Goal: Navigation & Orientation: Find specific page/section

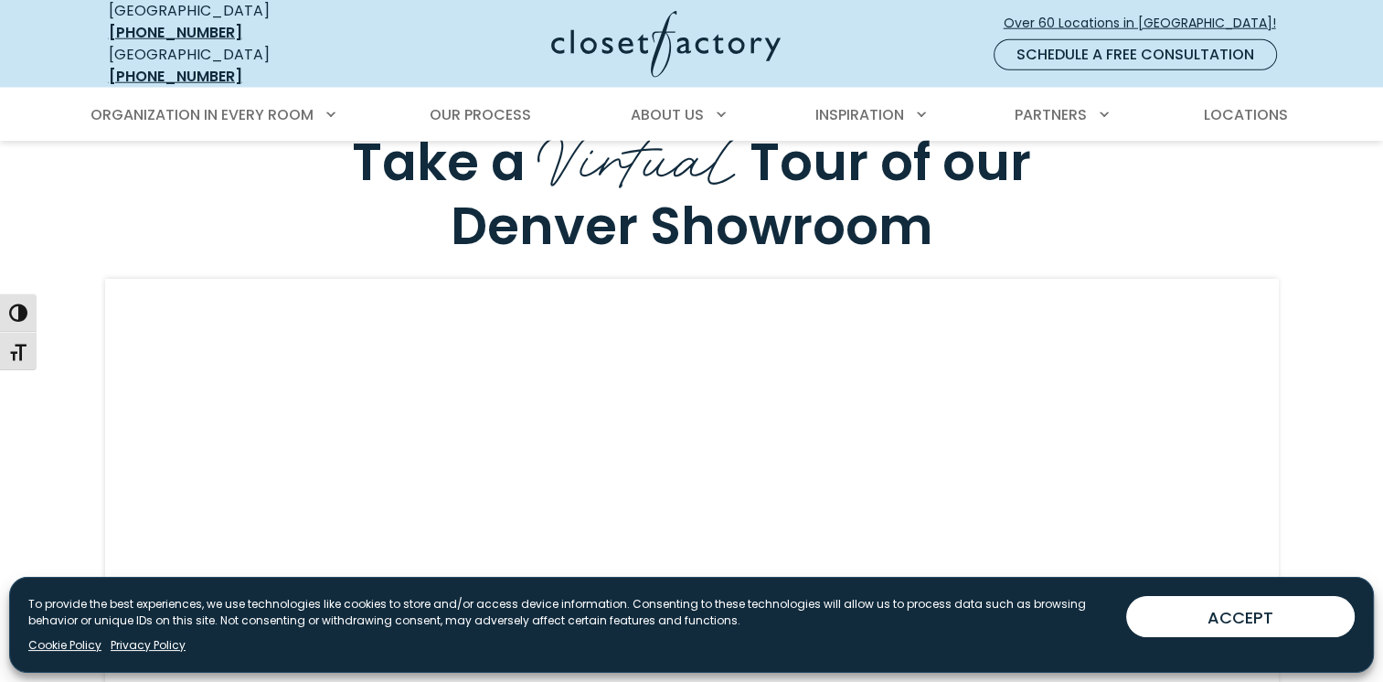
scroll to position [4936, 0]
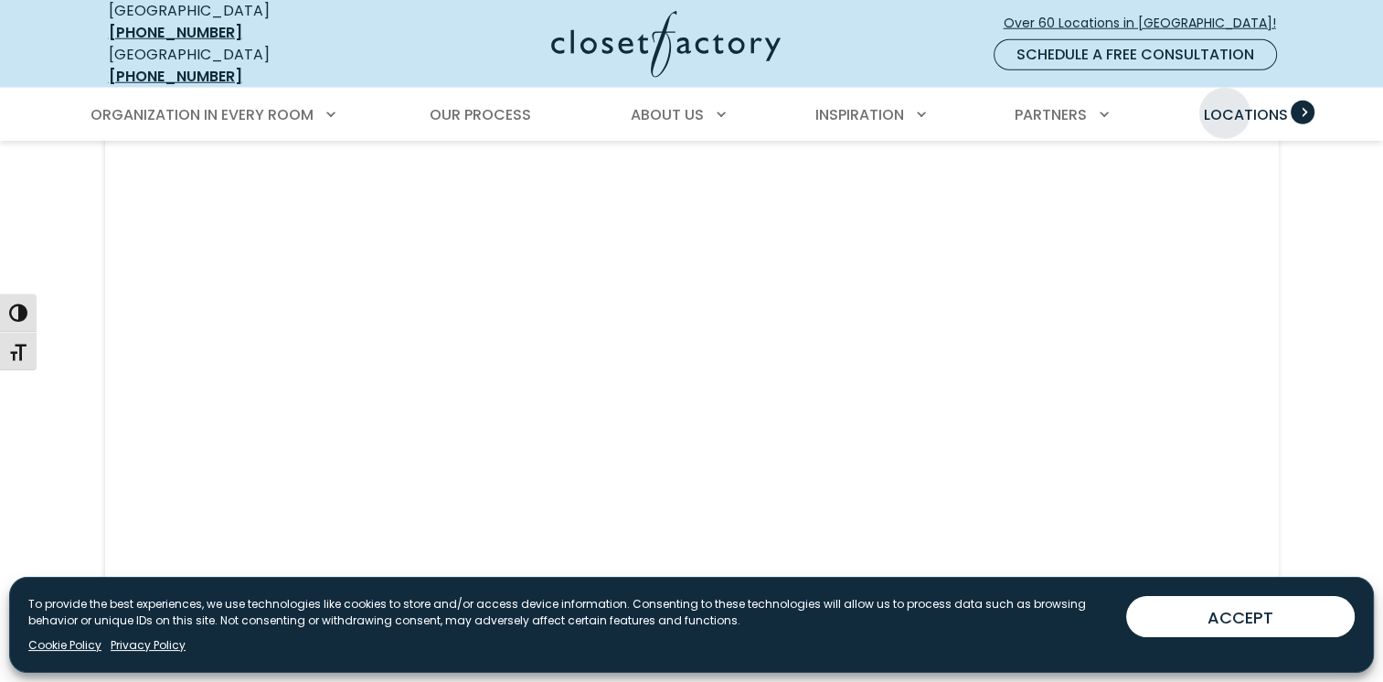
click at [1225, 104] on span "Locations" at bounding box center [1245, 114] width 84 height 21
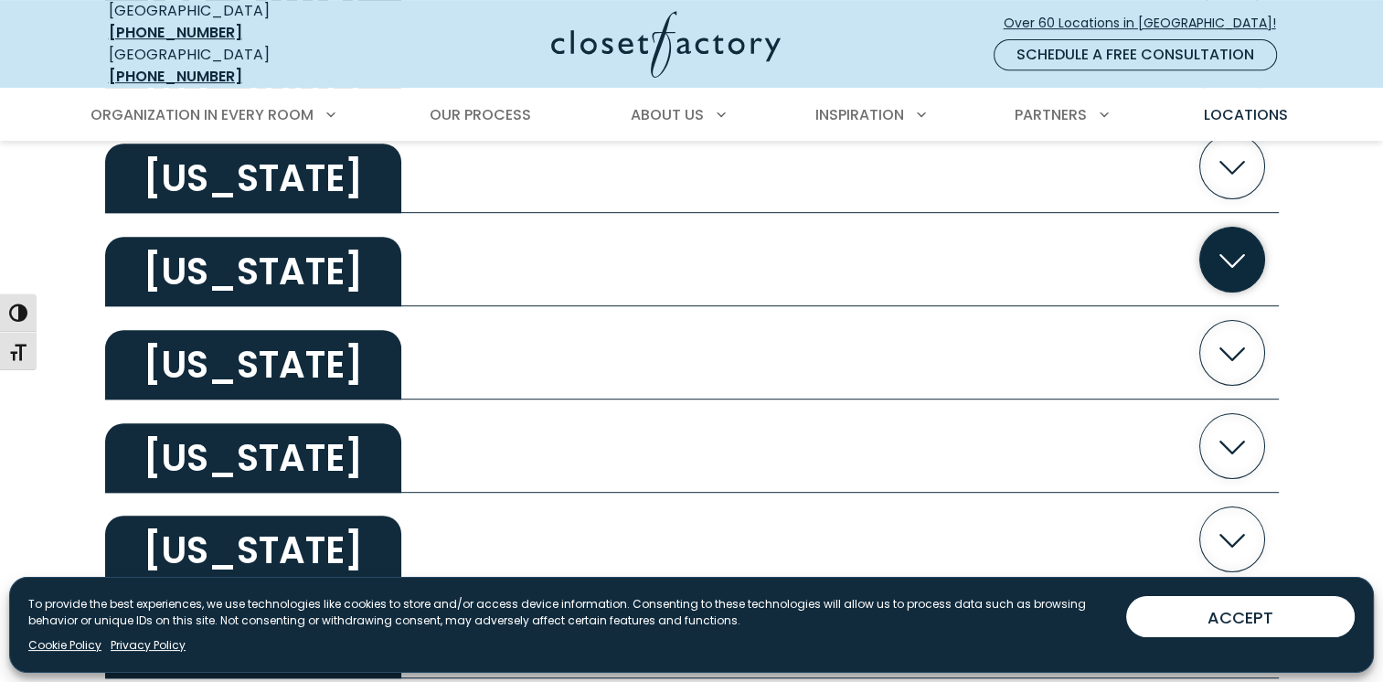
scroll to position [823, 0]
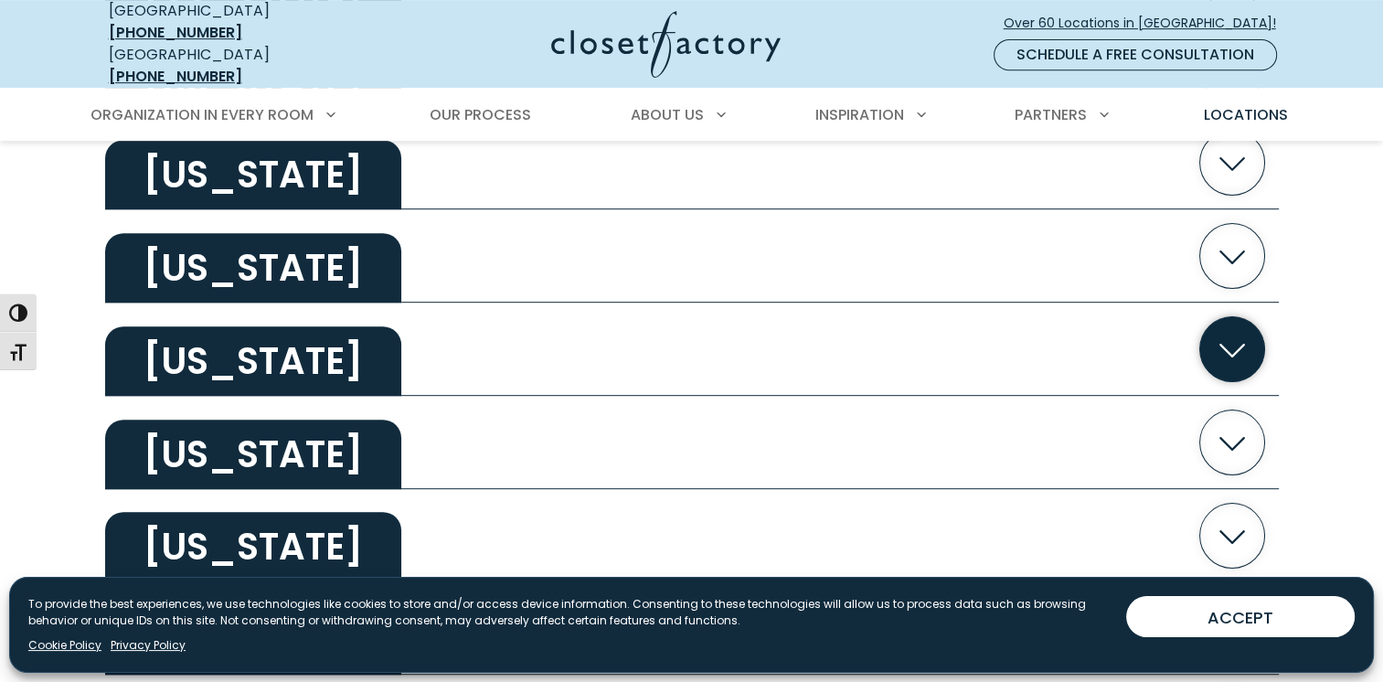
click at [285, 326] on h2 "[US_STATE]" at bounding box center [253, 360] width 296 height 69
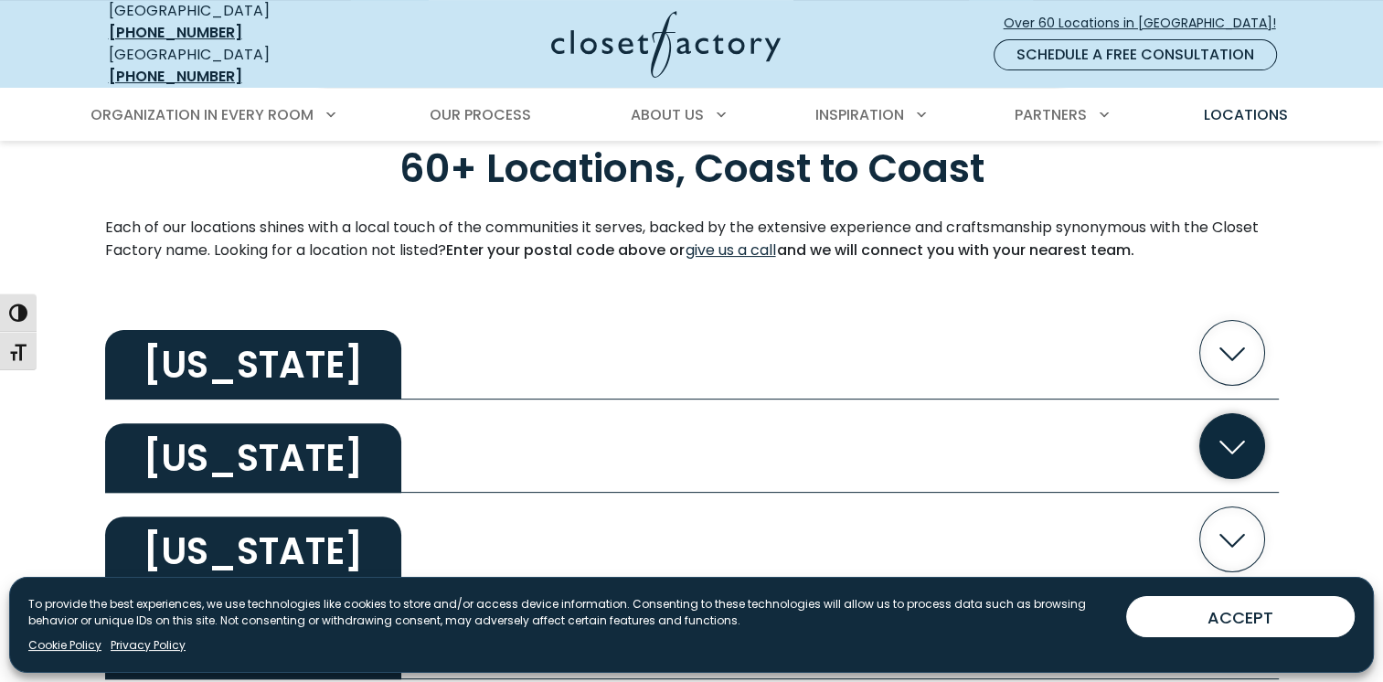
scroll to position [366, 0]
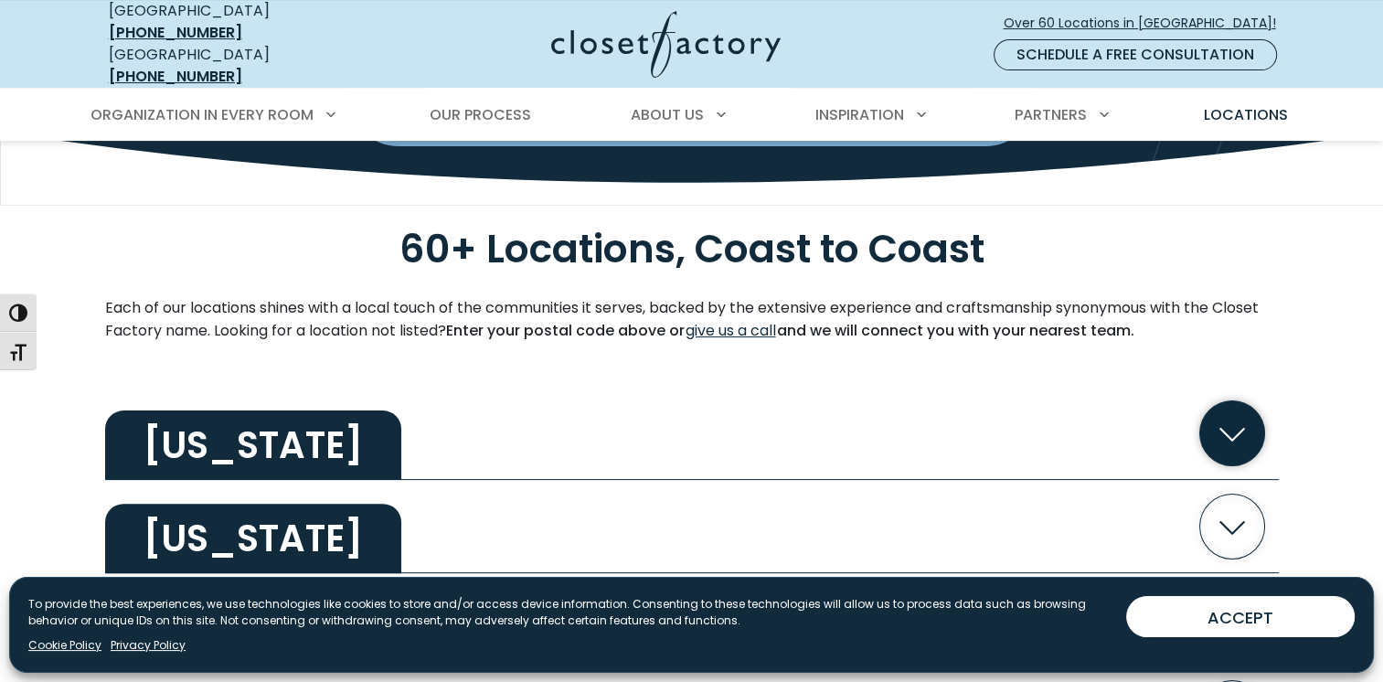
click at [272, 431] on h2 "Alabama" at bounding box center [253, 444] width 296 height 69
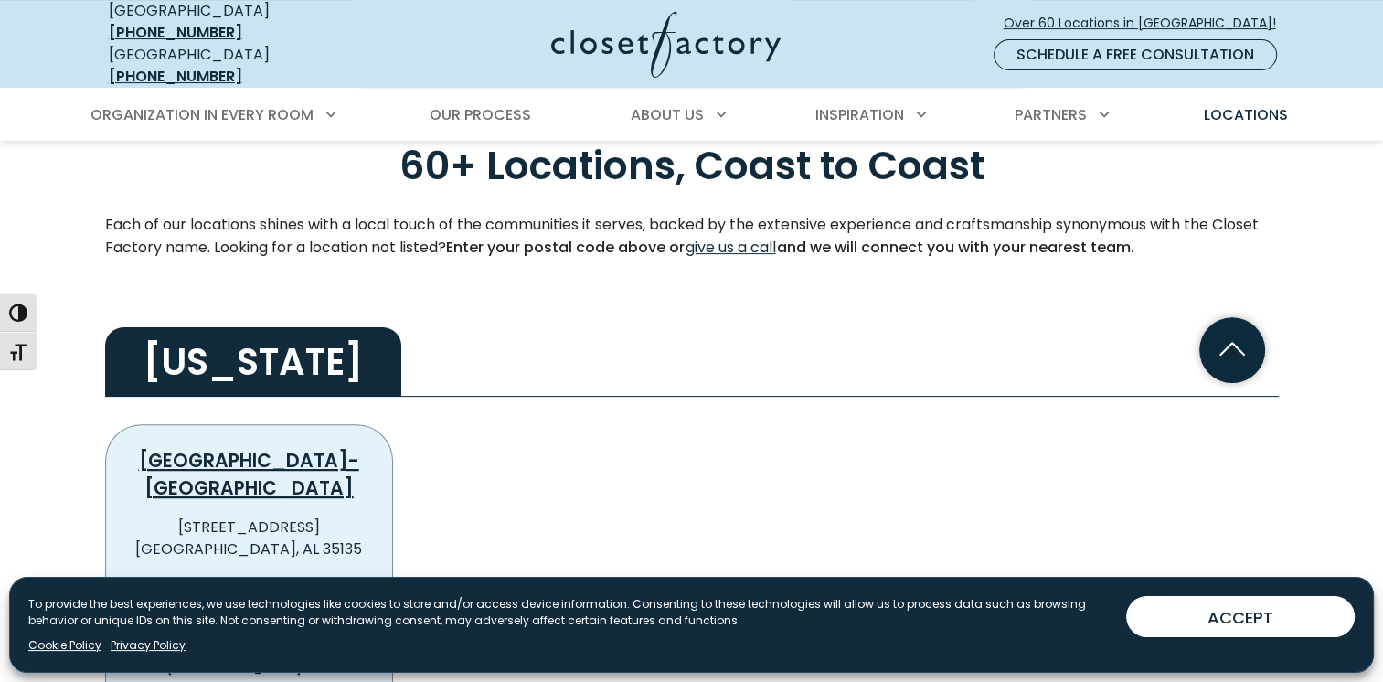
scroll to position [640, 0]
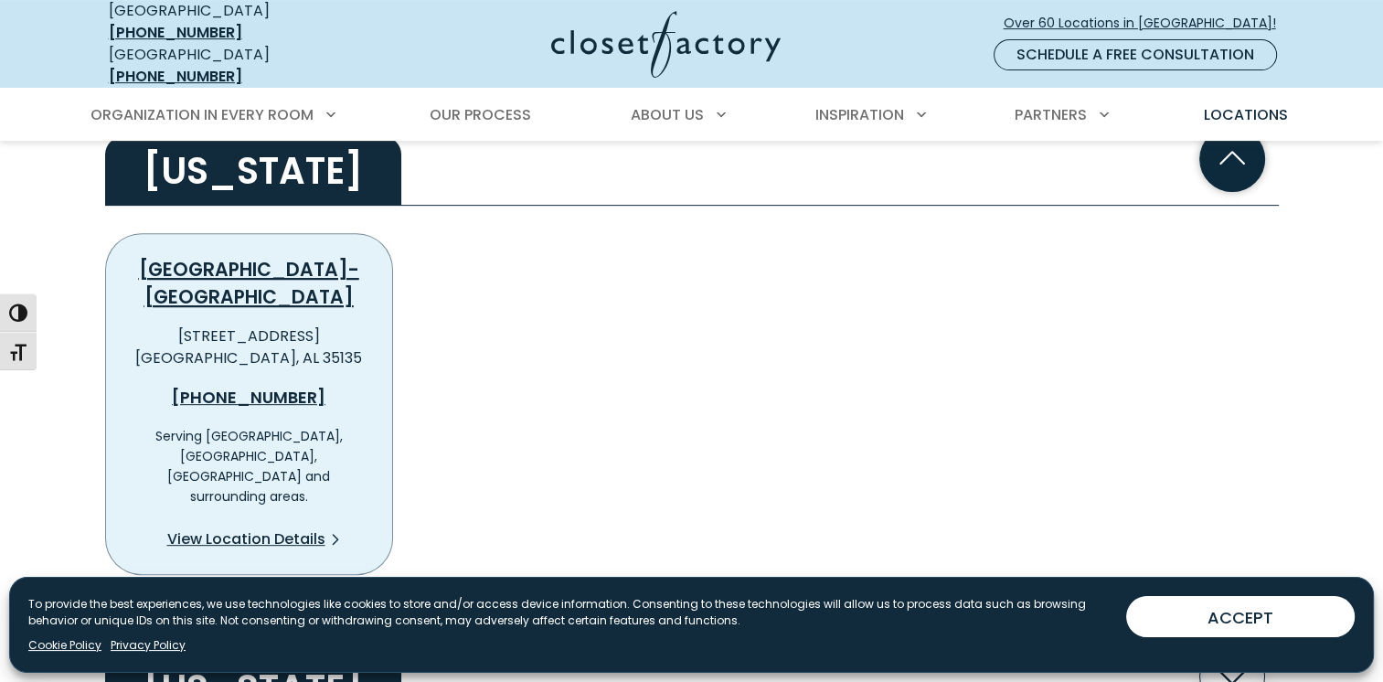
click at [293, 152] on h2 "Alabama" at bounding box center [253, 170] width 296 height 69
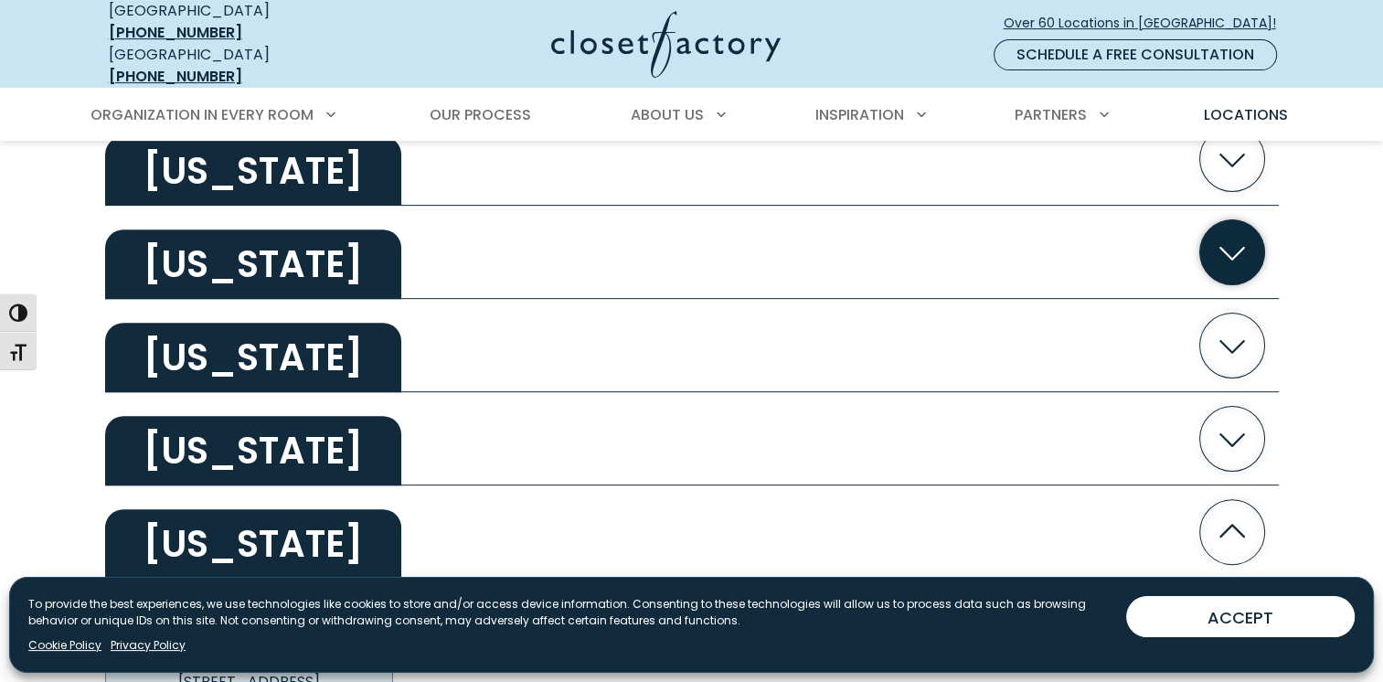
click at [238, 248] on h2 "Arizona" at bounding box center [253, 263] width 296 height 69
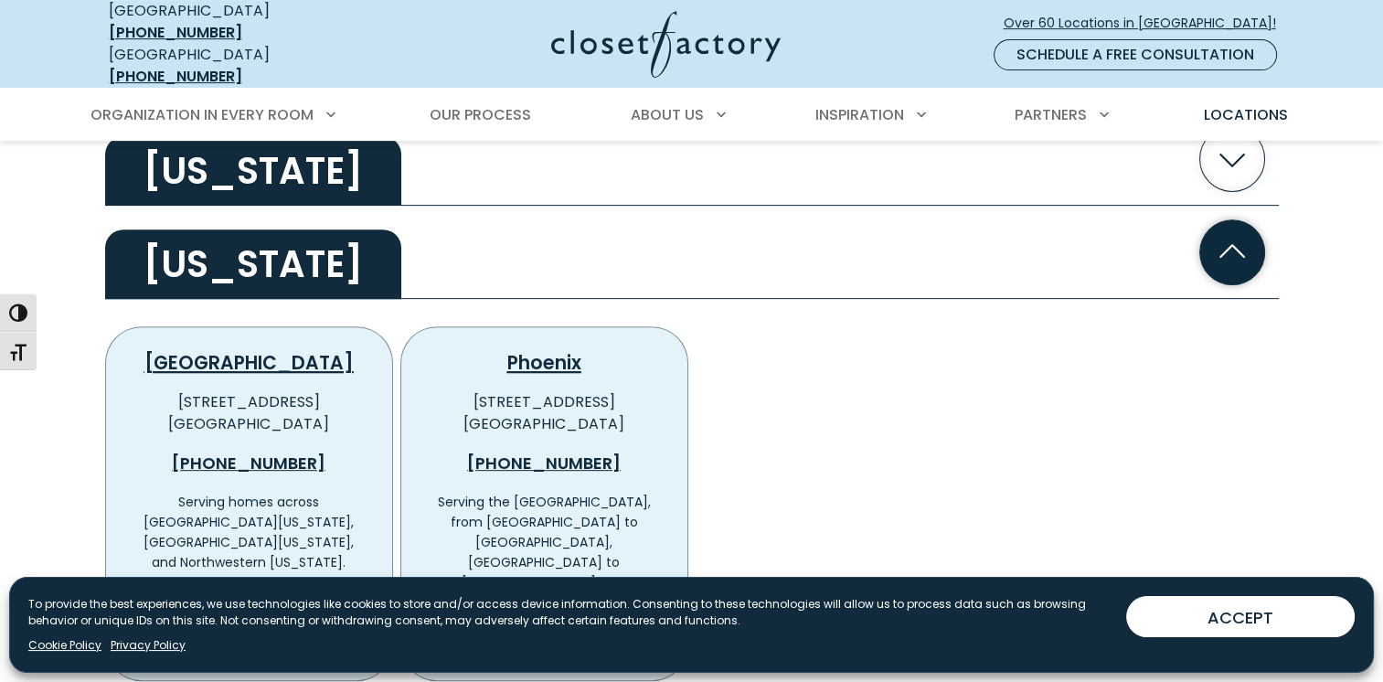
click at [237, 249] on h2 "Arizona" at bounding box center [253, 263] width 296 height 69
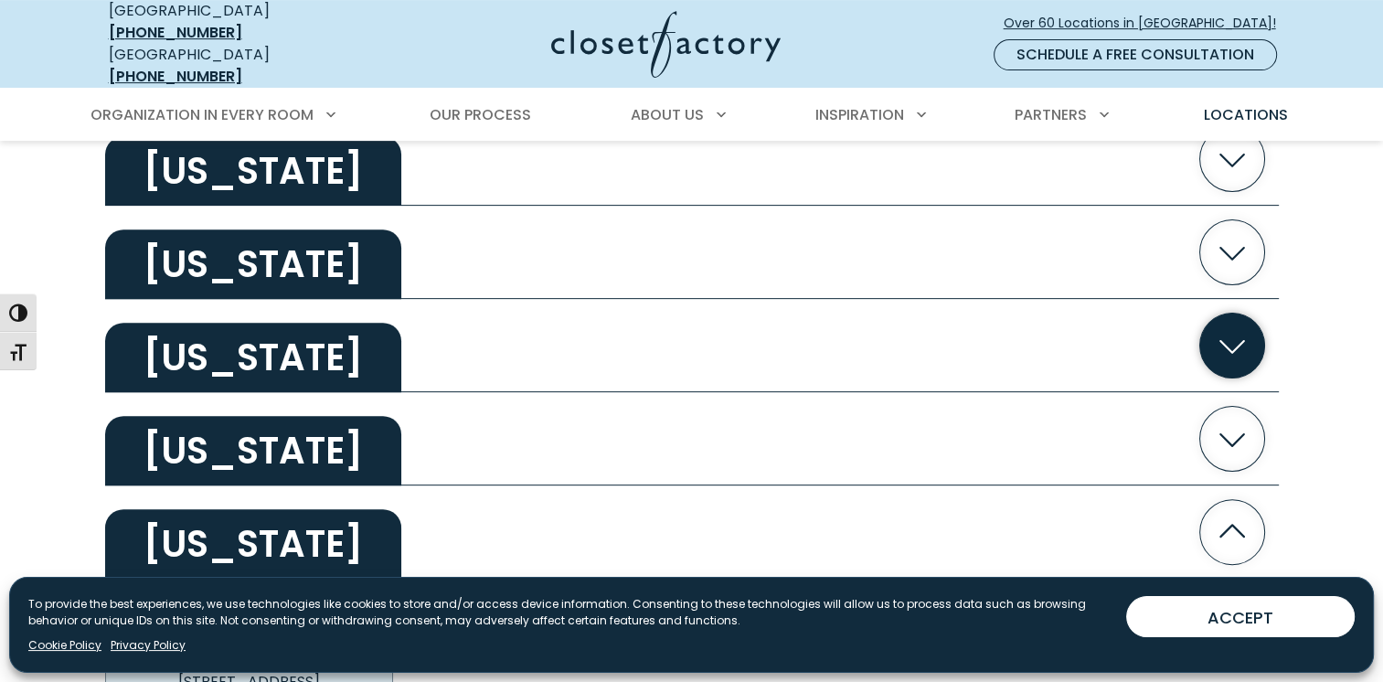
click at [250, 341] on h2 "Arkansas" at bounding box center [253, 357] width 296 height 69
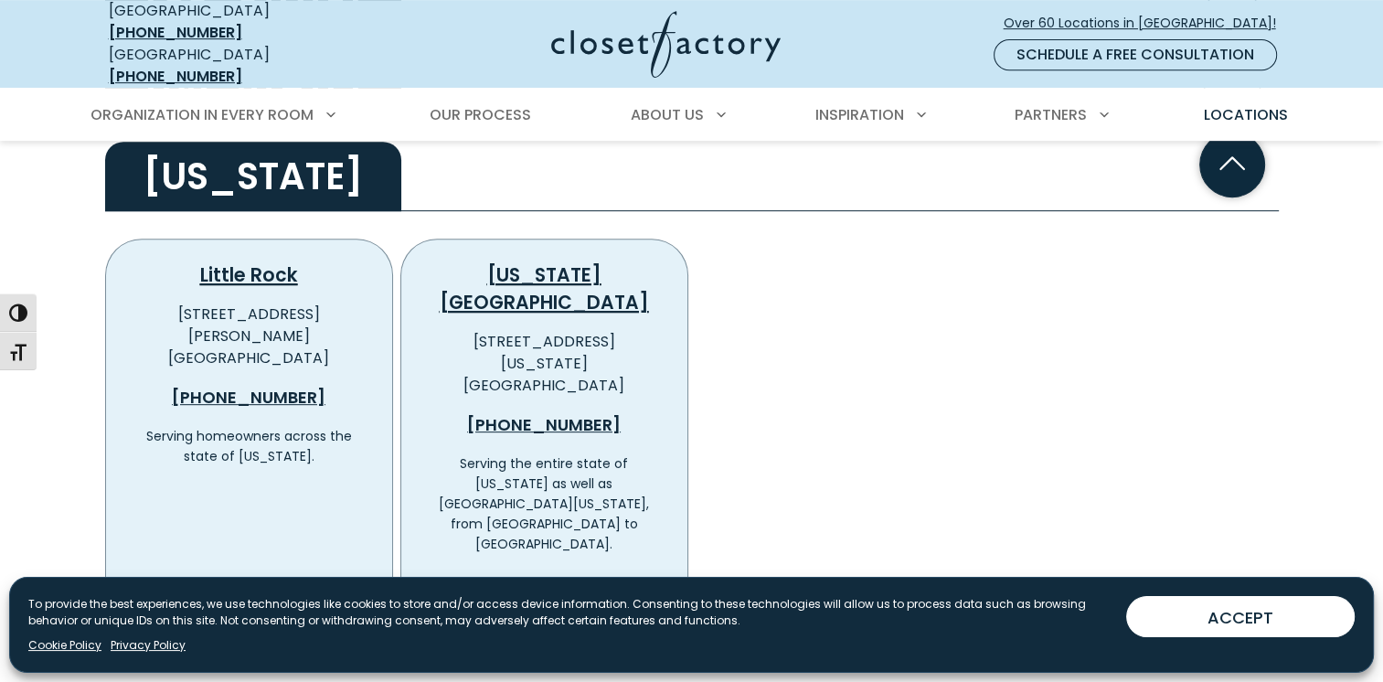
scroll to position [823, 0]
click at [218, 170] on h2 "Arkansas" at bounding box center [253, 174] width 296 height 69
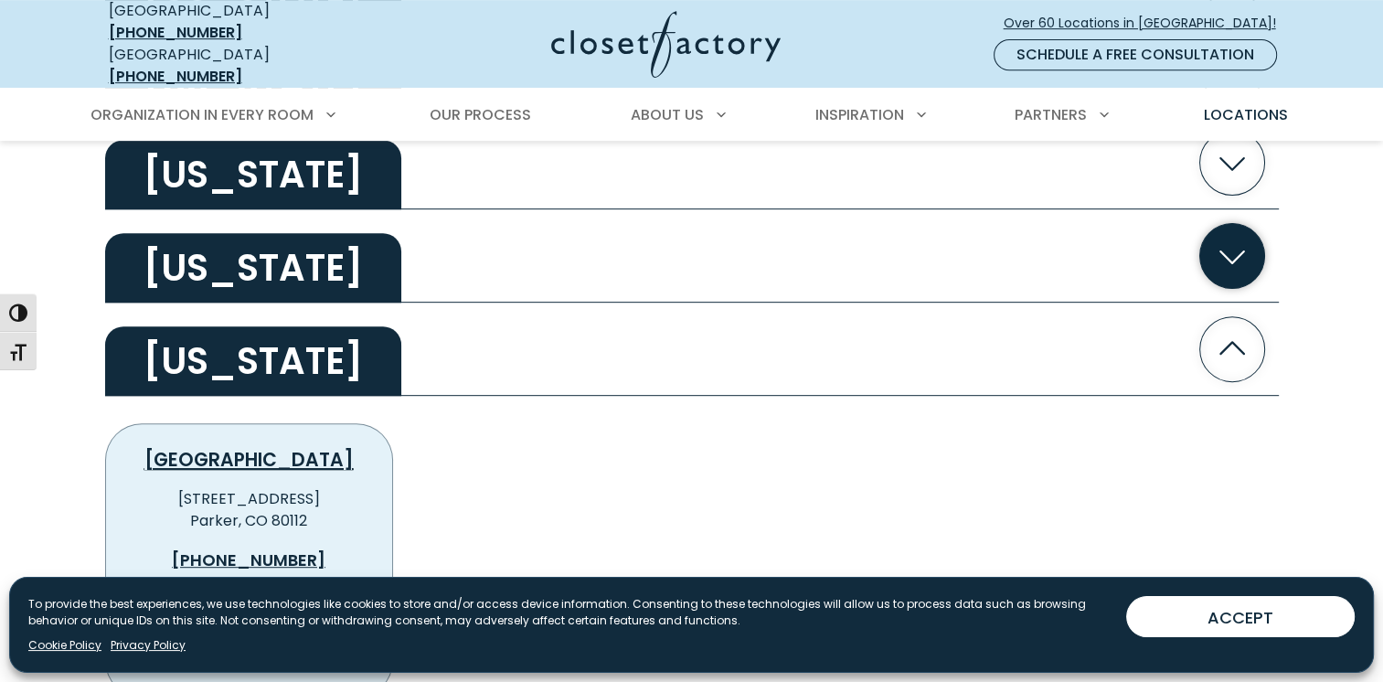
click at [241, 264] on h2 "California" at bounding box center [253, 267] width 296 height 69
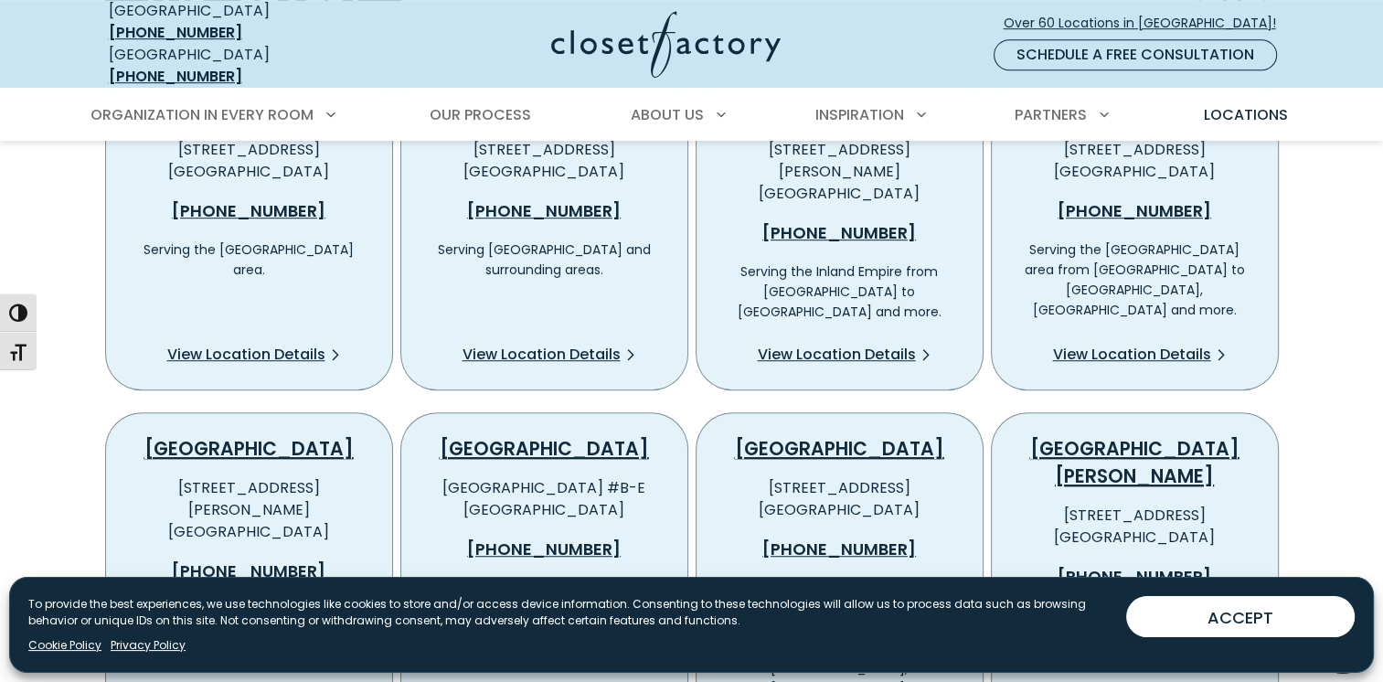
scroll to position [914, 0]
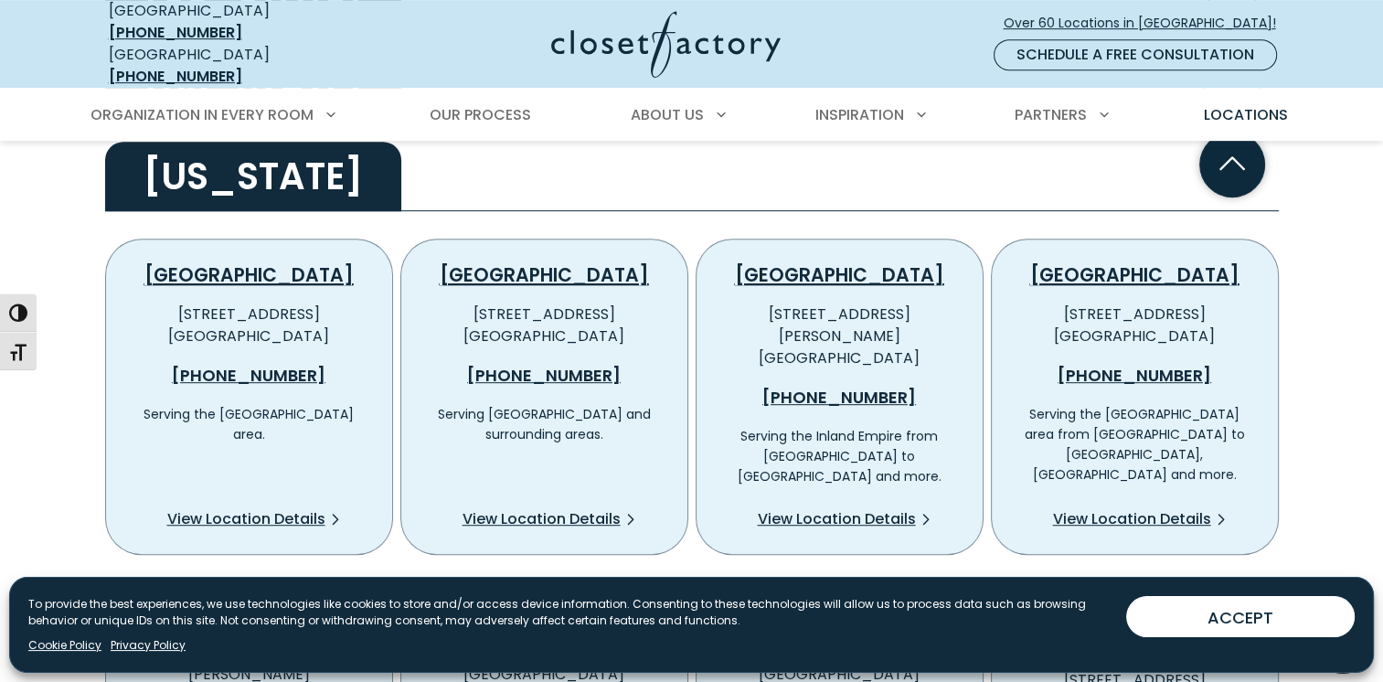
click at [241, 179] on h2 "California" at bounding box center [253, 176] width 296 height 69
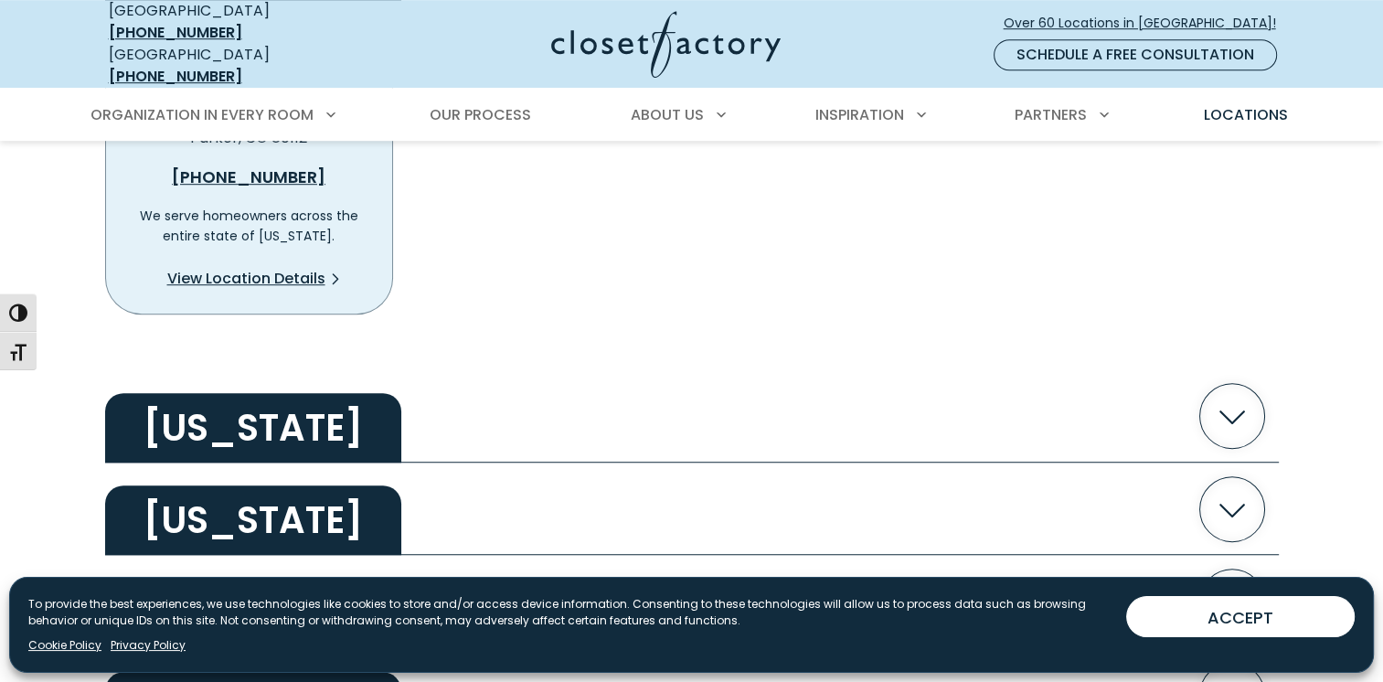
scroll to position [1371, 0]
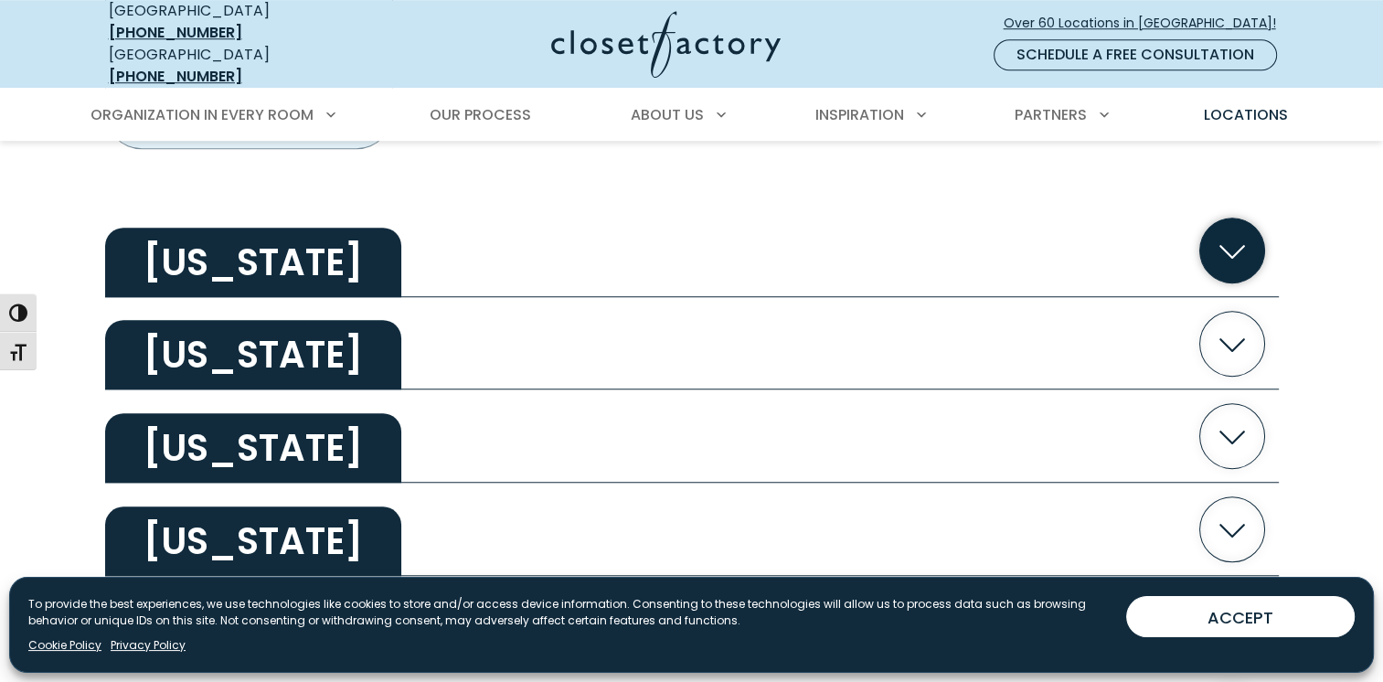
click at [247, 258] on h2 "Connecticut" at bounding box center [253, 262] width 296 height 69
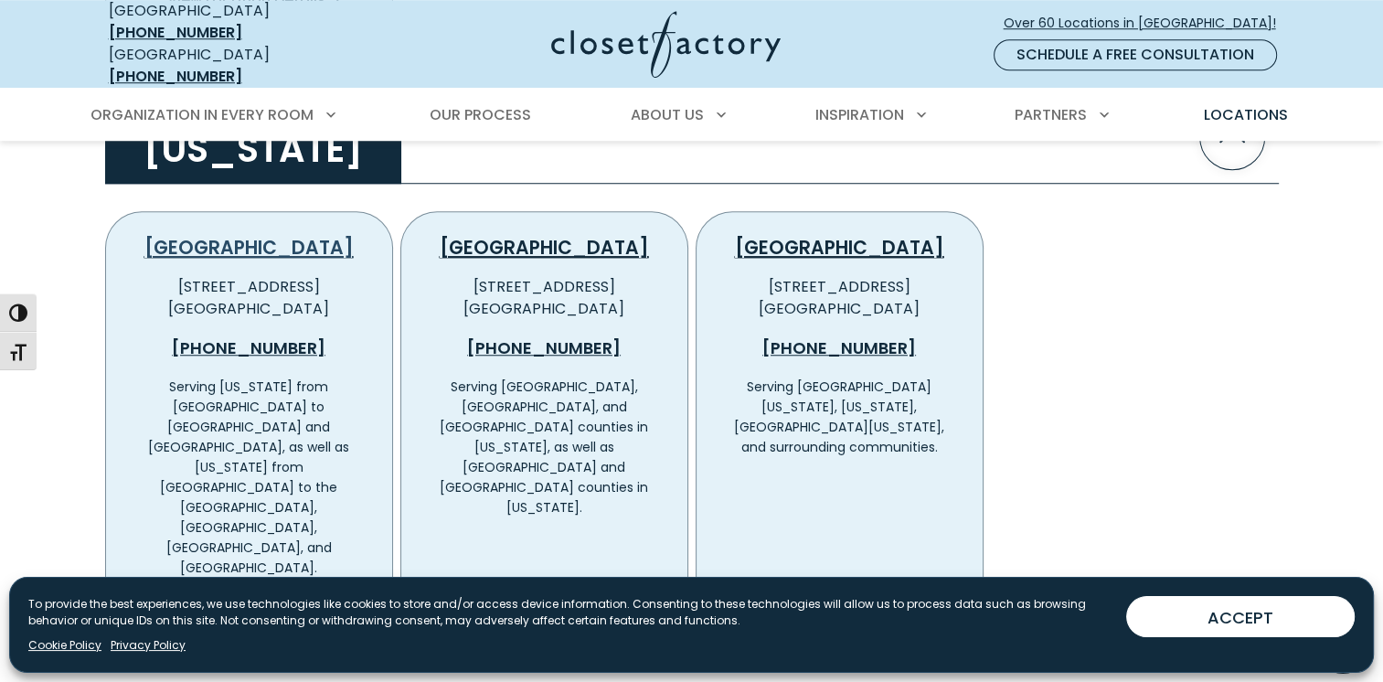
scroll to position [1463, 0]
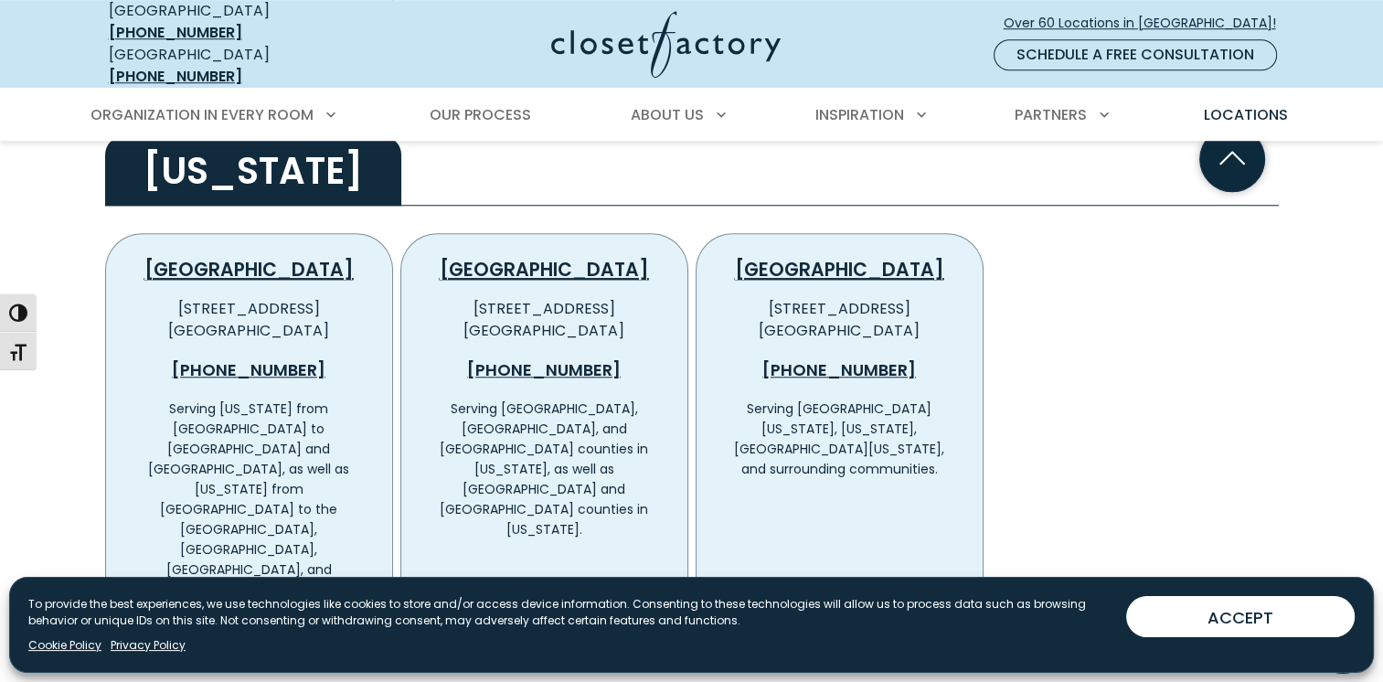
click at [249, 155] on h2 "Connecticut" at bounding box center [253, 170] width 296 height 69
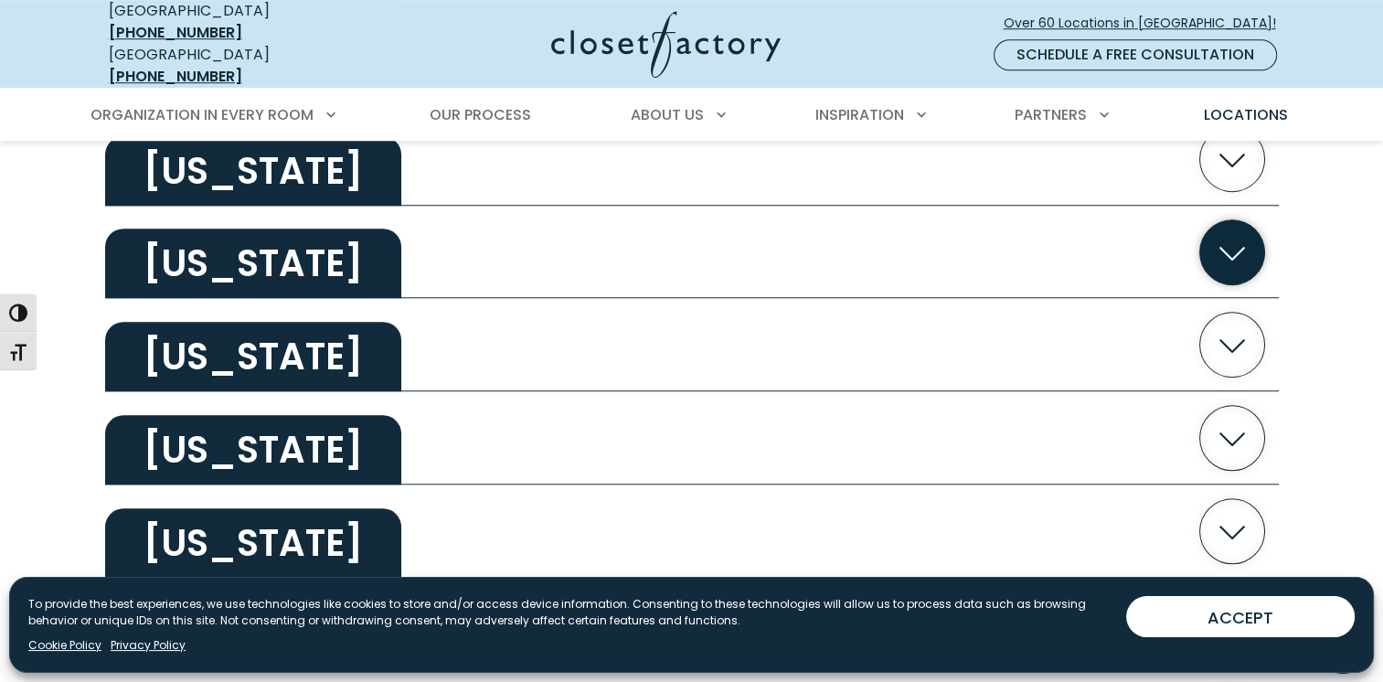
click at [241, 241] on h2 "Delaware" at bounding box center [253, 263] width 296 height 69
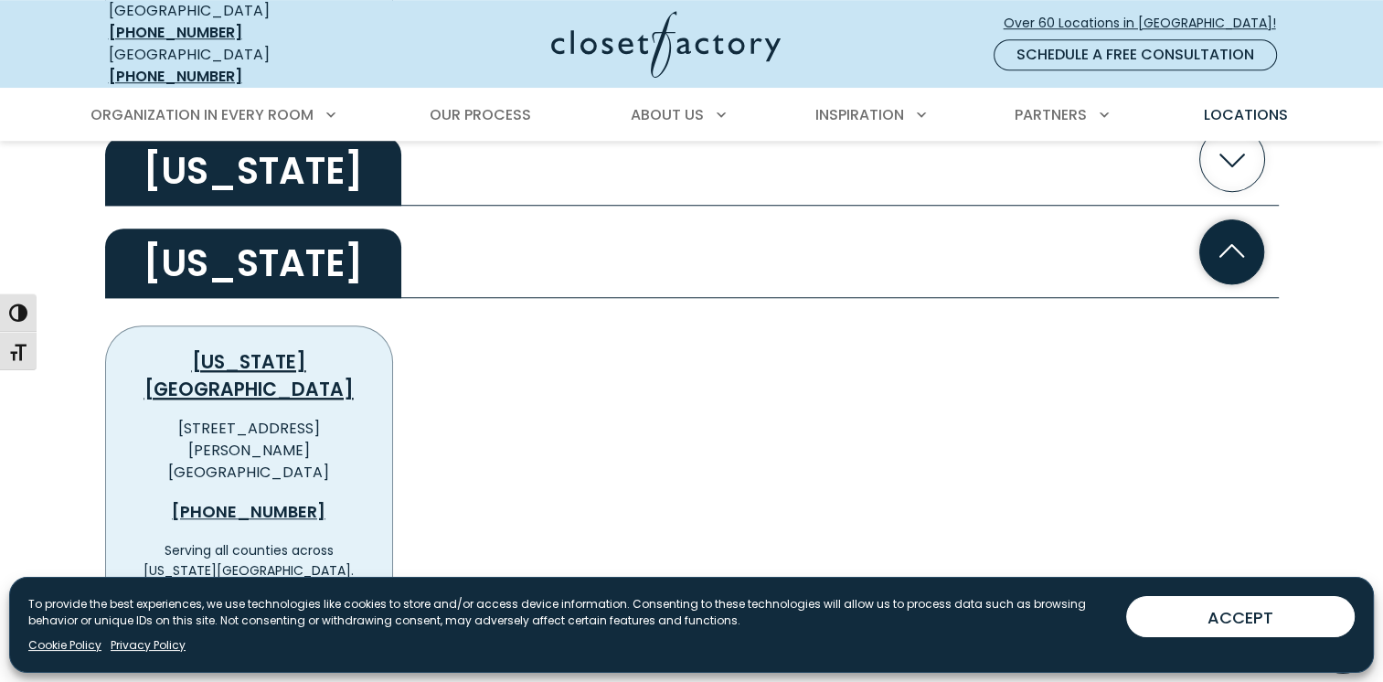
click at [245, 246] on h2 "Delaware" at bounding box center [253, 263] width 296 height 69
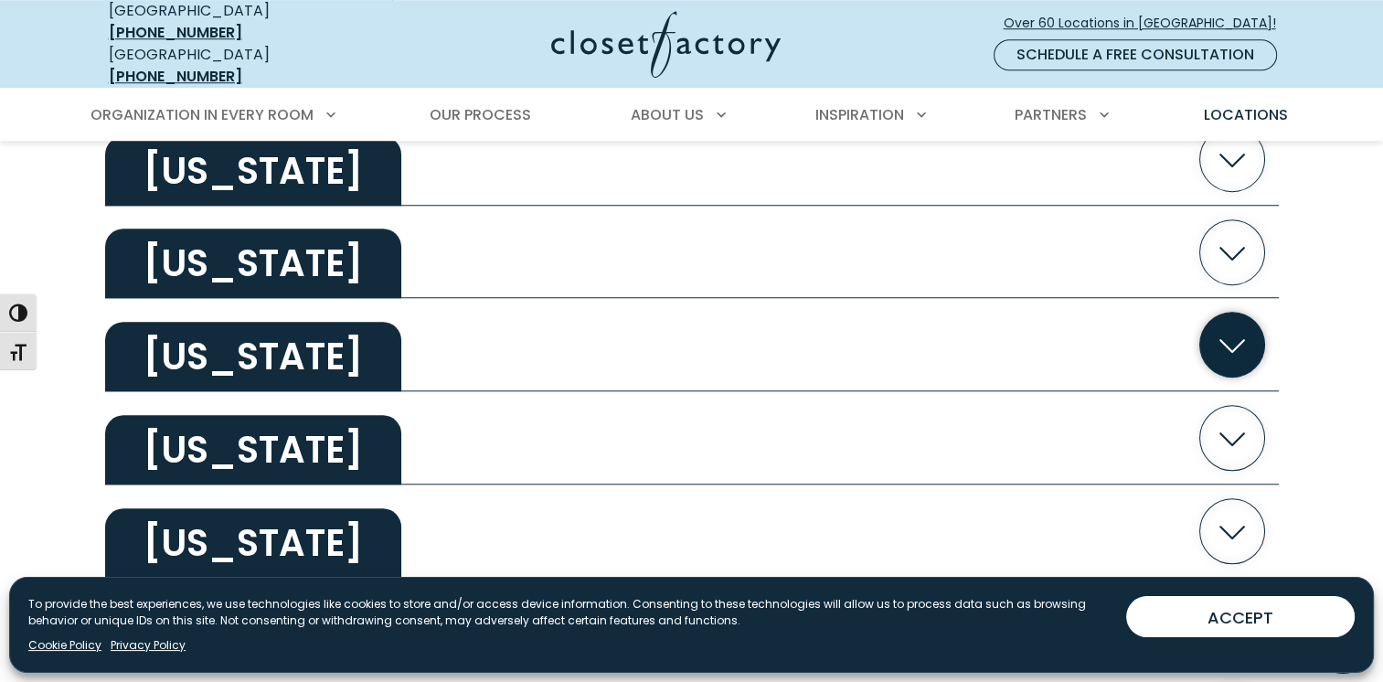
click at [257, 326] on h2 "District of Columbia" at bounding box center [253, 356] width 296 height 69
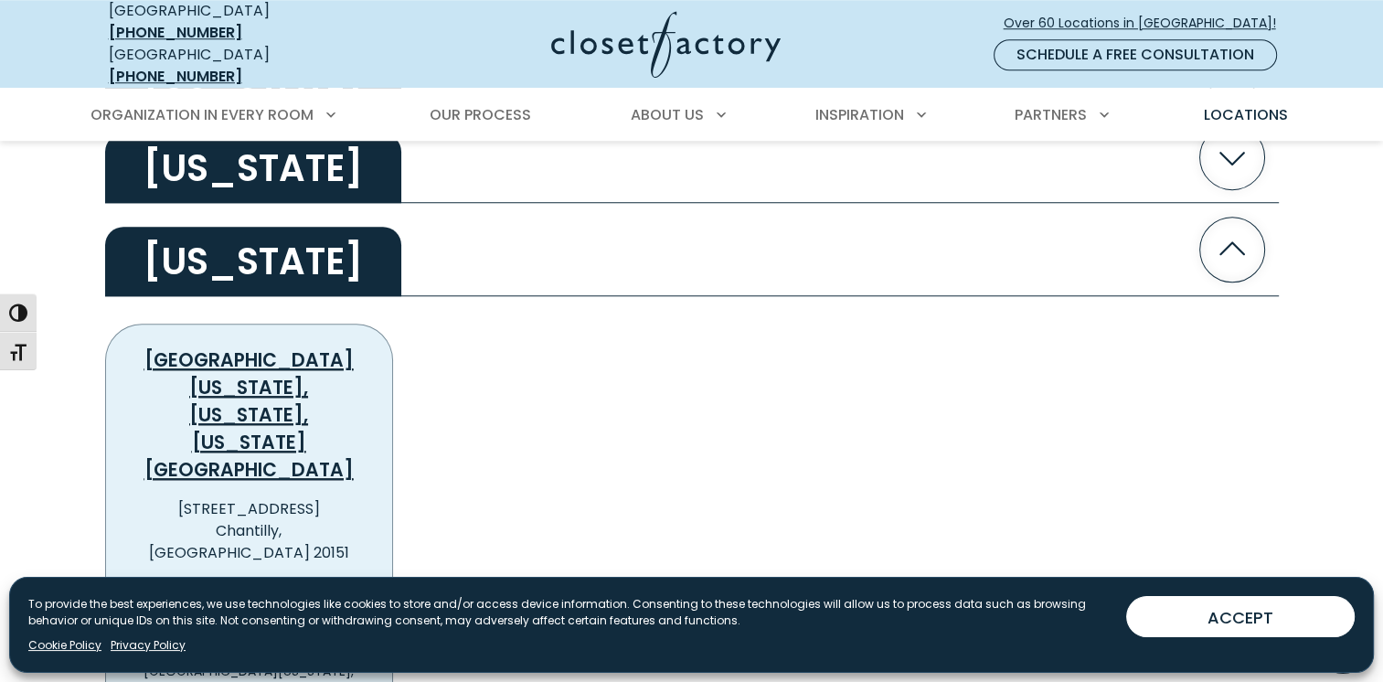
scroll to position [1554, 0]
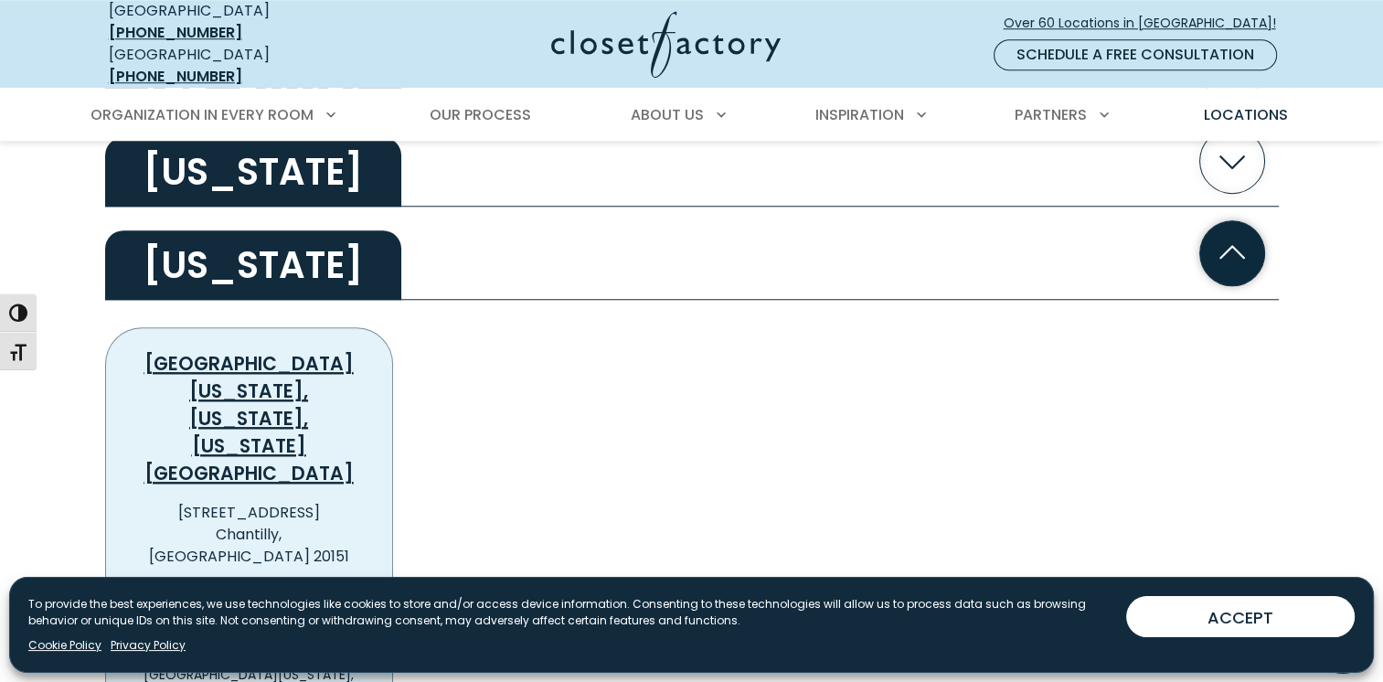
click at [264, 252] on h2 "District of Columbia" at bounding box center [253, 264] width 296 height 69
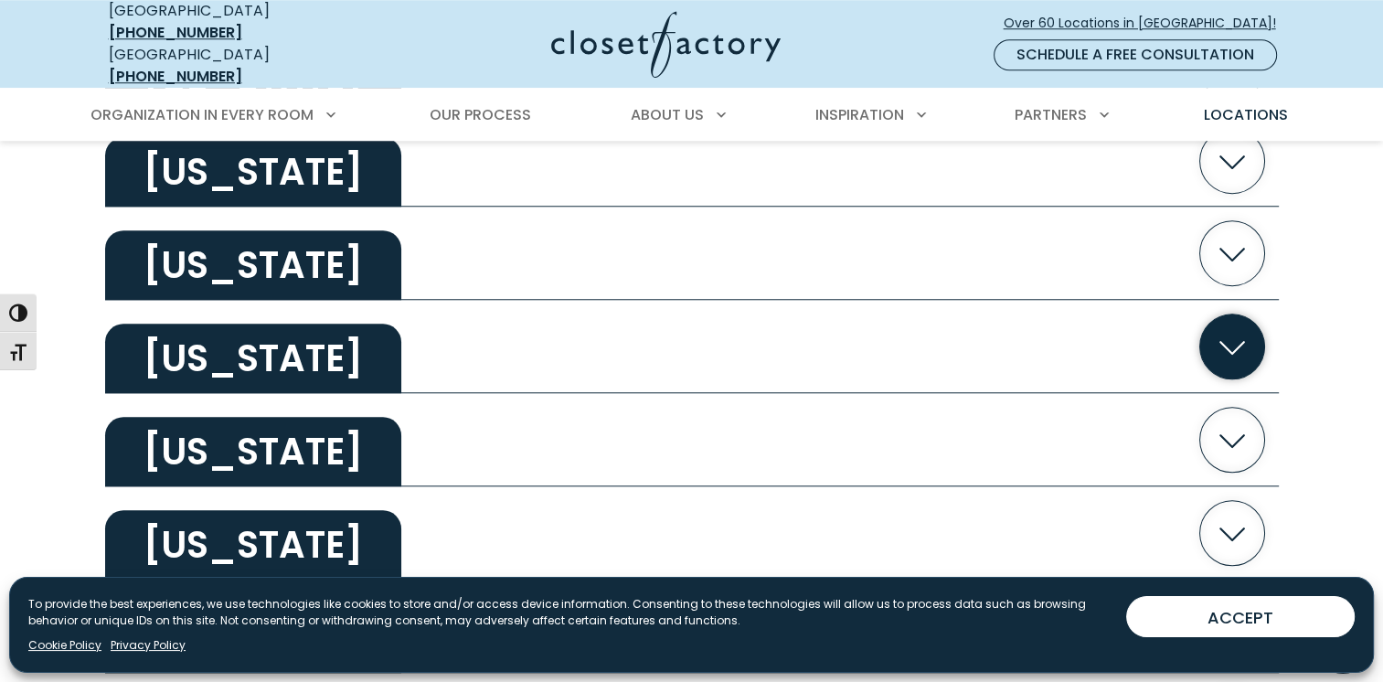
click at [245, 339] on h2 "Florida" at bounding box center [253, 358] width 296 height 69
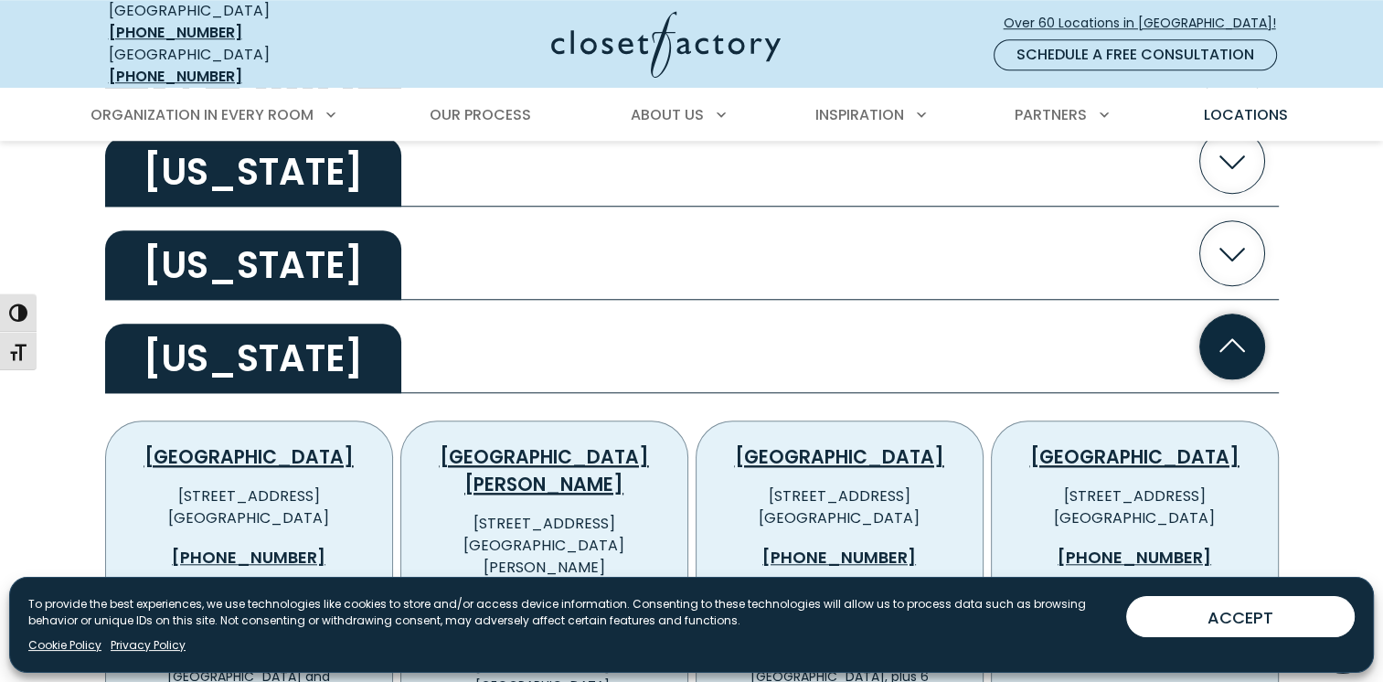
click at [237, 335] on h2 "Florida" at bounding box center [253, 358] width 296 height 69
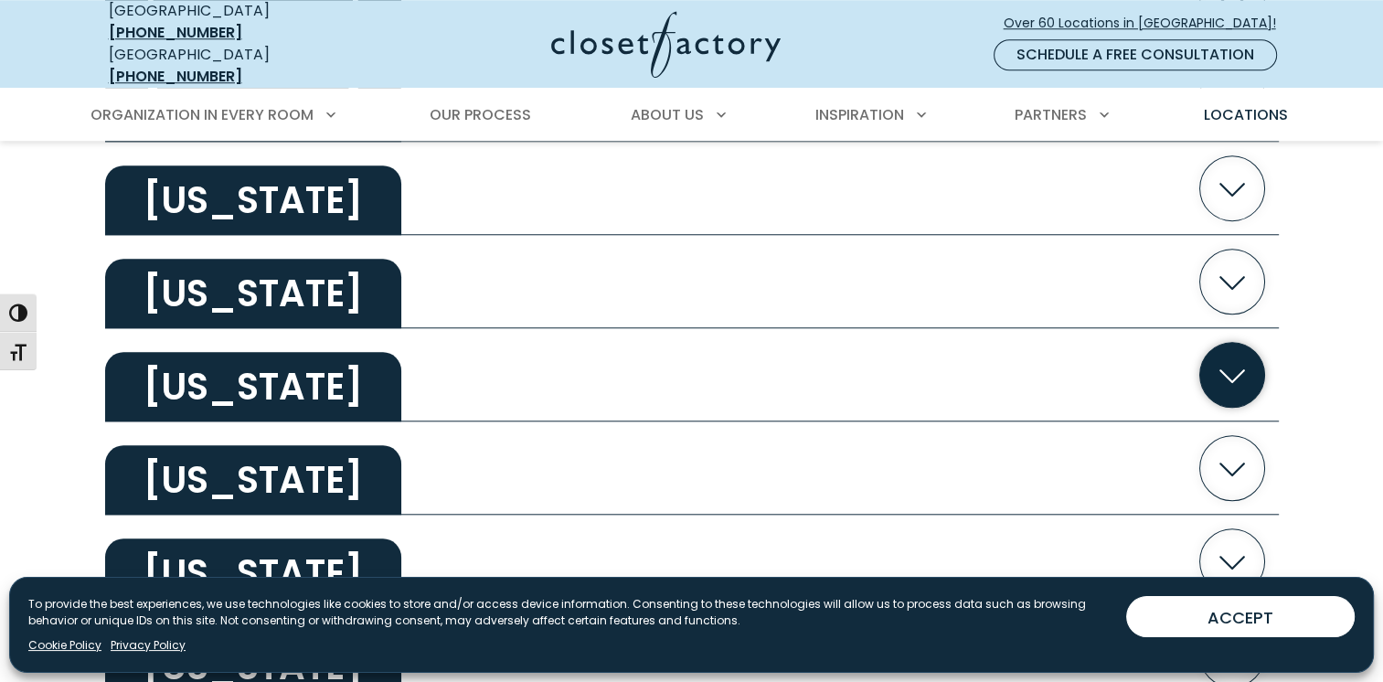
scroll to position [1645, 0]
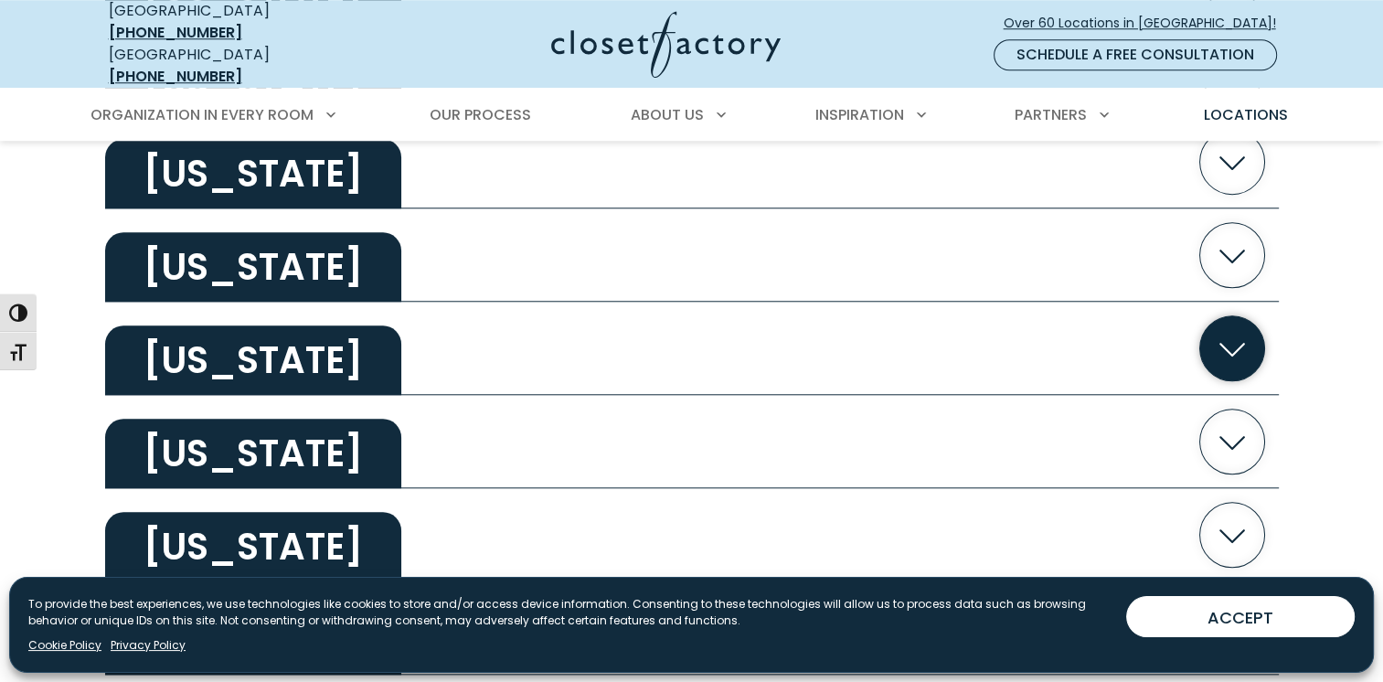
click at [234, 344] on h2 "Georgia" at bounding box center [253, 359] width 296 height 69
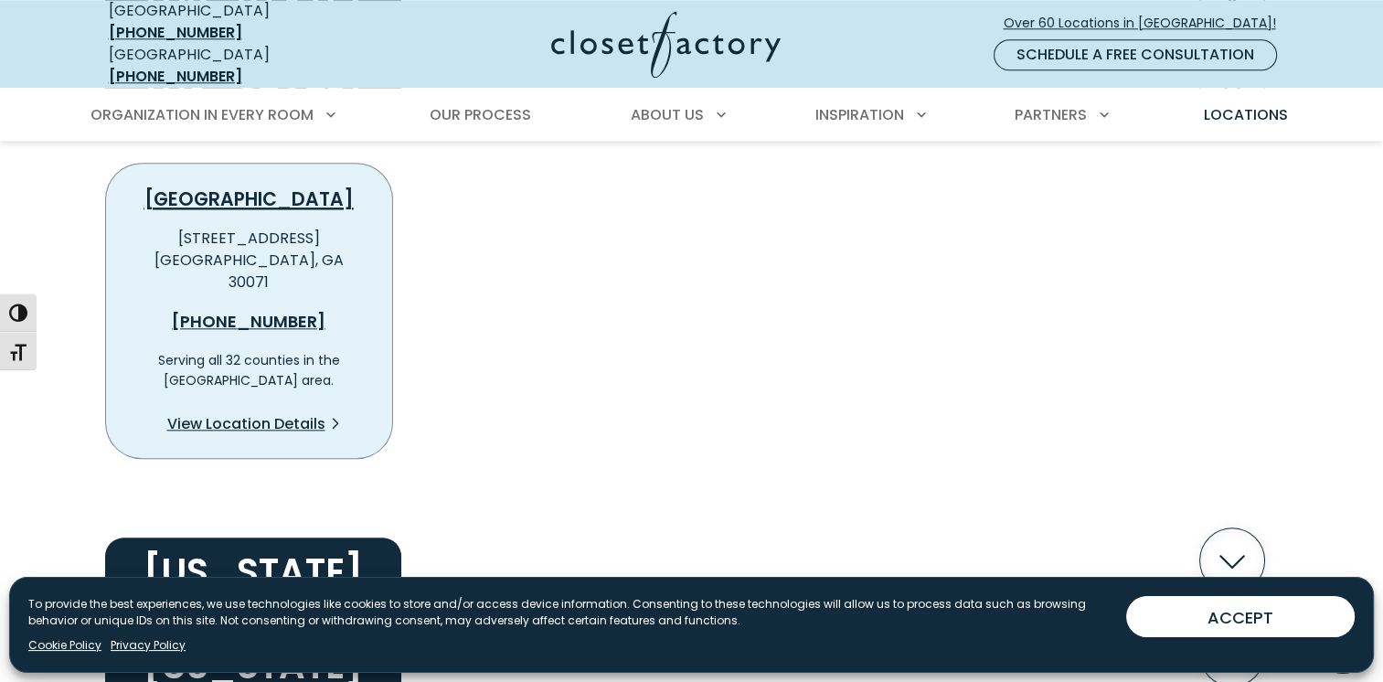
scroll to position [1828, 0]
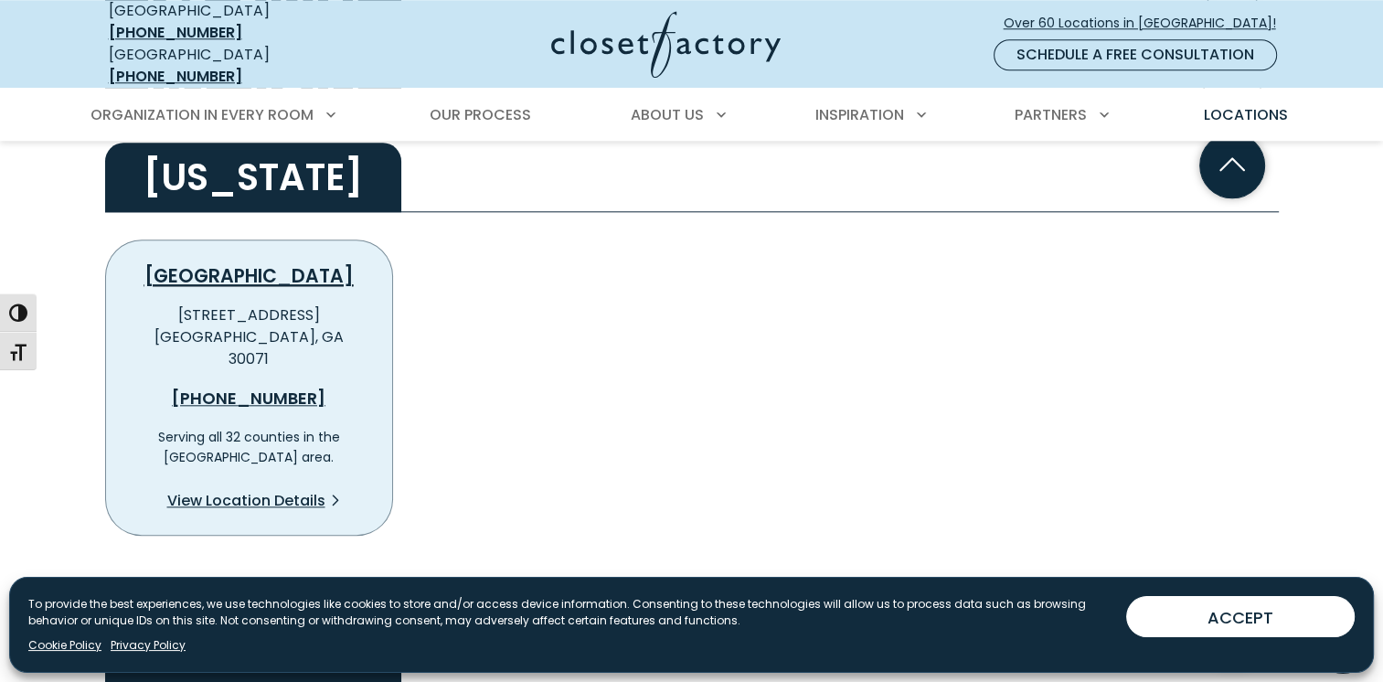
click at [212, 163] on h2 "Georgia" at bounding box center [253, 177] width 296 height 69
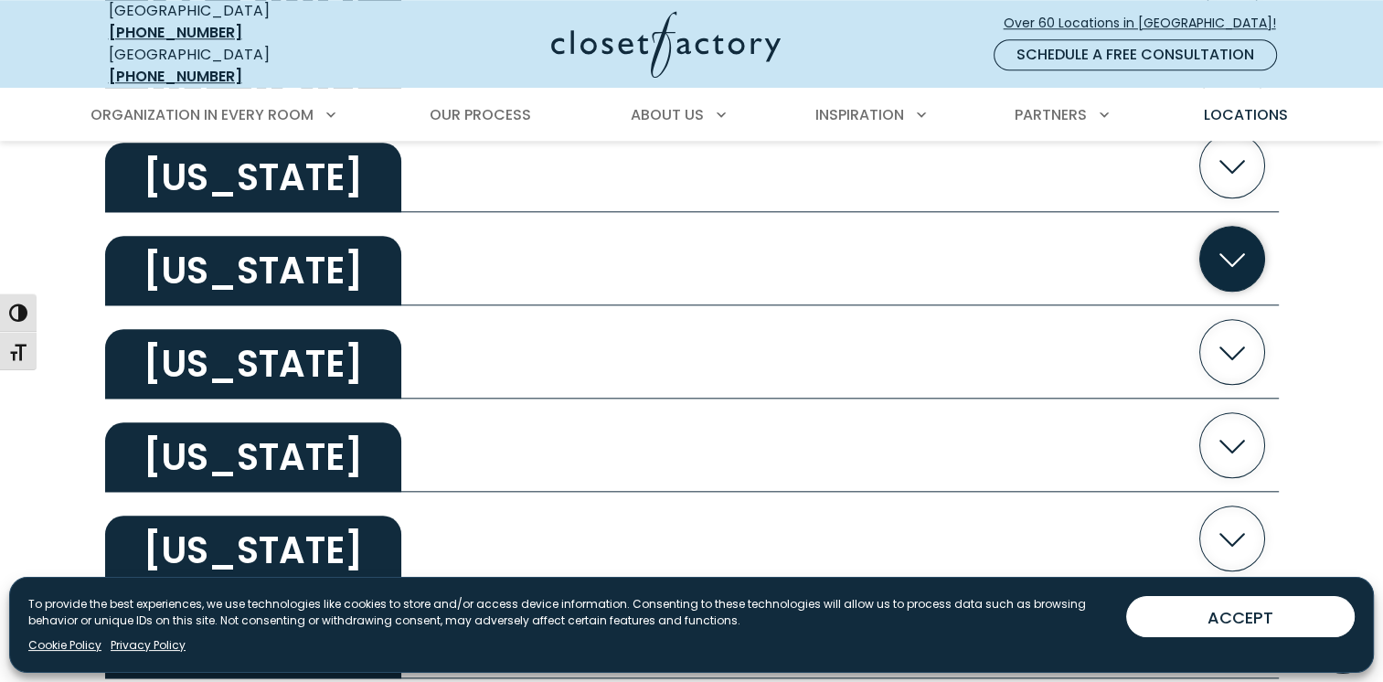
click at [201, 241] on h2 "Illinois" at bounding box center [253, 270] width 296 height 69
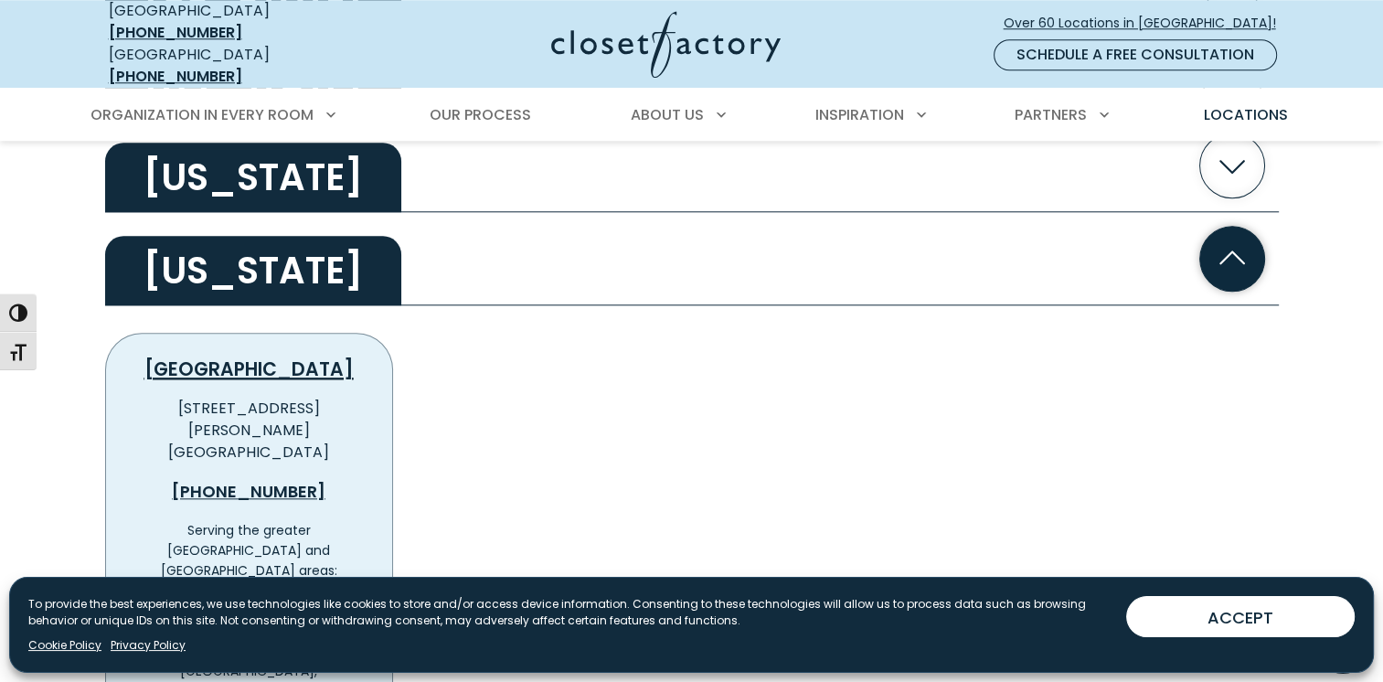
click at [226, 248] on h2 "Illinois" at bounding box center [253, 270] width 296 height 69
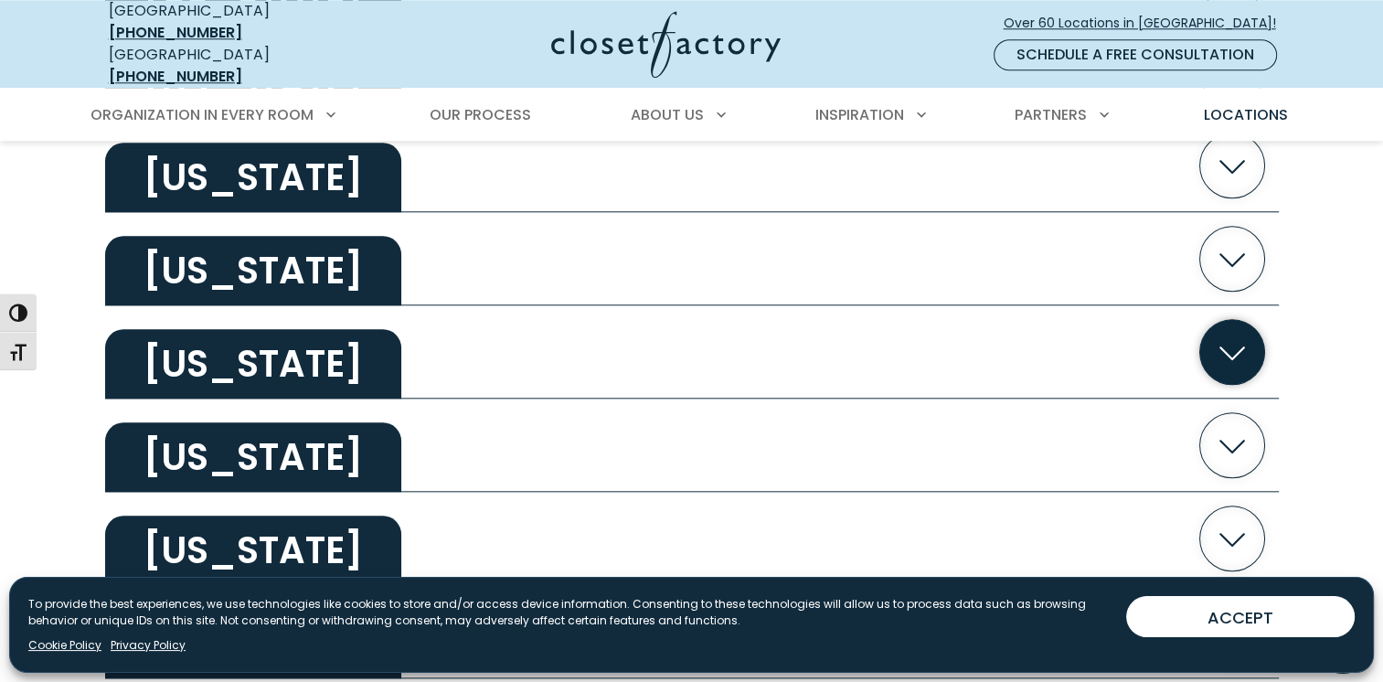
click at [237, 350] on h2 "Indiana" at bounding box center [253, 363] width 296 height 69
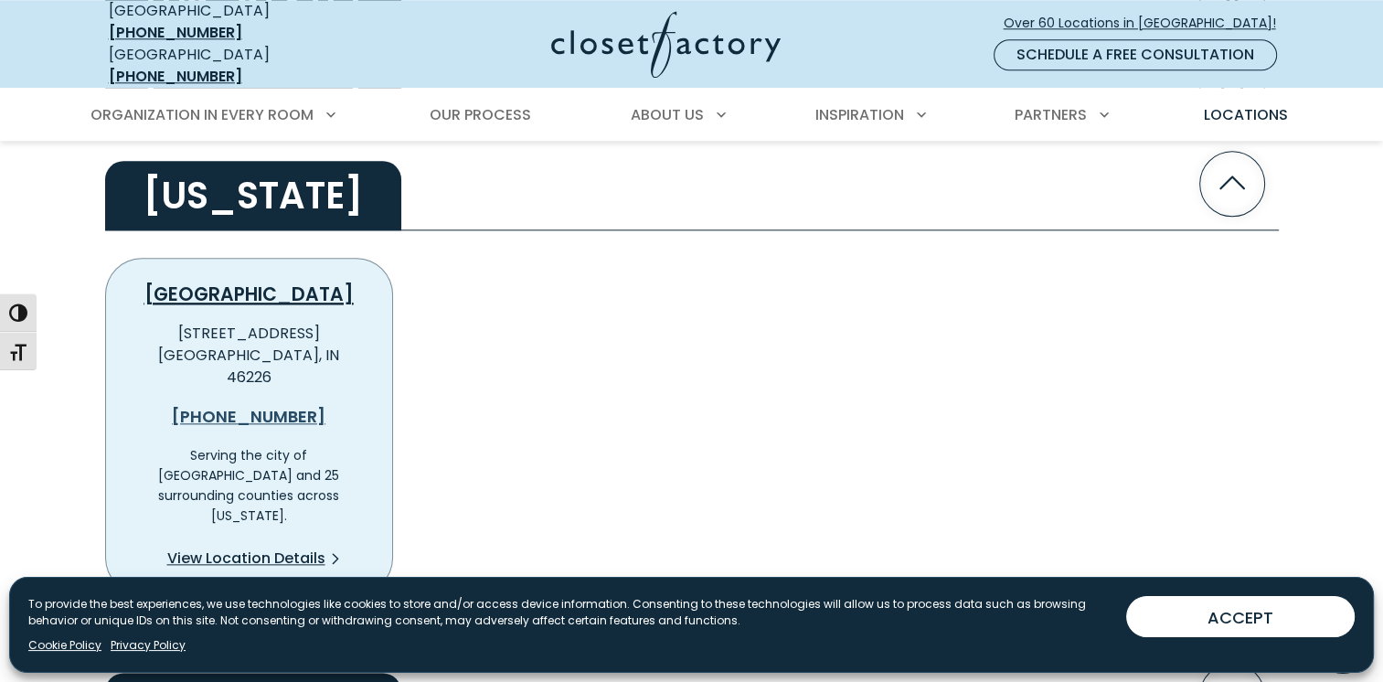
scroll to position [1920, 0]
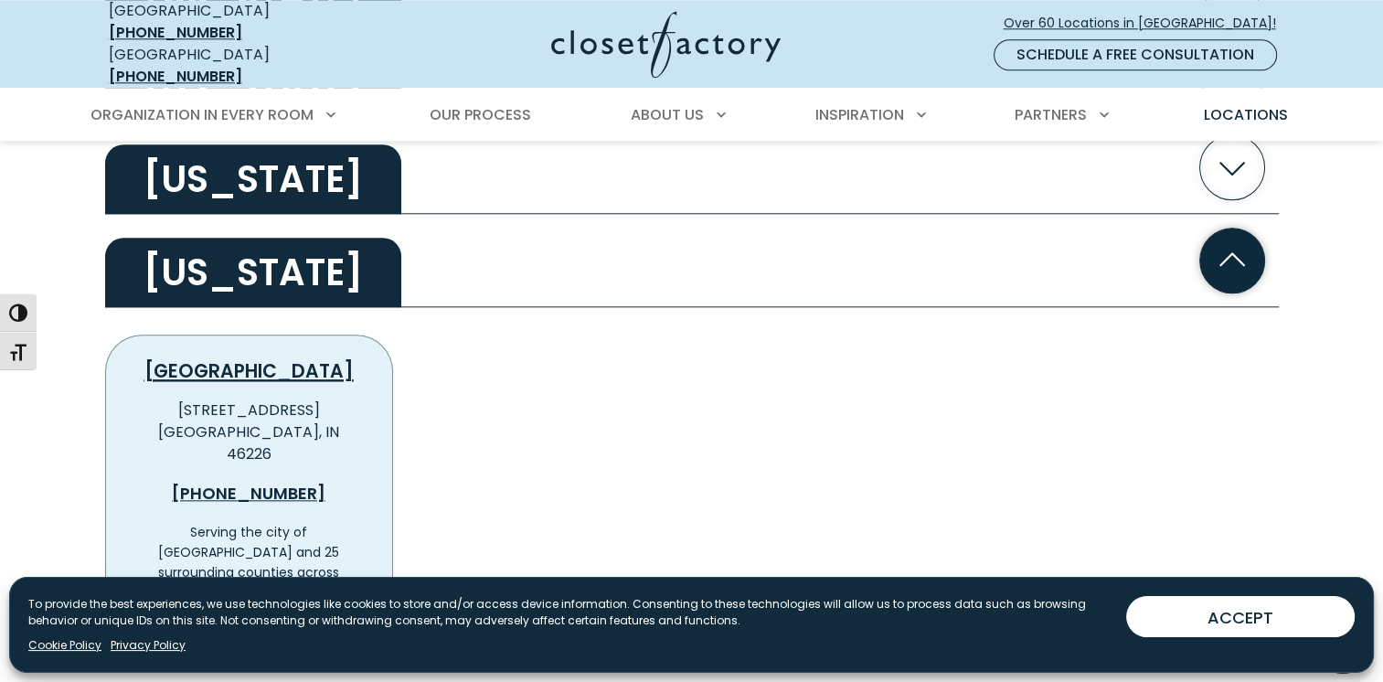
click at [229, 260] on h2 "Indiana" at bounding box center [253, 272] width 296 height 69
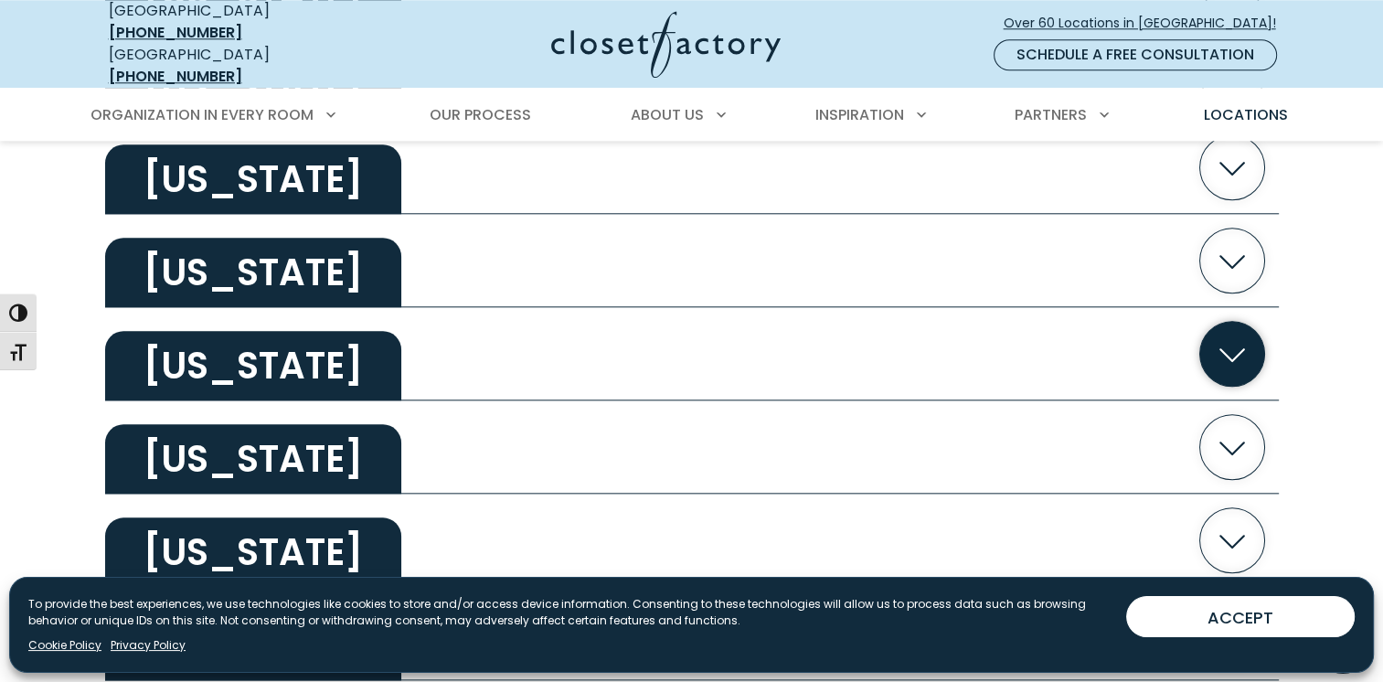
click at [239, 352] on h2 "Kansas" at bounding box center [253, 365] width 296 height 69
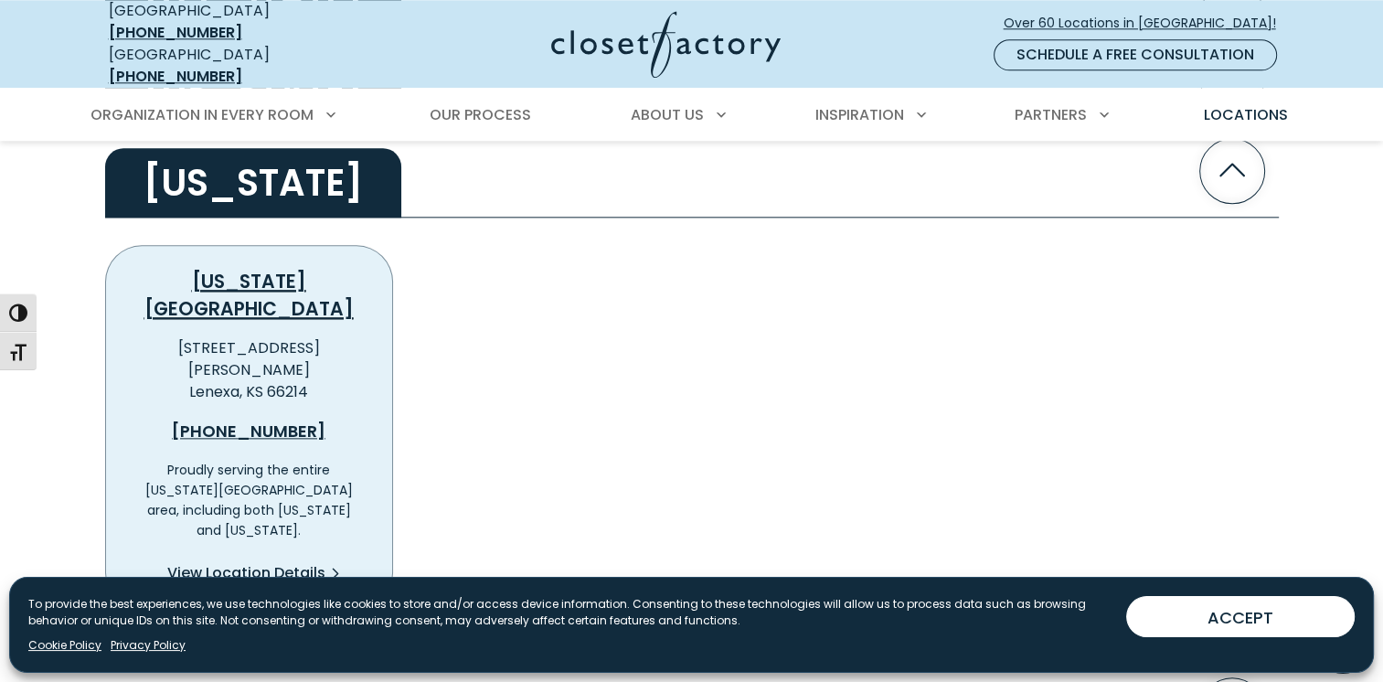
scroll to position [2011, 0]
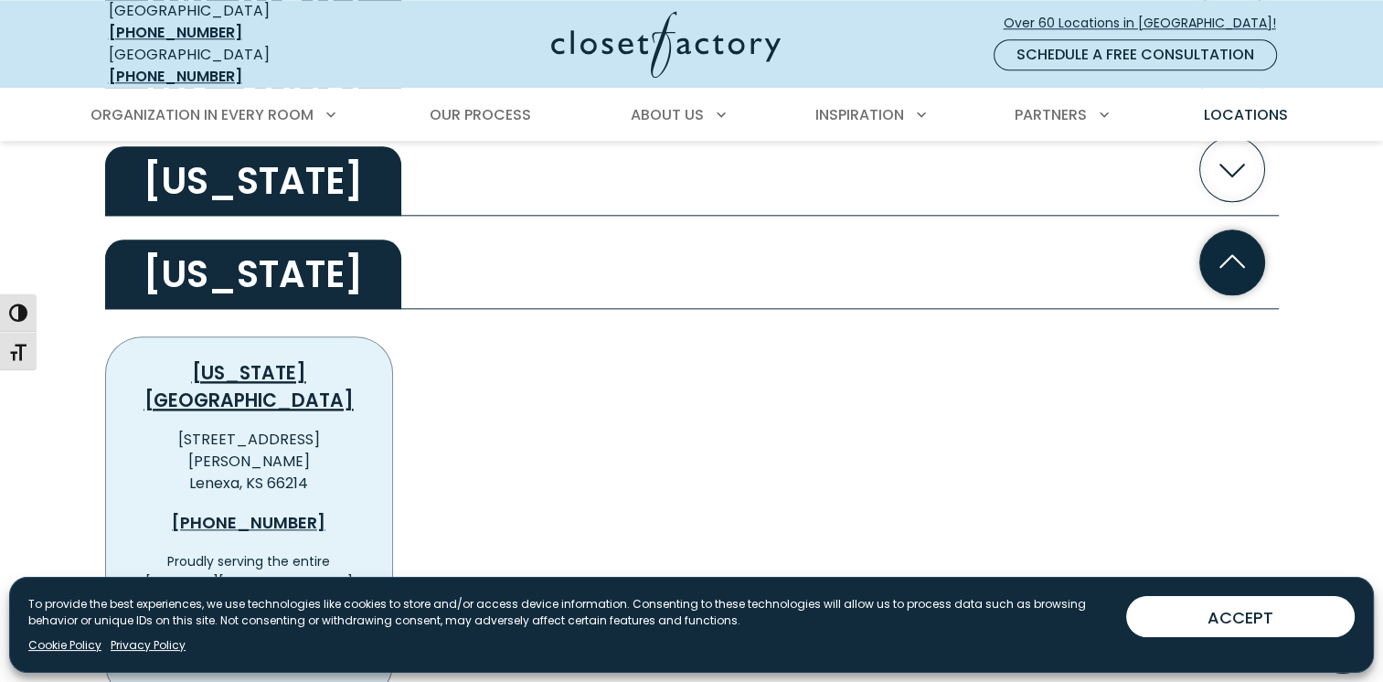
click at [224, 268] on h2 "Kansas" at bounding box center [253, 273] width 296 height 69
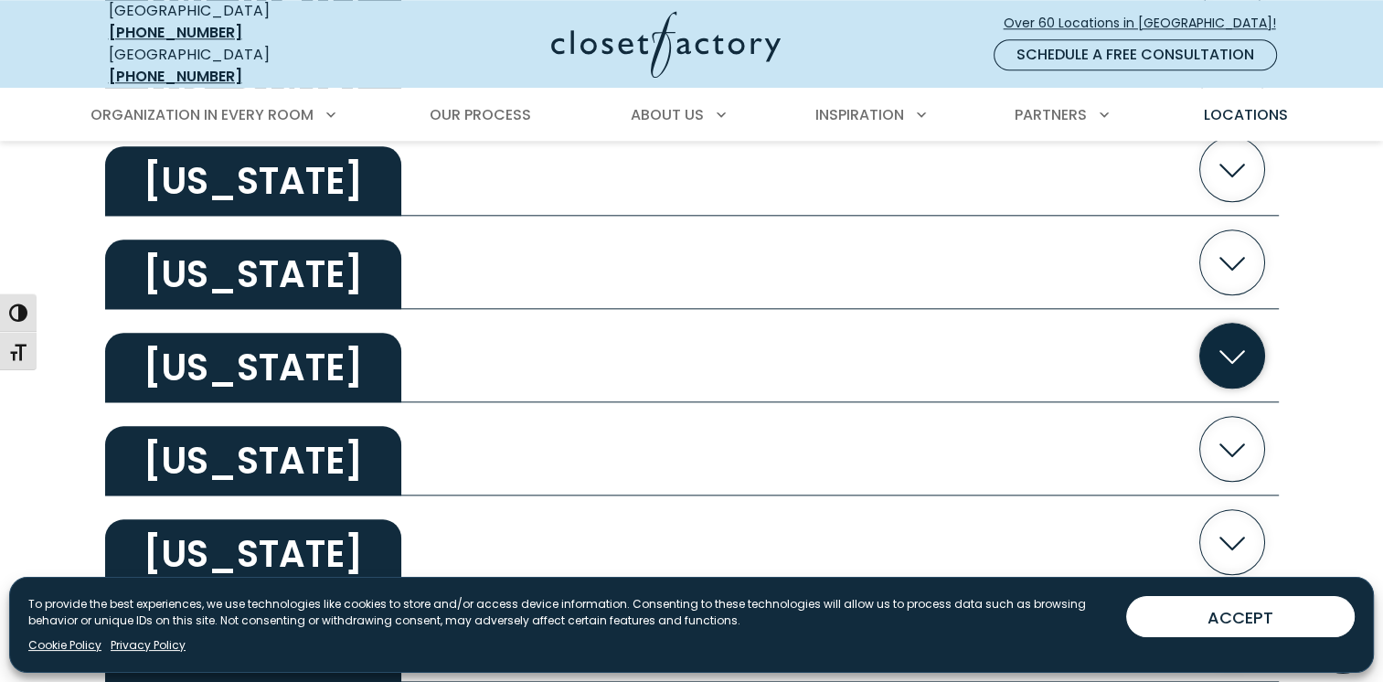
click at [241, 346] on h2 "Kentucky" at bounding box center [253, 367] width 296 height 69
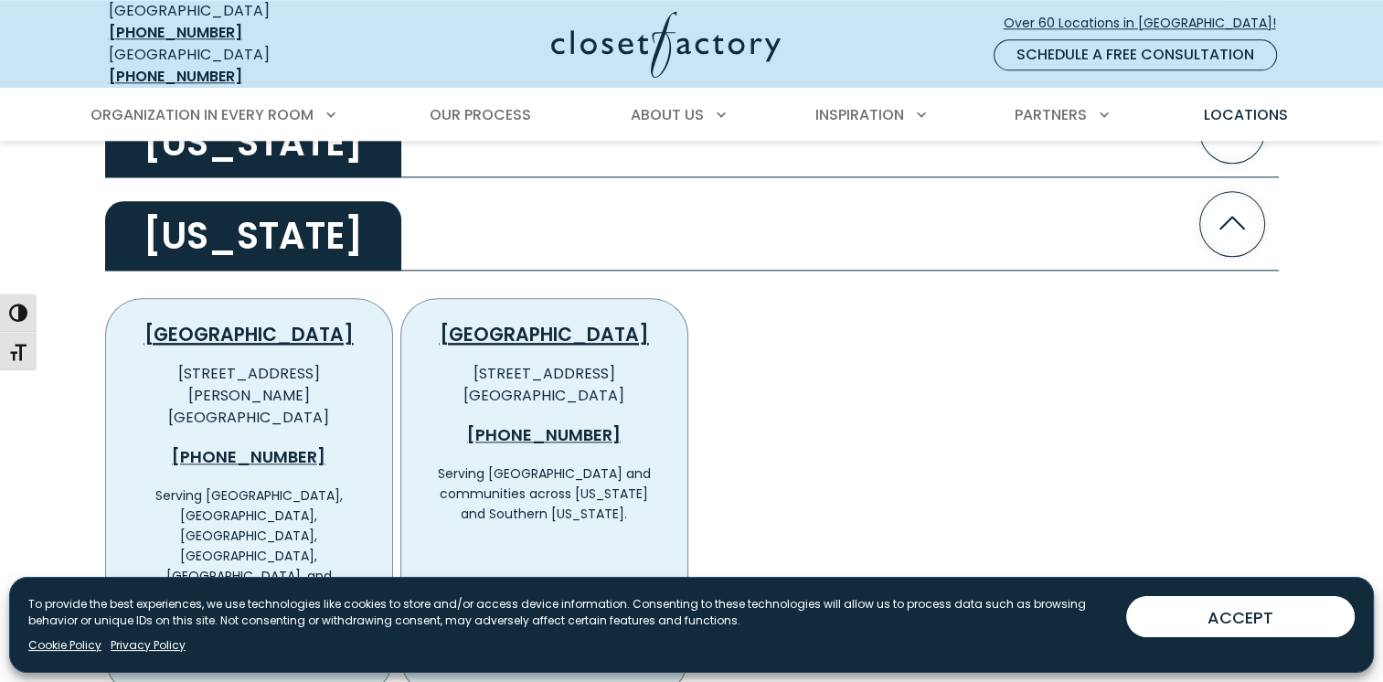
scroll to position [2102, 0]
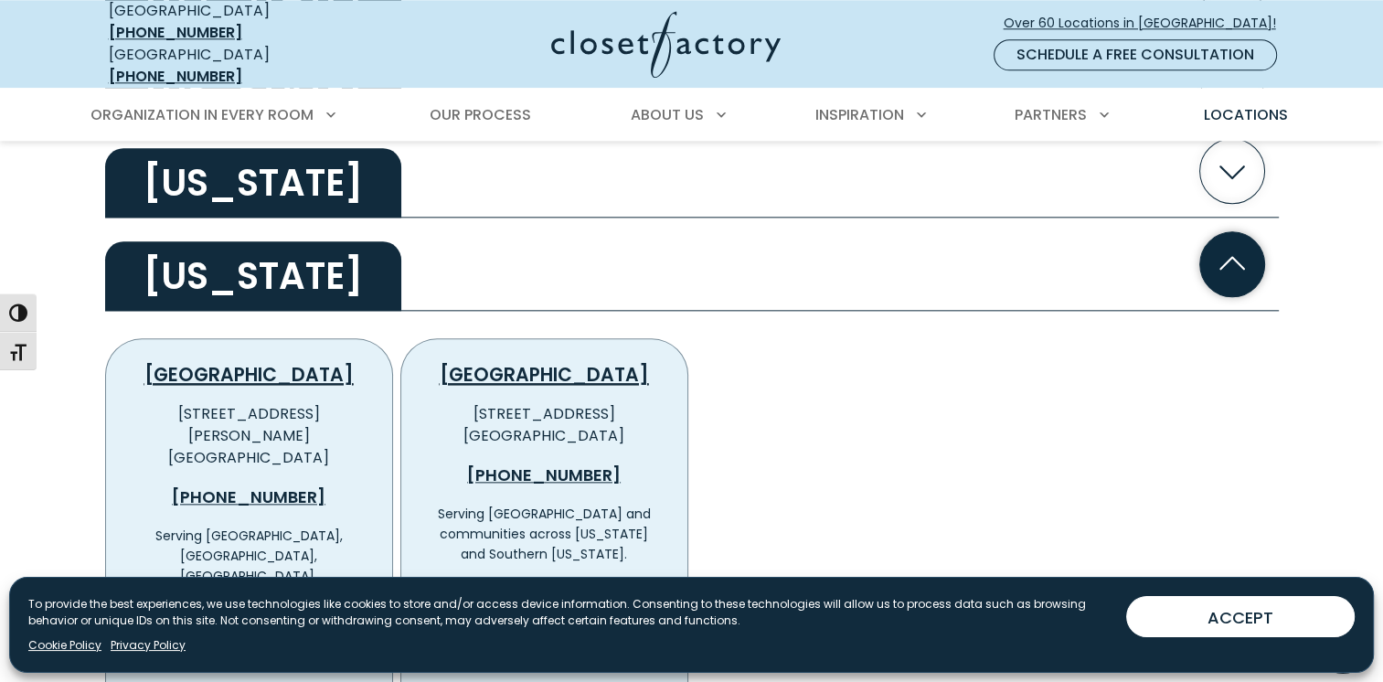
click at [226, 267] on h2 "Kentucky" at bounding box center [253, 275] width 296 height 69
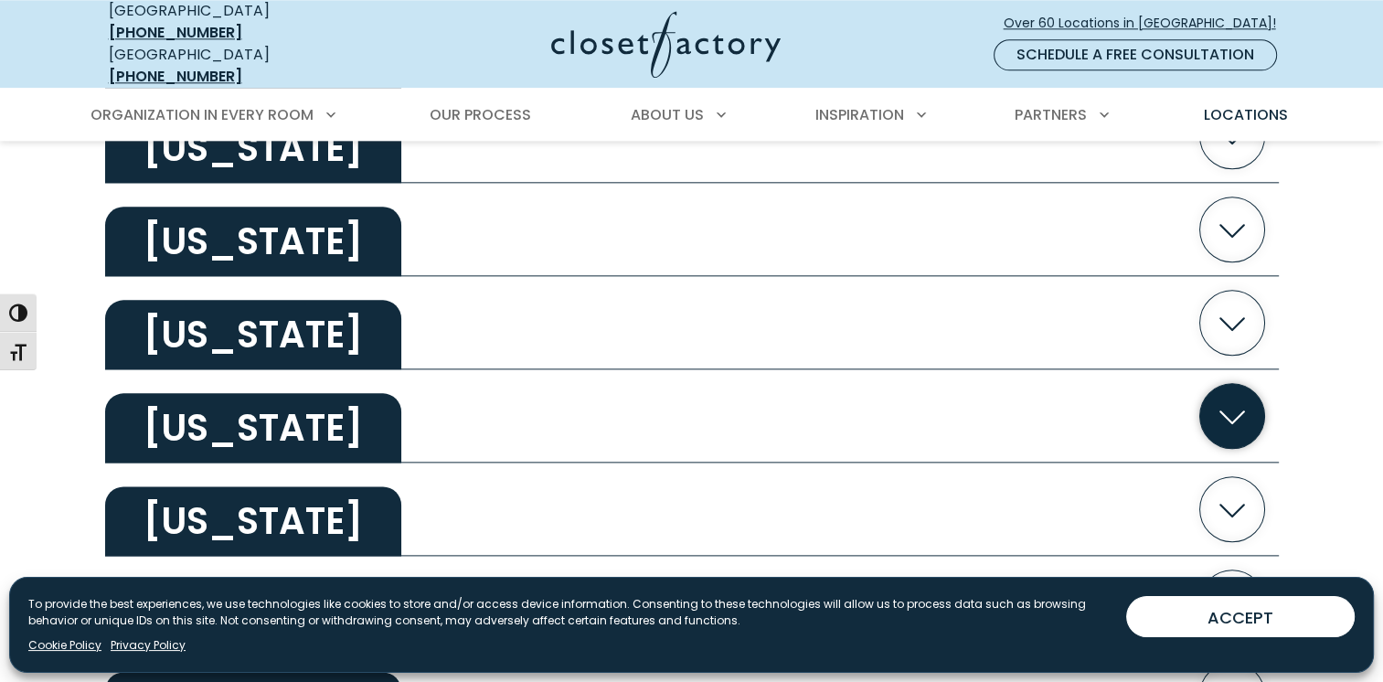
scroll to position [2194, 0]
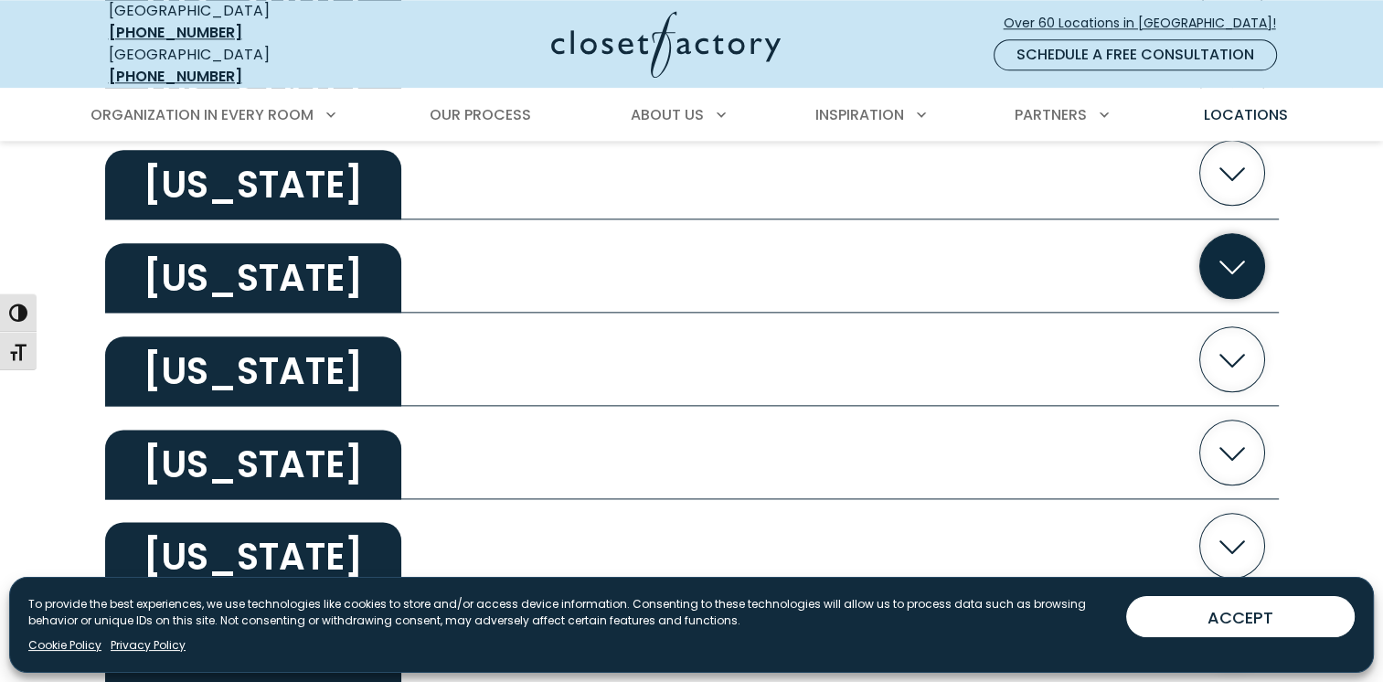
click at [238, 268] on h2 "Maryland" at bounding box center [253, 277] width 296 height 69
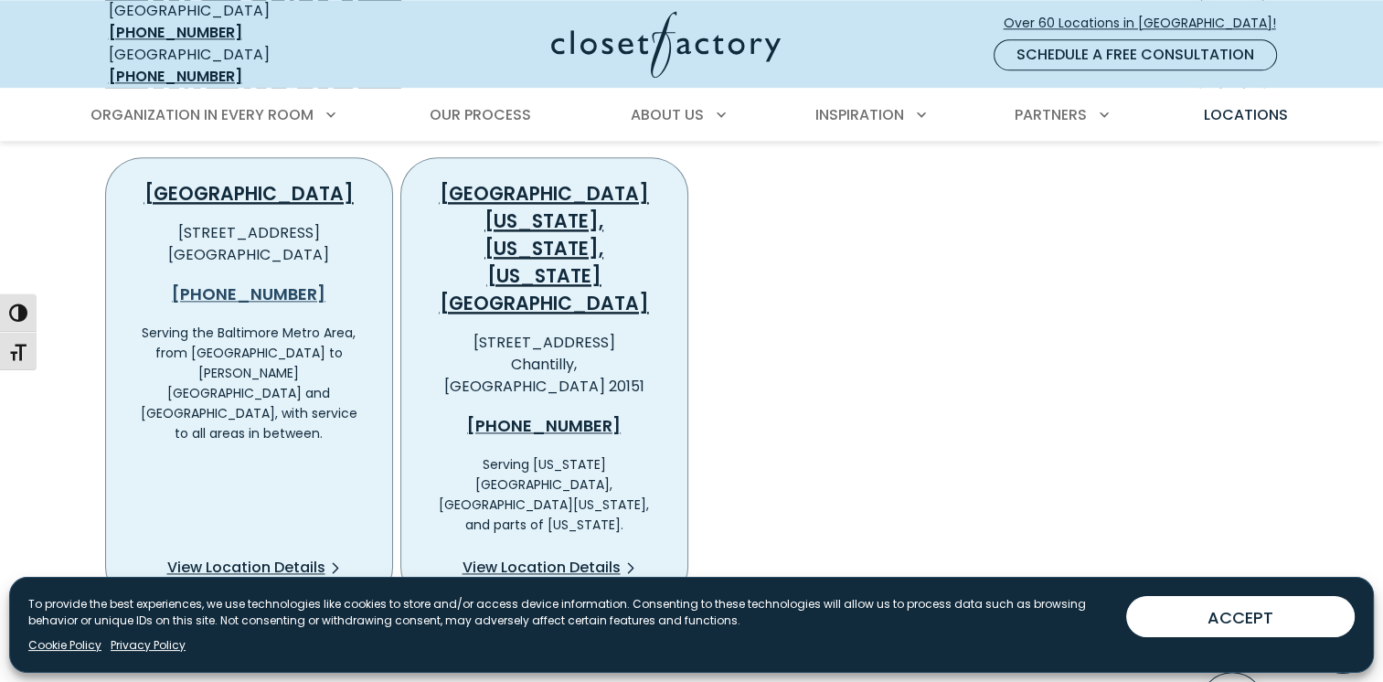
scroll to position [2285, 0]
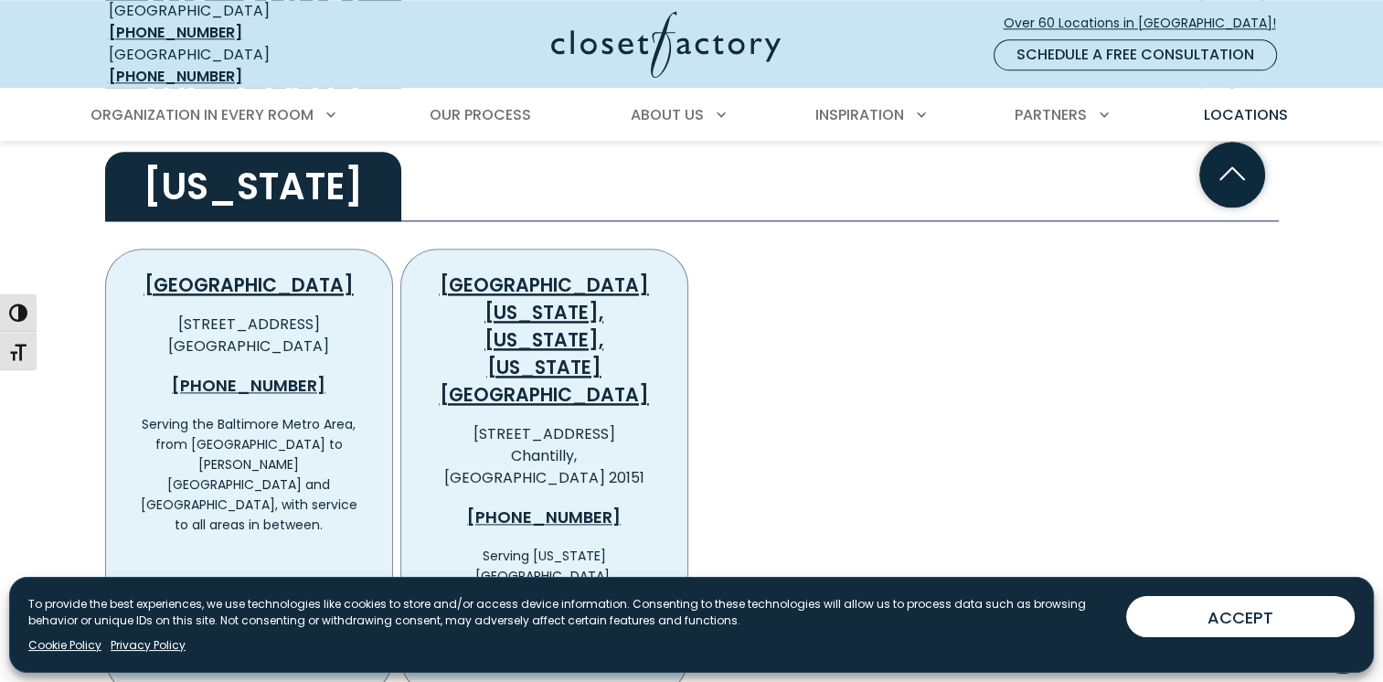
click at [235, 186] on h2 "Maryland" at bounding box center [253, 186] width 296 height 69
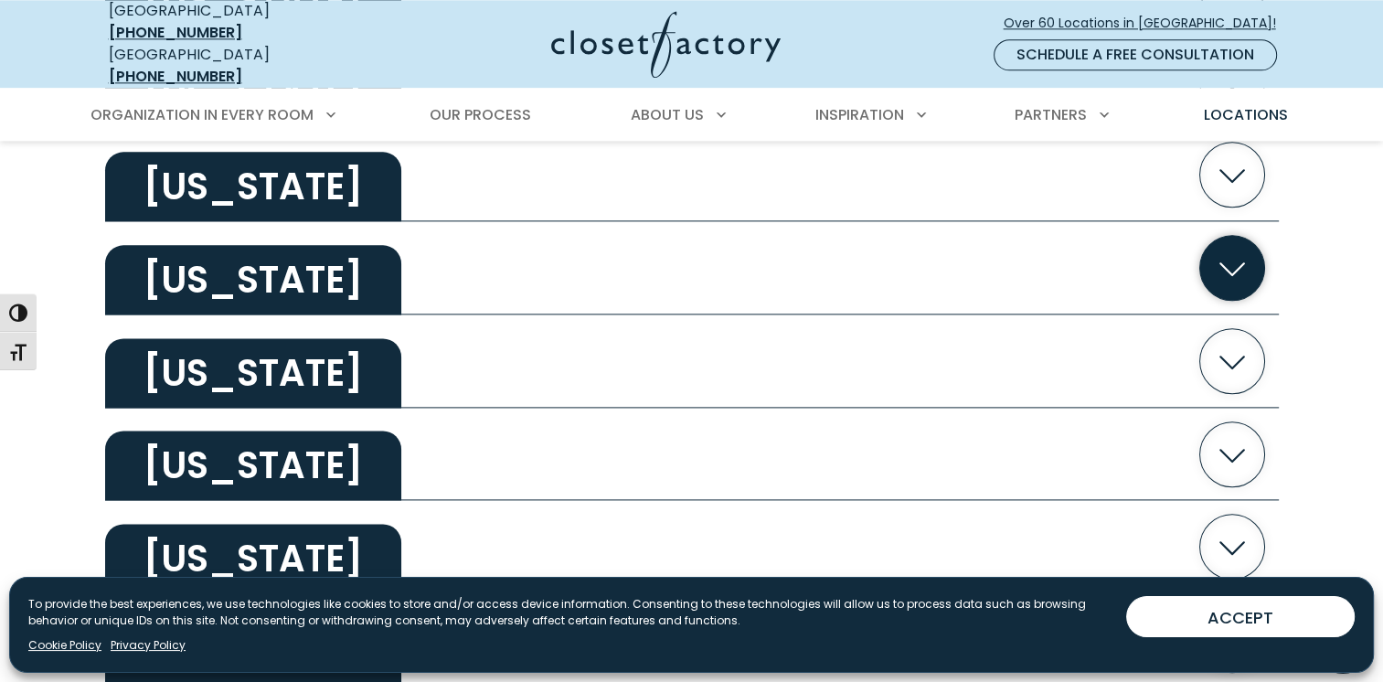
click at [241, 257] on h2 "Massachusetts" at bounding box center [253, 279] width 296 height 69
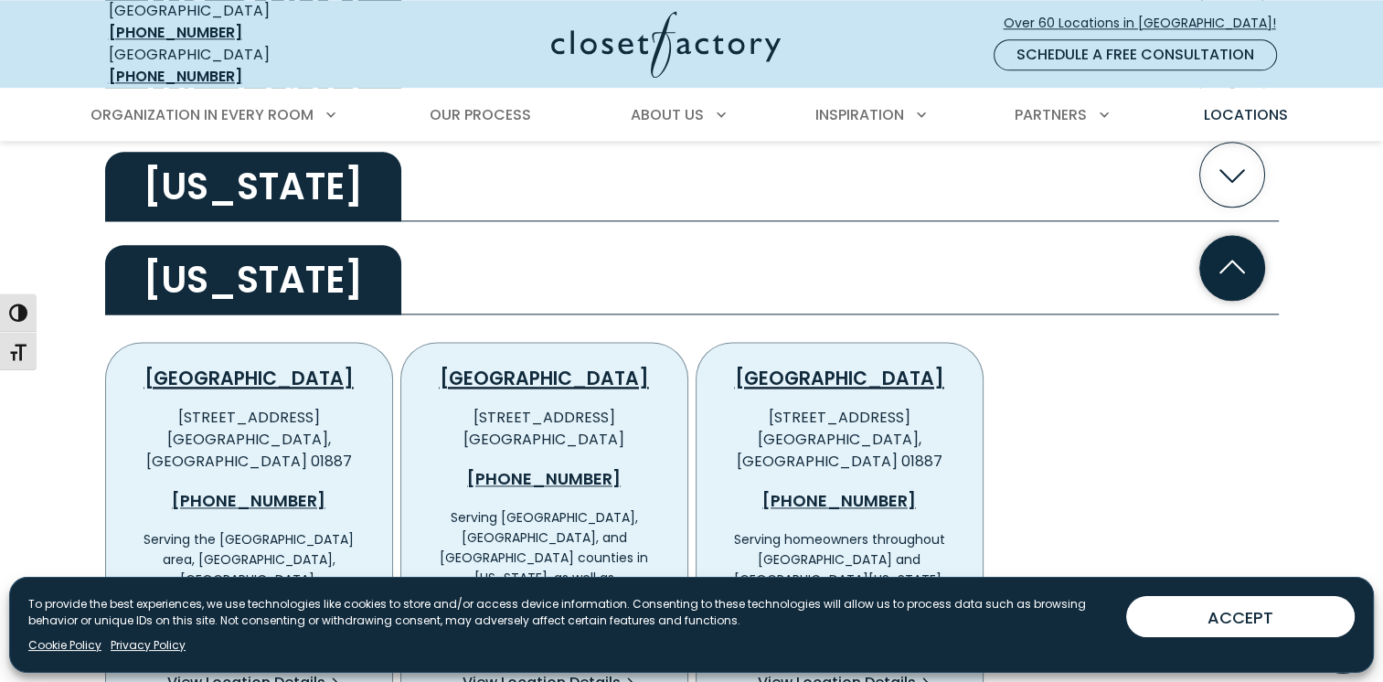
click at [241, 258] on h2 "Massachusetts" at bounding box center [253, 279] width 296 height 69
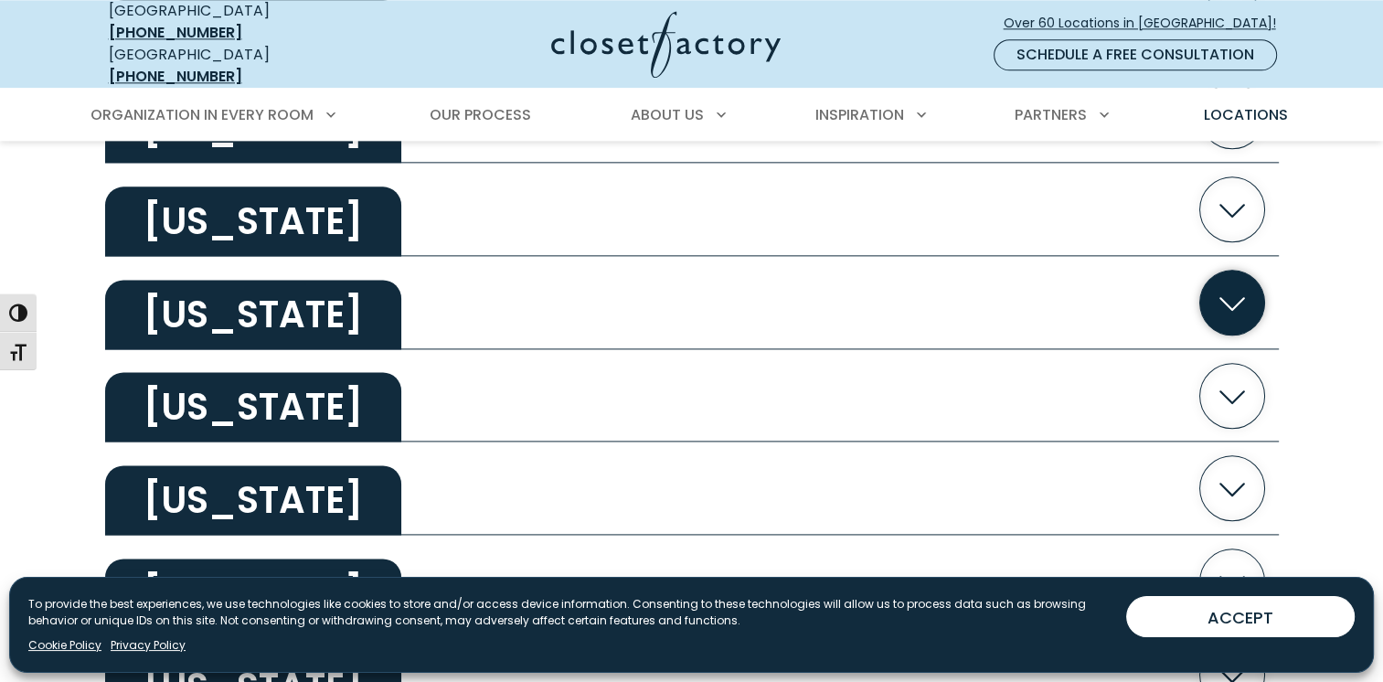
scroll to position [2377, 0]
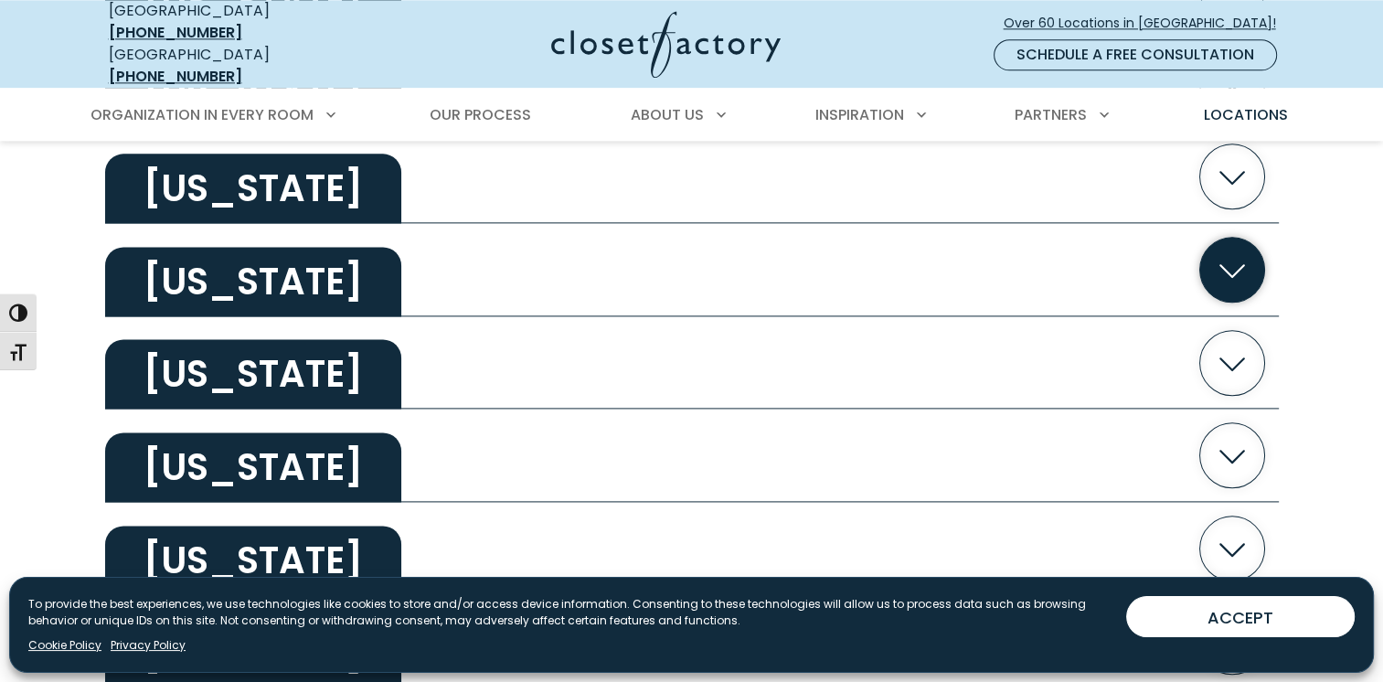
click at [249, 271] on h2 "Michigan" at bounding box center [253, 281] width 296 height 69
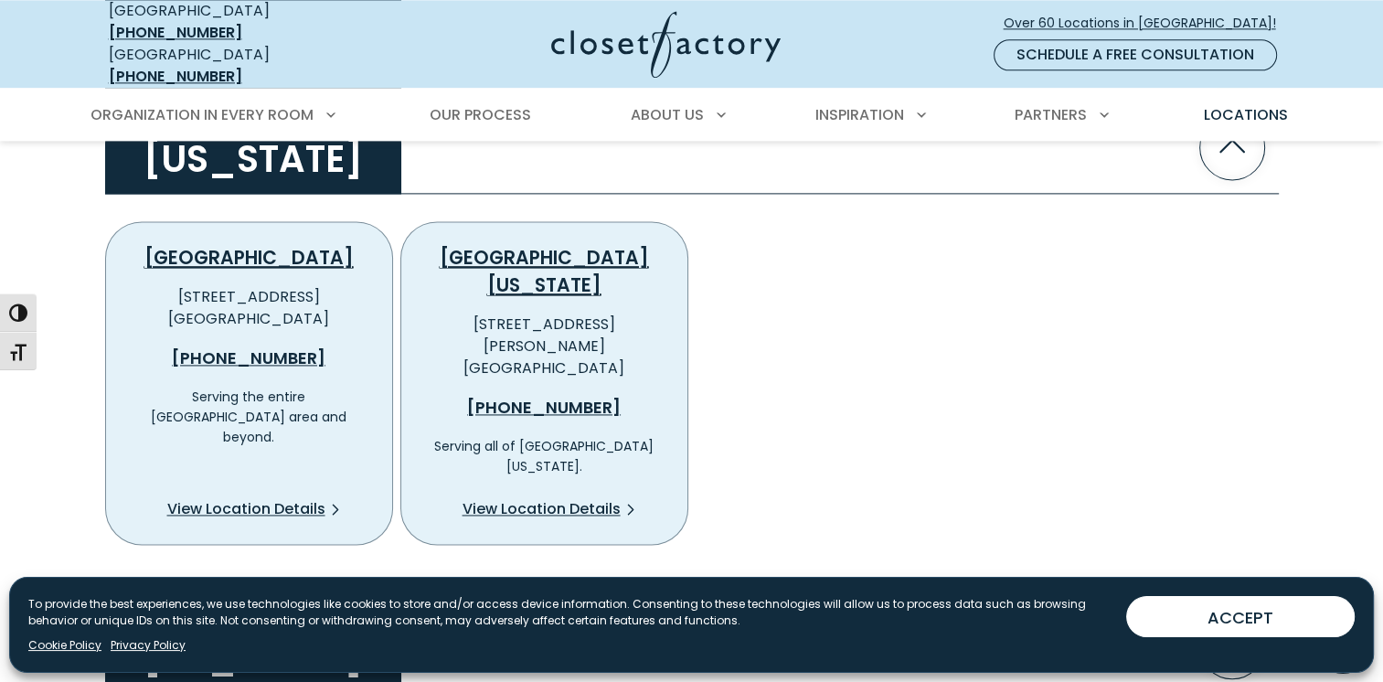
scroll to position [2468, 0]
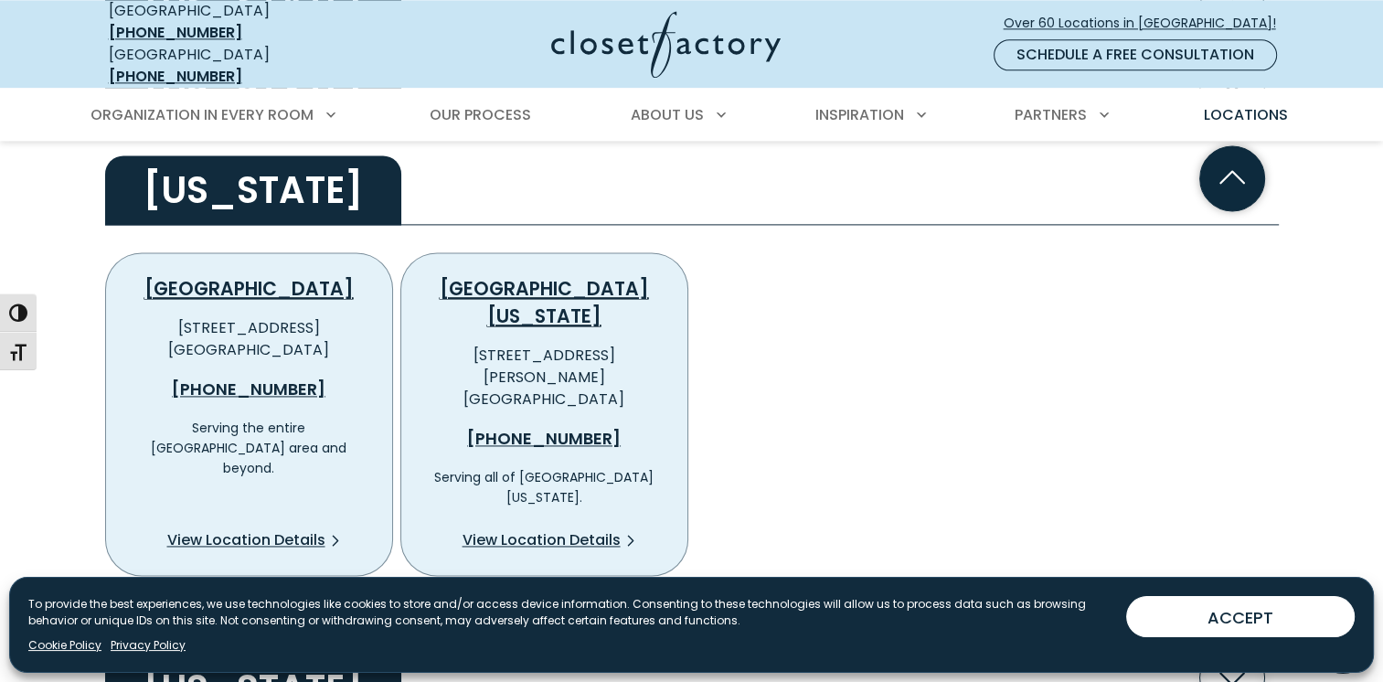
click at [245, 184] on h2 "Michigan" at bounding box center [253, 189] width 296 height 69
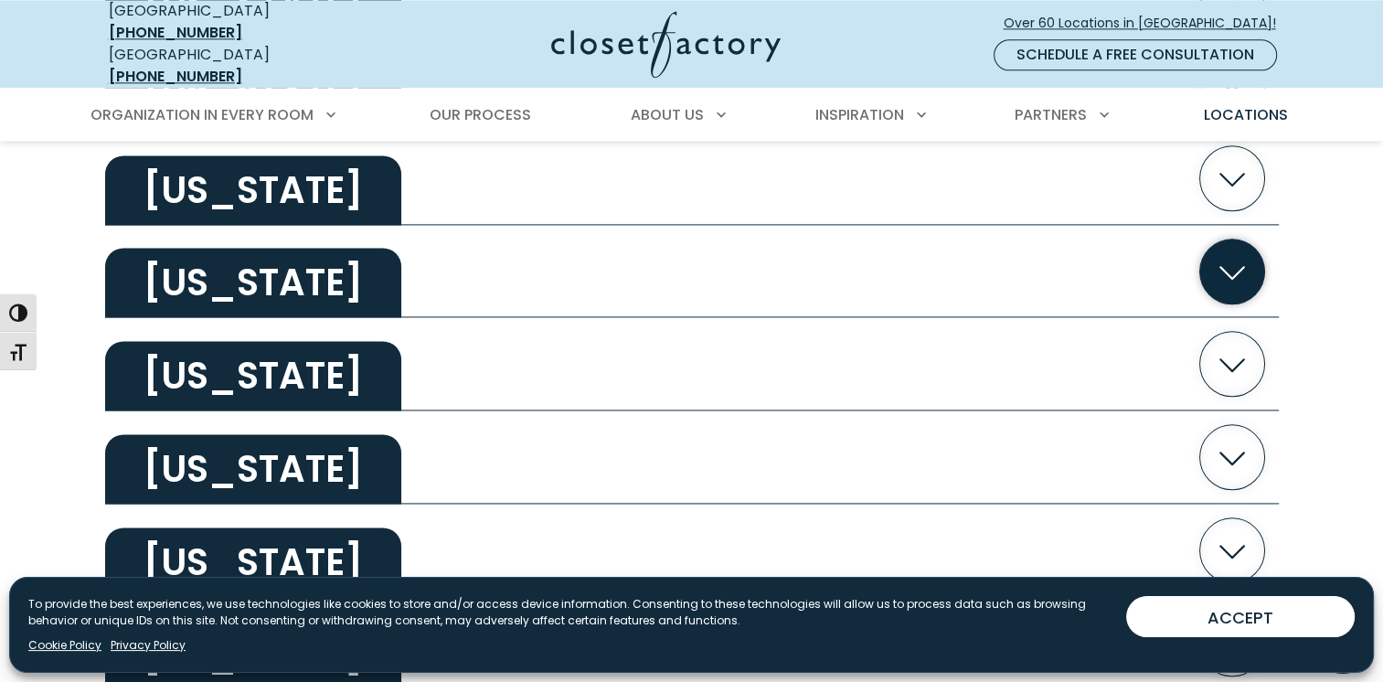
click at [242, 258] on h2 "Minnesota" at bounding box center [253, 282] width 296 height 69
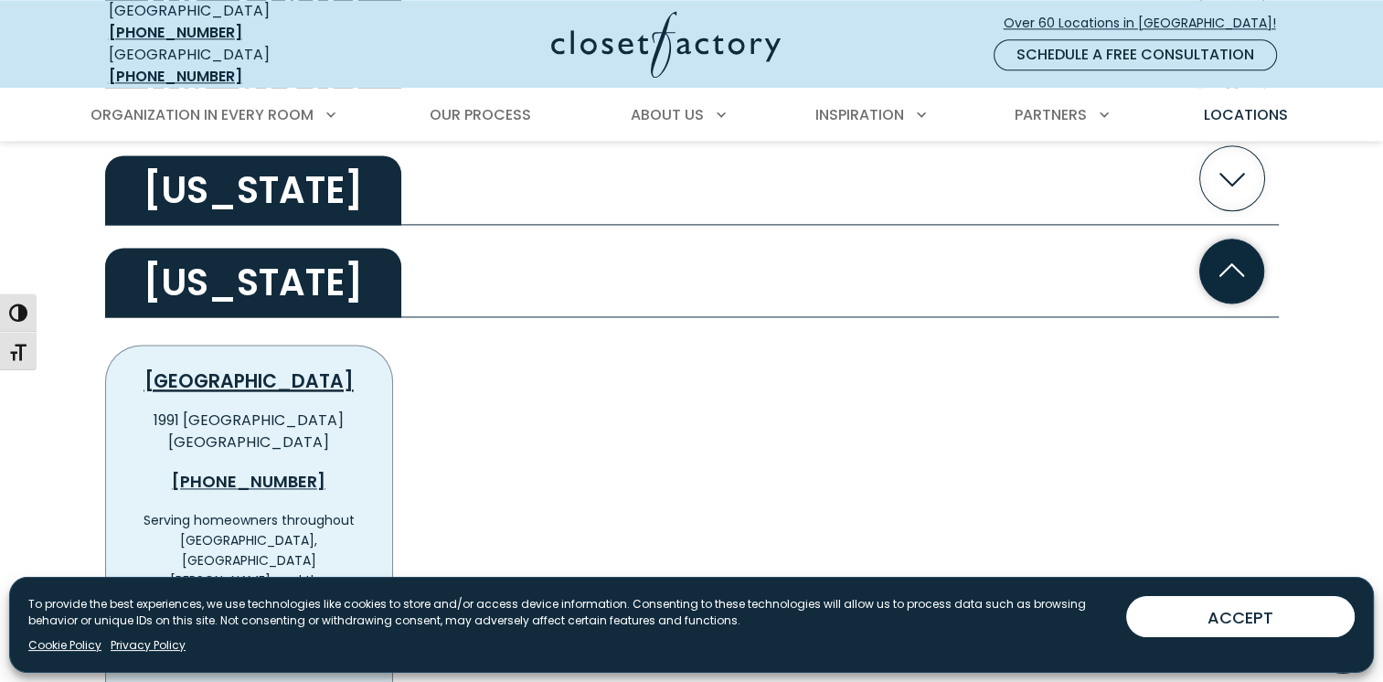
click at [248, 248] on h2 "Minnesota" at bounding box center [253, 282] width 296 height 69
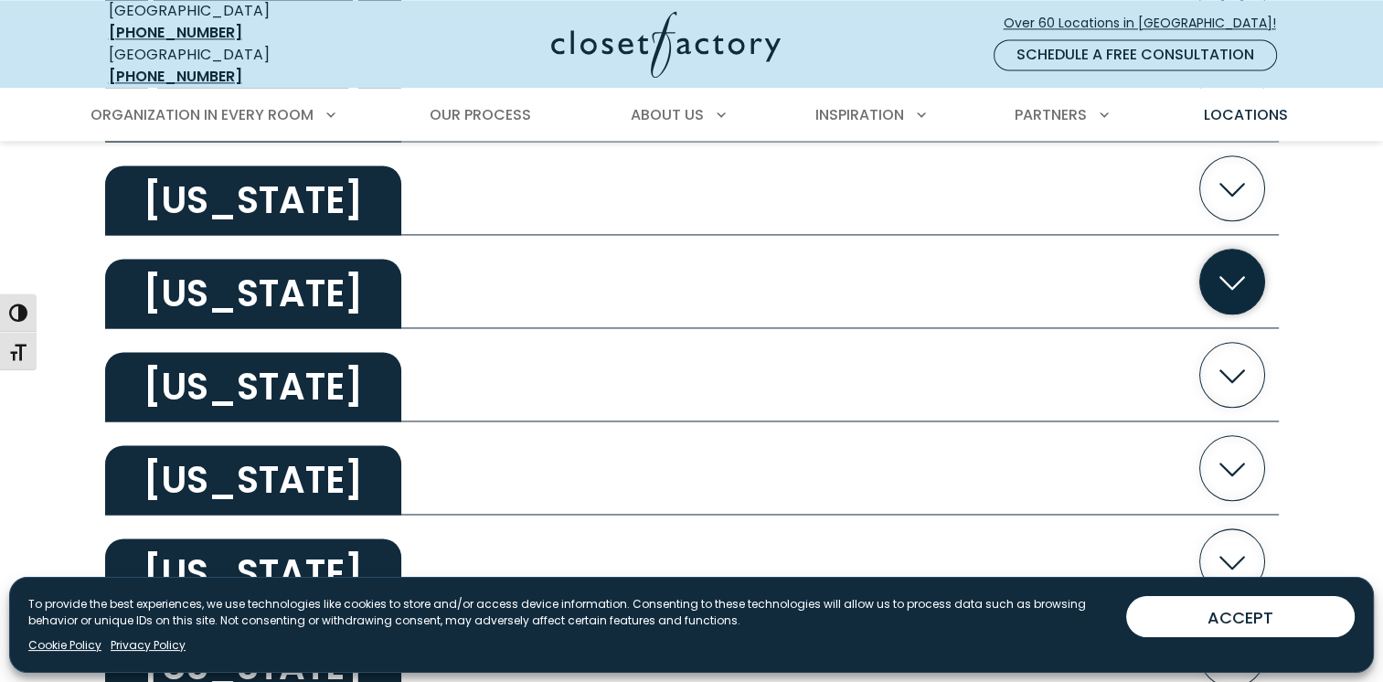
scroll to position [2651, 0]
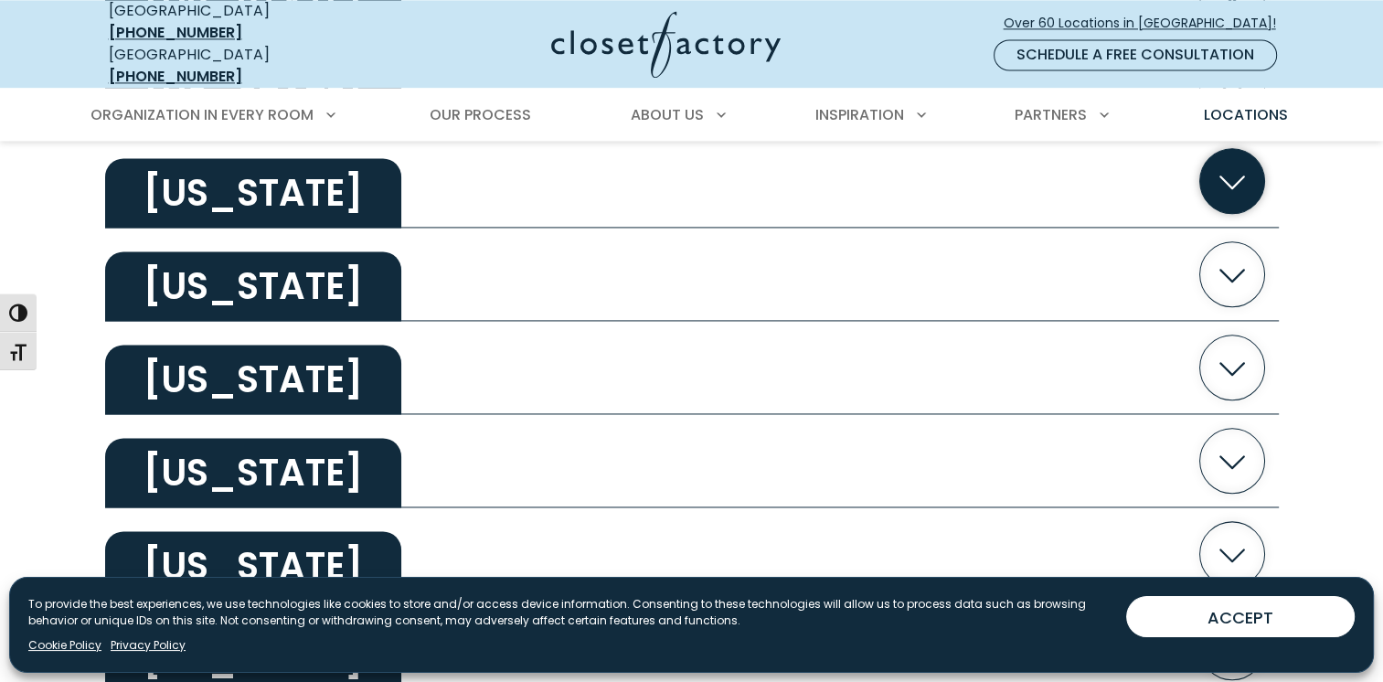
click at [231, 189] on h2 "Missouri" at bounding box center [253, 192] width 296 height 69
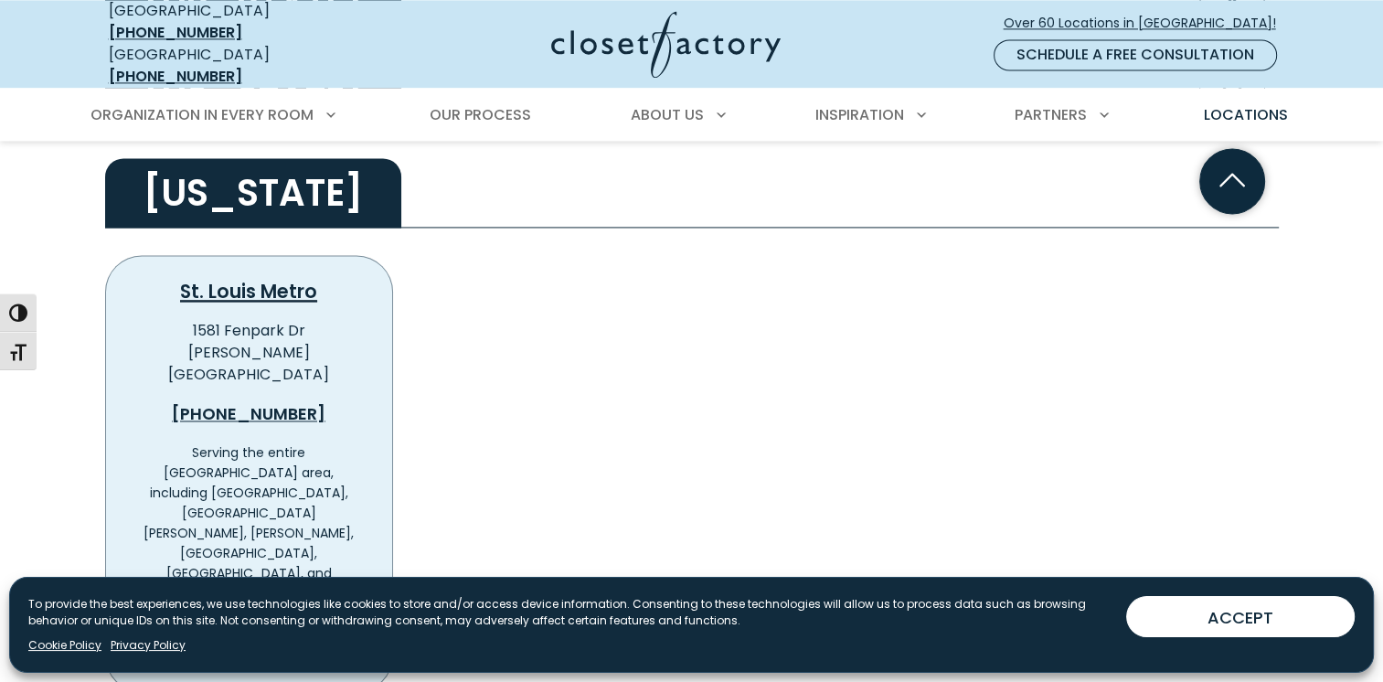
click at [231, 189] on h2 "Missouri" at bounding box center [253, 192] width 296 height 69
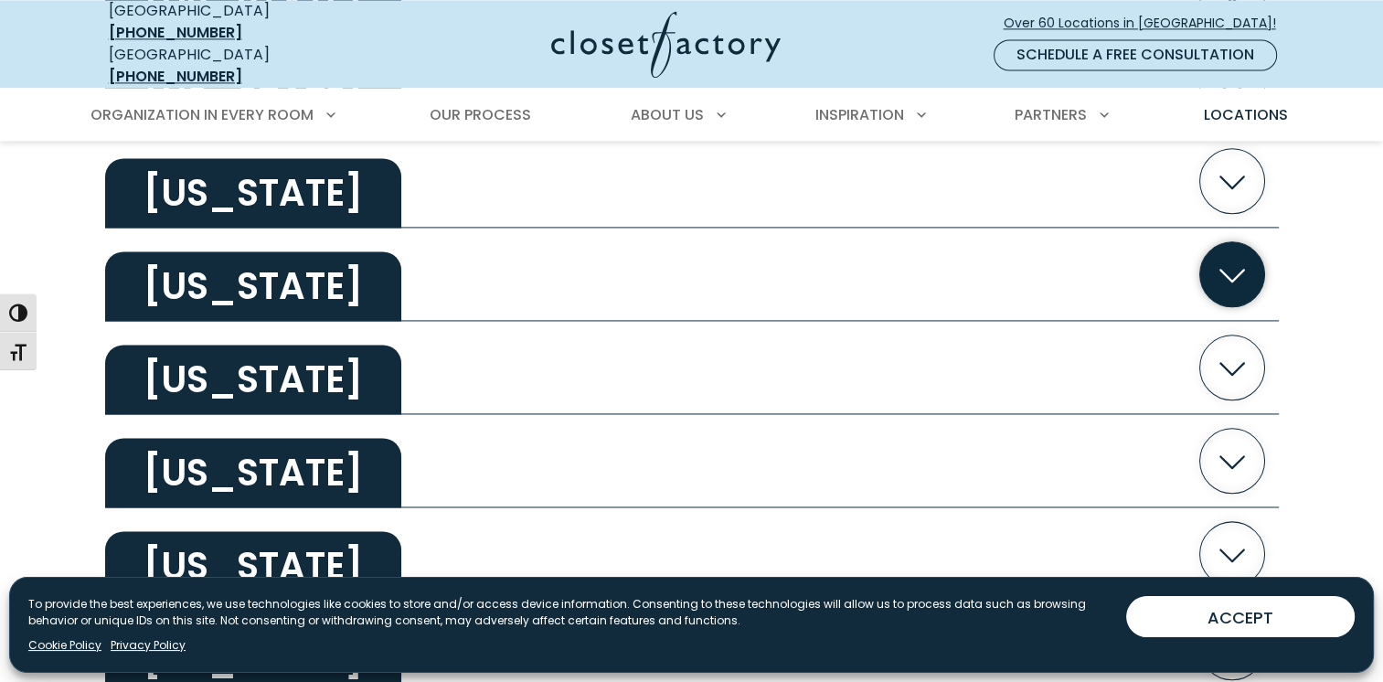
click at [238, 254] on h2 "Nebraska" at bounding box center [253, 285] width 296 height 69
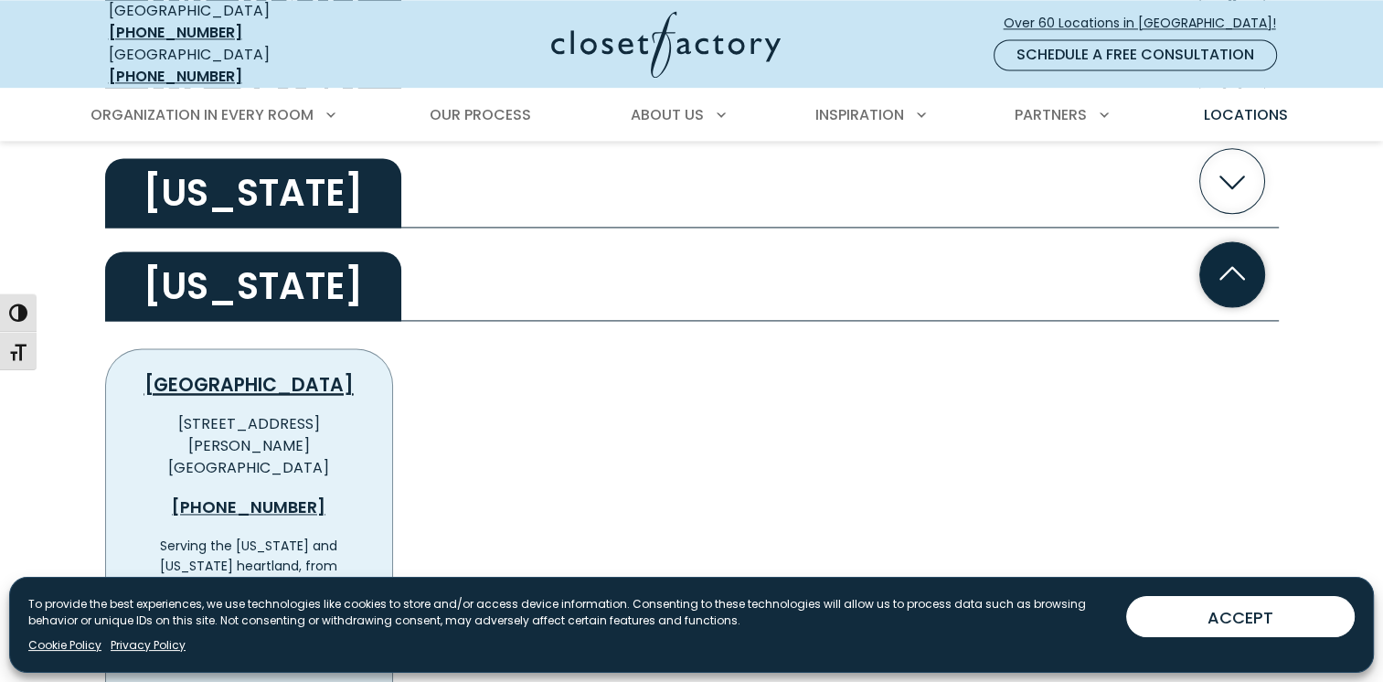
click at [238, 254] on h2 "Nebraska" at bounding box center [253, 285] width 296 height 69
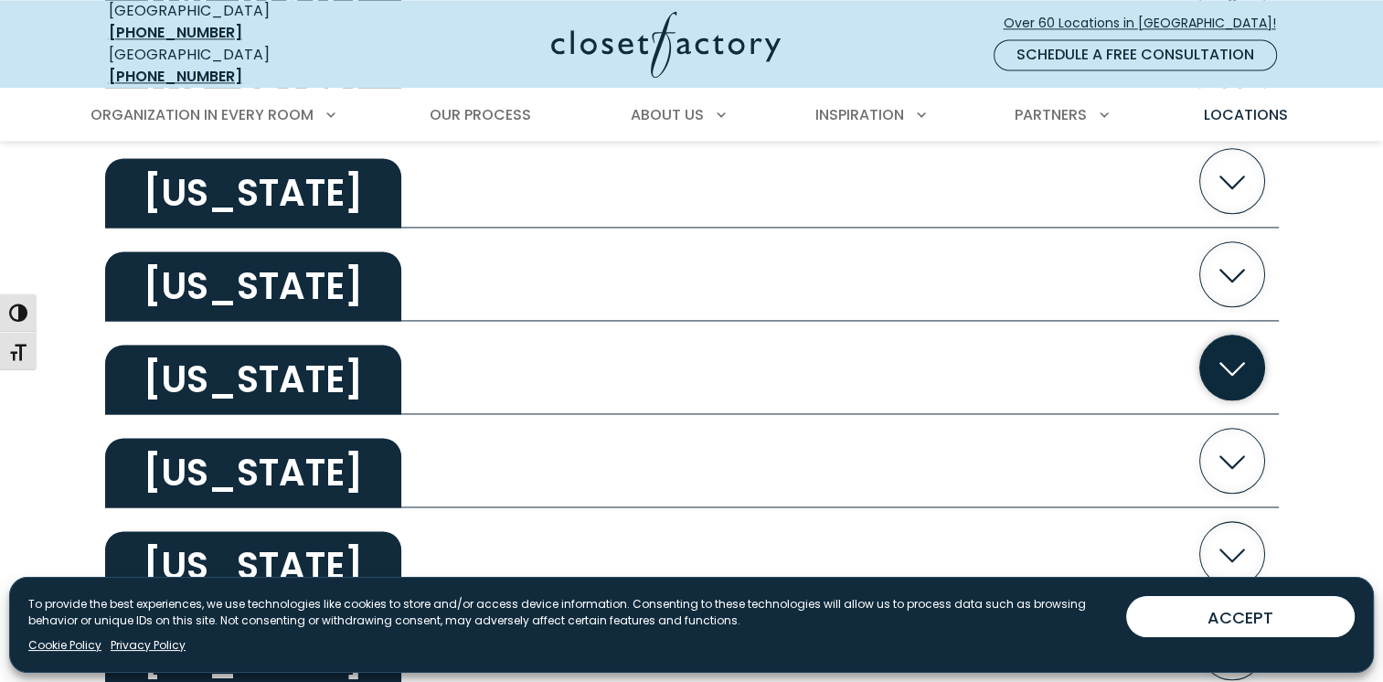
click at [235, 365] on h2 "Nevada" at bounding box center [253, 379] width 296 height 69
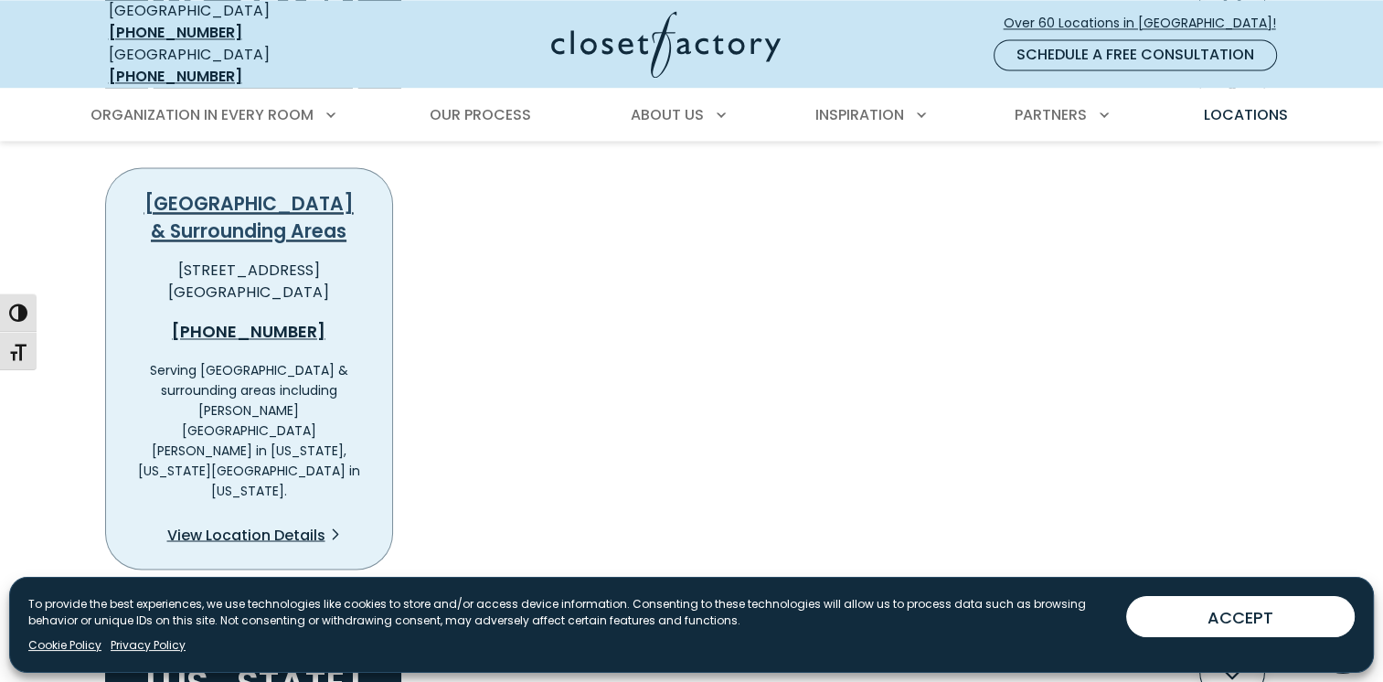
scroll to position [2834, 0]
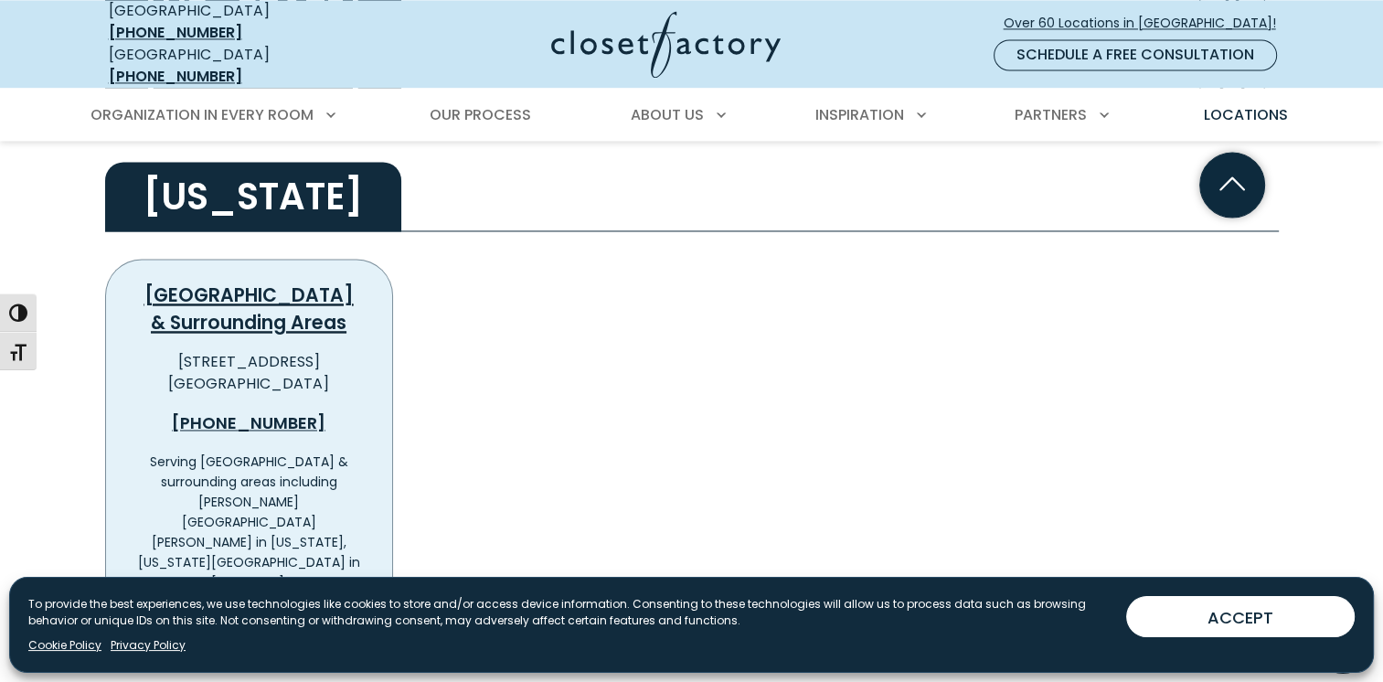
click at [198, 184] on h2 "Nevada" at bounding box center [253, 196] width 296 height 69
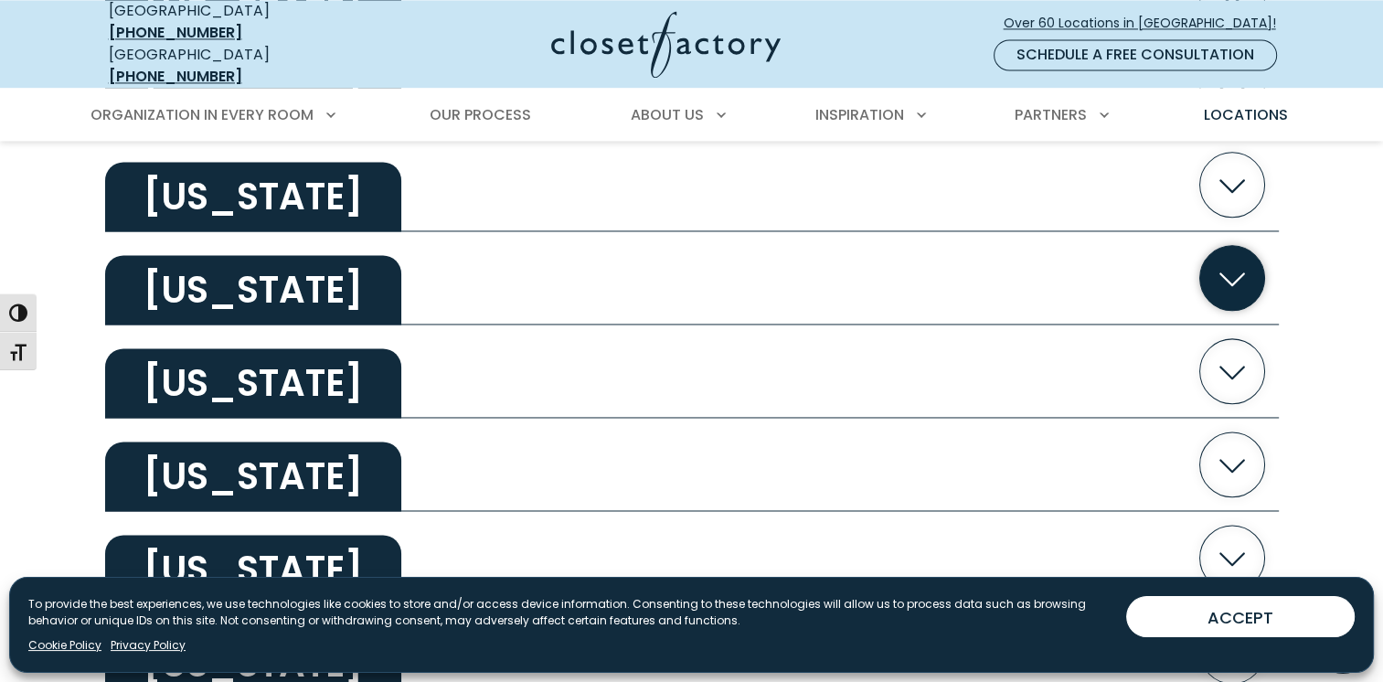
click at [218, 275] on h2 "New Jersey" at bounding box center [253, 289] width 296 height 69
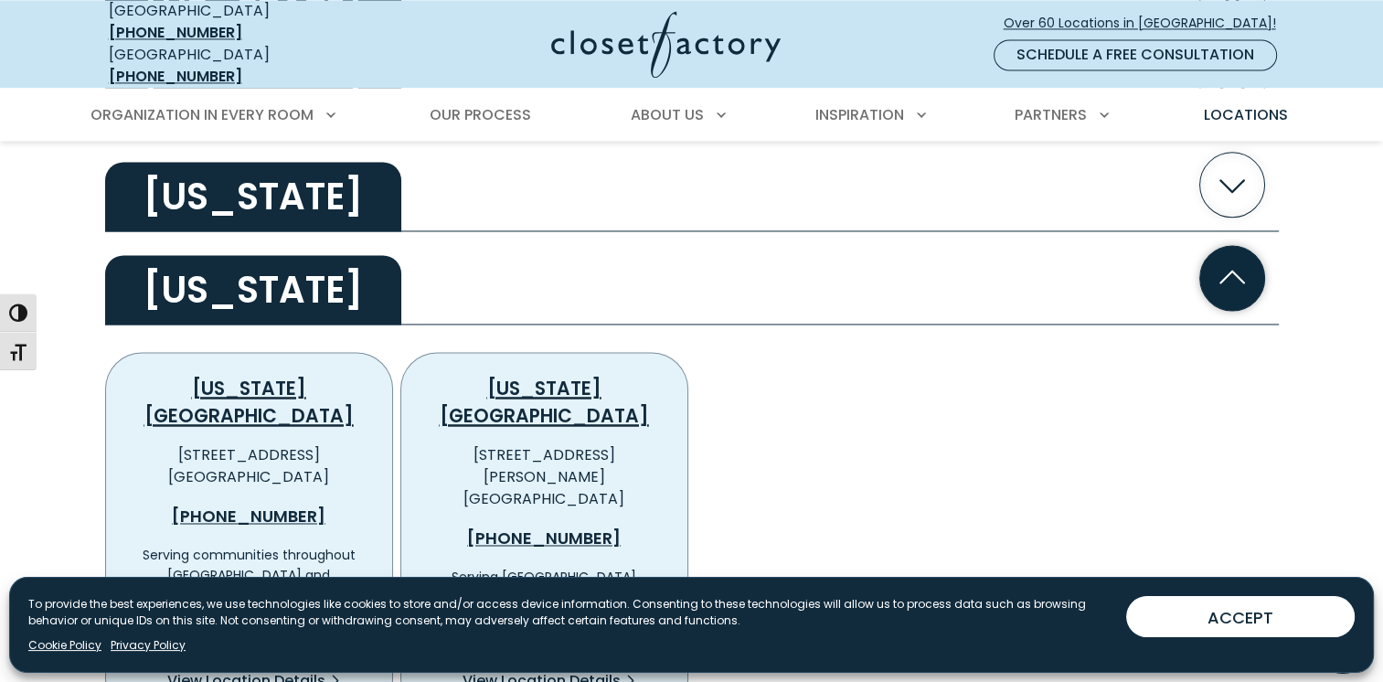
click at [220, 270] on h2 "New Jersey" at bounding box center [253, 289] width 296 height 69
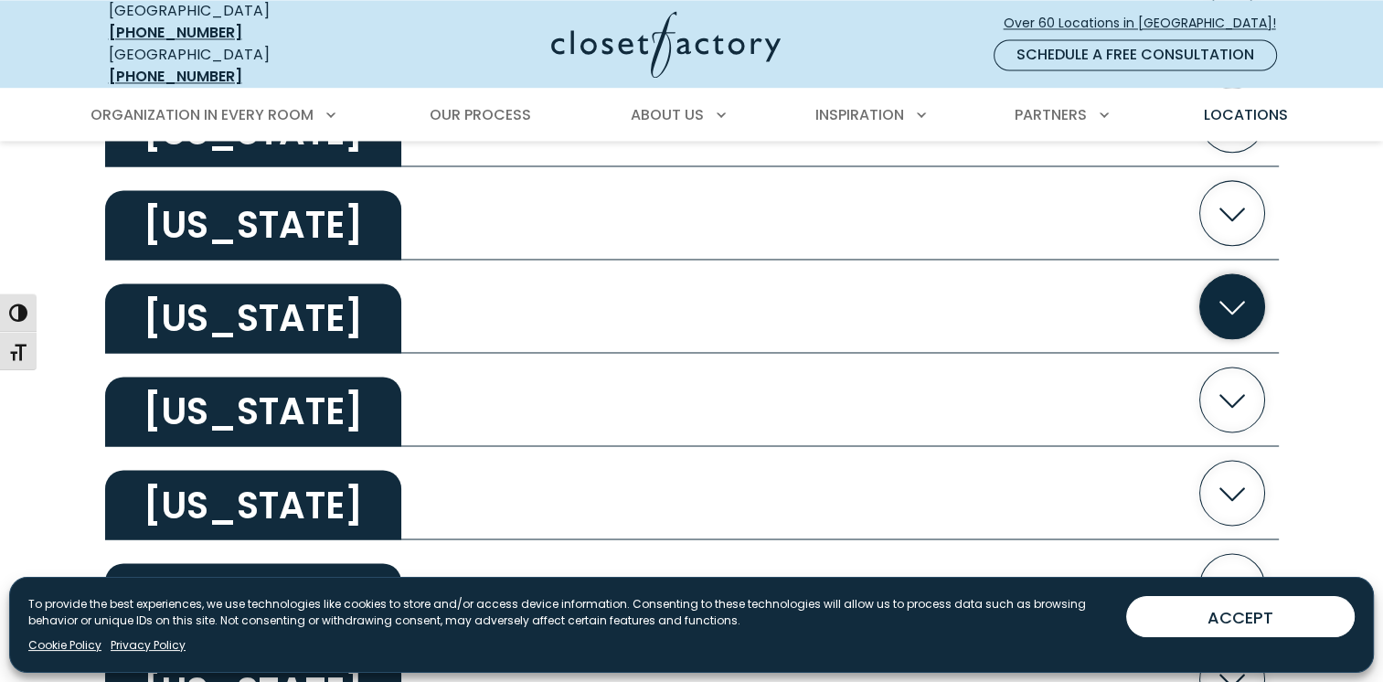
scroll to position [3016, 0]
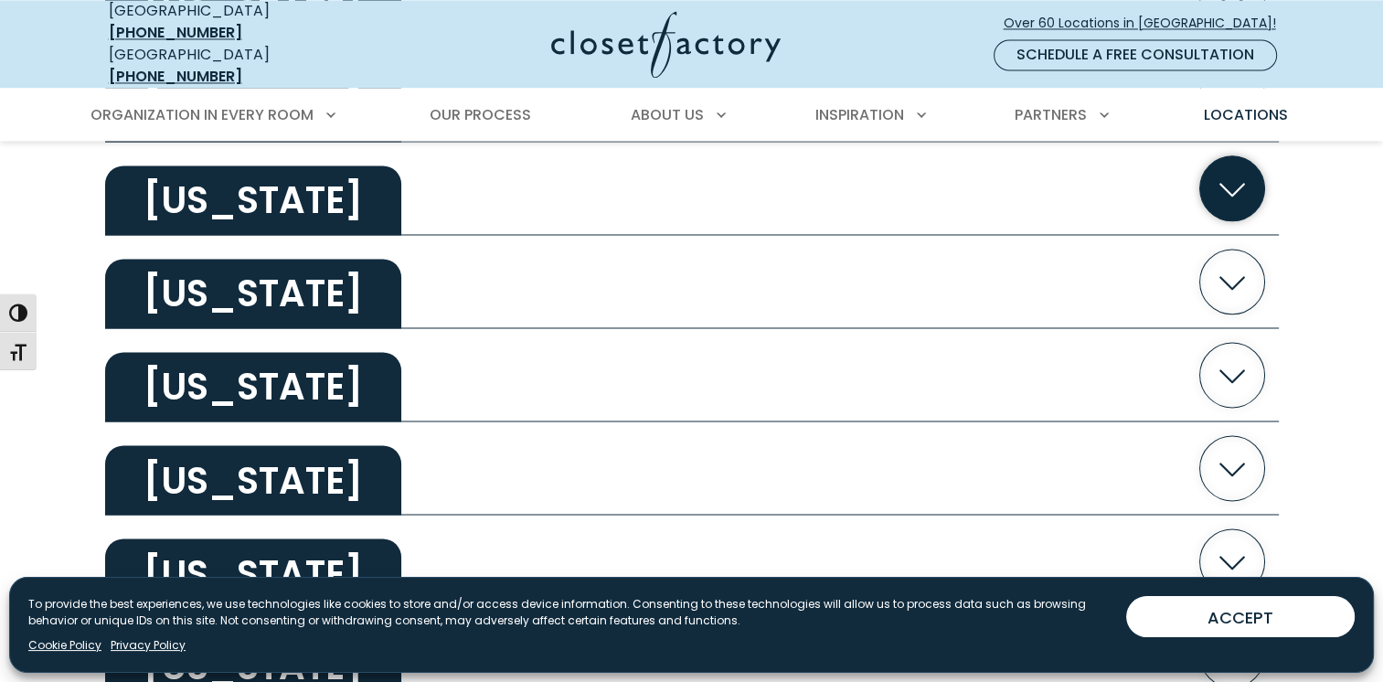
click at [207, 197] on h2 "New York" at bounding box center [253, 199] width 296 height 69
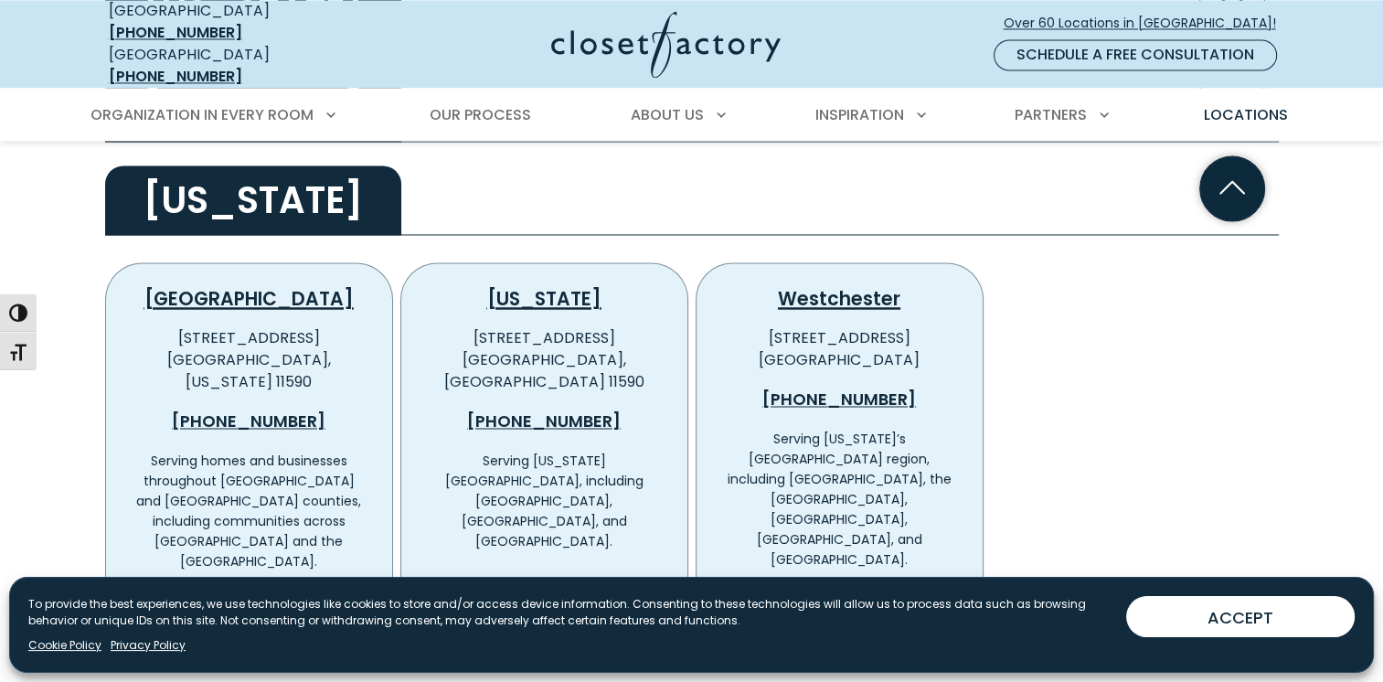
click at [207, 197] on h2 "New York" at bounding box center [253, 199] width 296 height 69
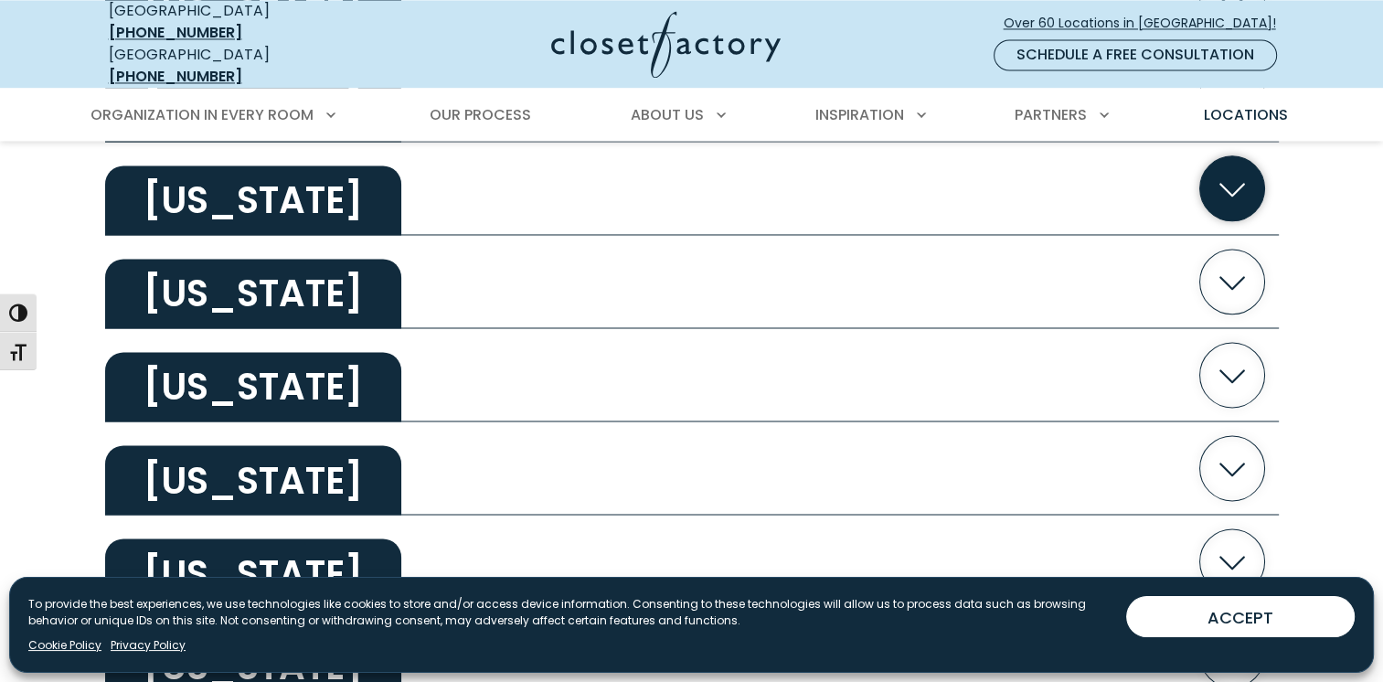
click at [207, 197] on h2 "New York" at bounding box center [253, 199] width 296 height 69
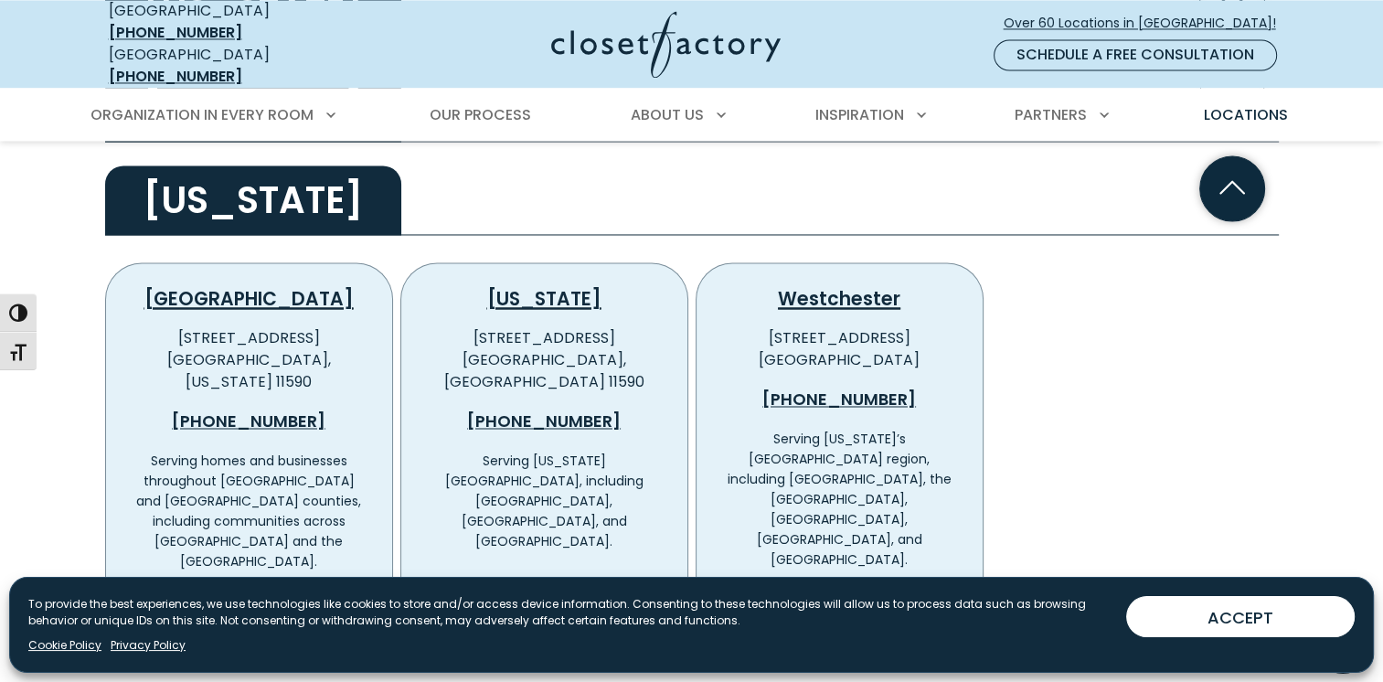
click at [211, 191] on h2 "New York" at bounding box center [253, 199] width 296 height 69
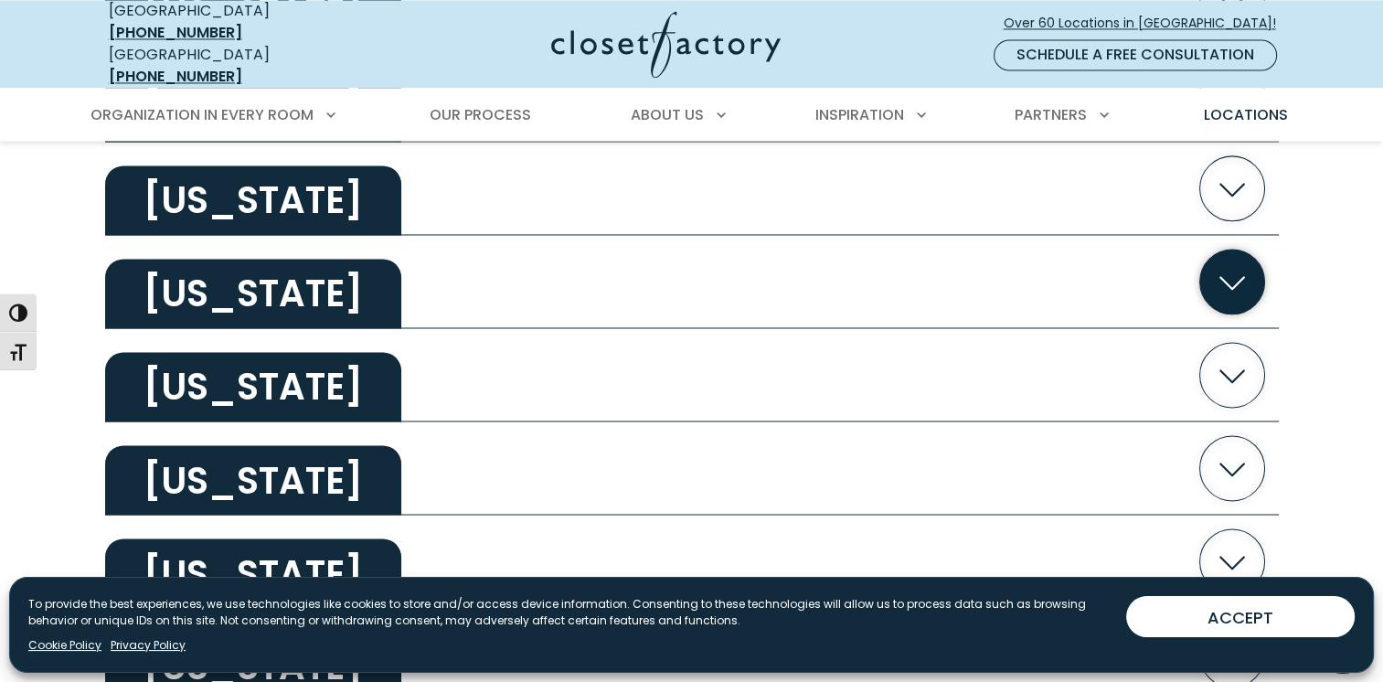
click at [223, 280] on h2 "North Carolina" at bounding box center [253, 293] width 296 height 69
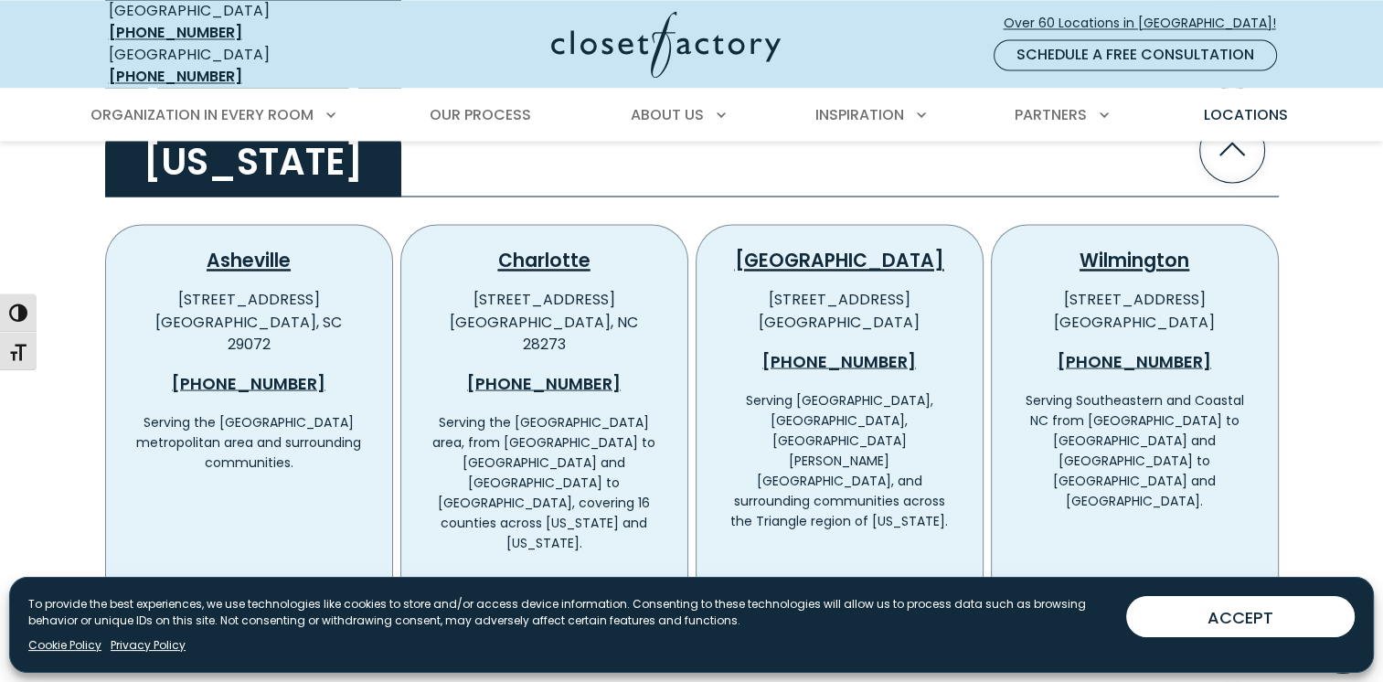
scroll to position [3108, 0]
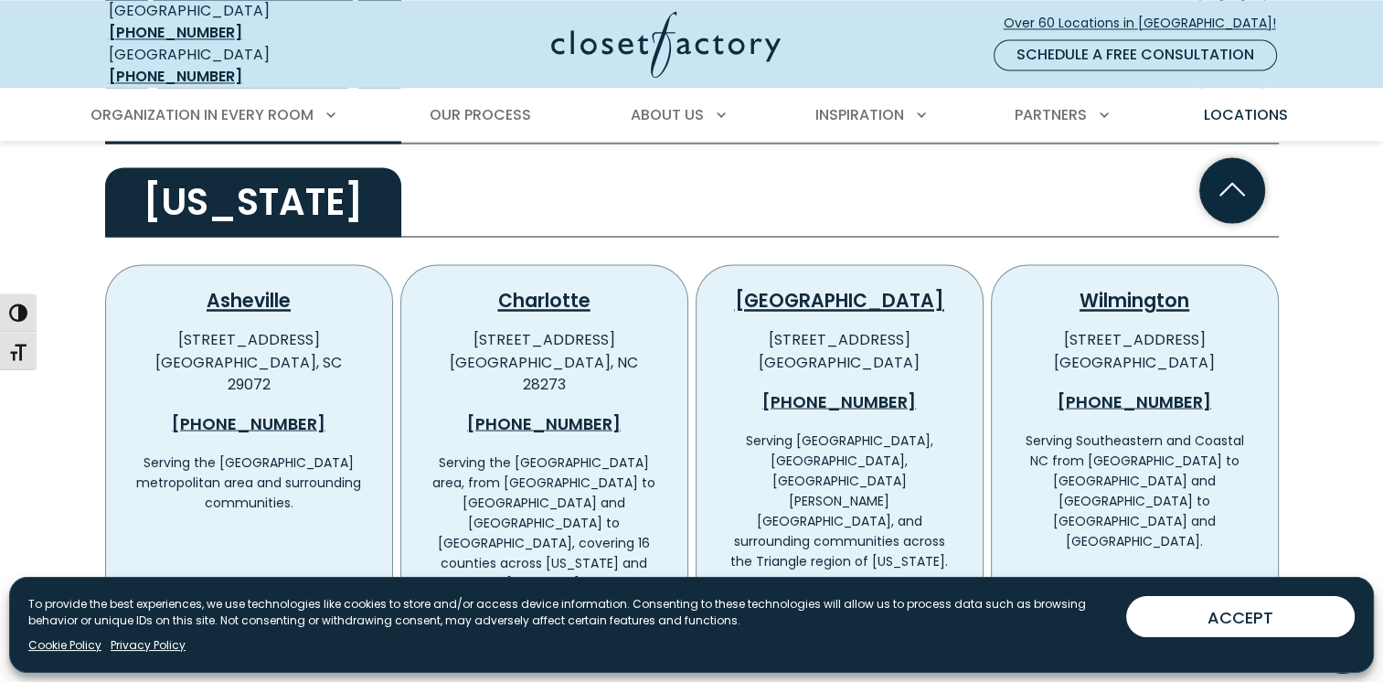
click at [212, 188] on h2 "North Carolina" at bounding box center [253, 201] width 296 height 69
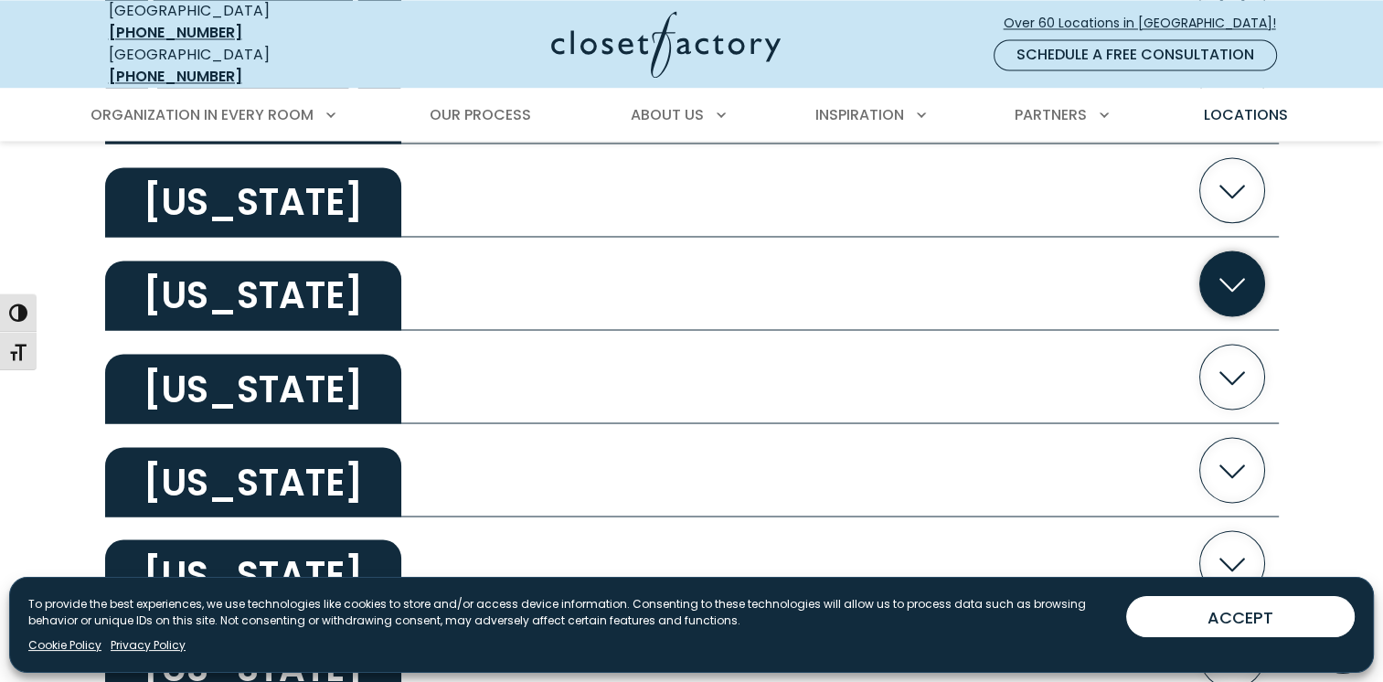
click at [214, 276] on h2 "Ohio" at bounding box center [253, 295] width 296 height 69
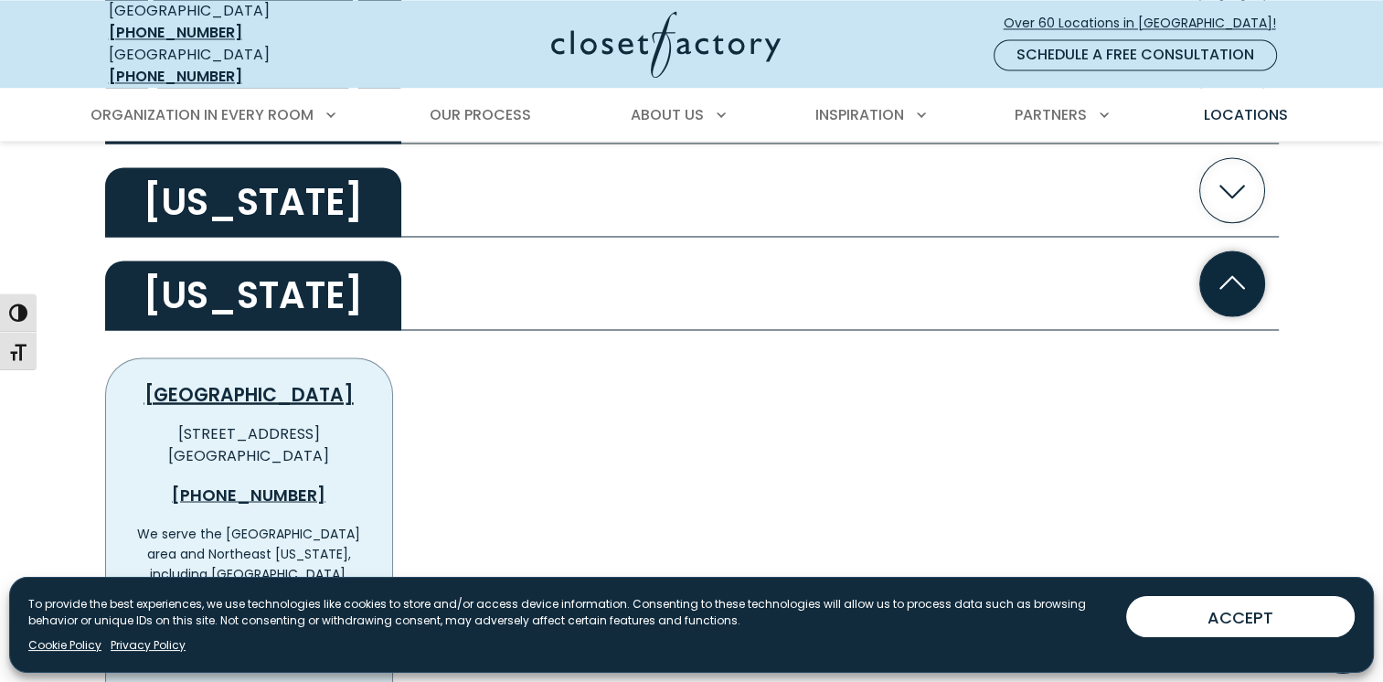
click at [213, 271] on h2 "Ohio" at bounding box center [253, 295] width 296 height 69
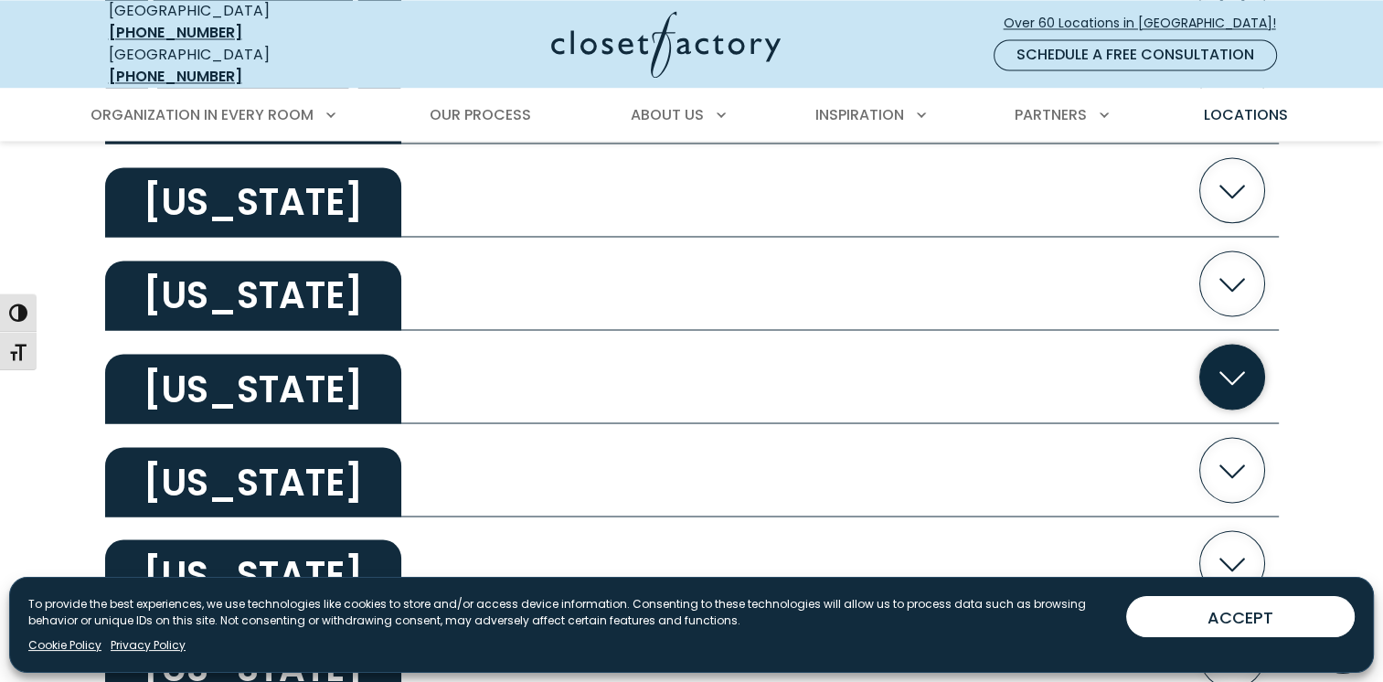
click at [229, 364] on h2 "Oklahoma" at bounding box center [253, 388] width 296 height 69
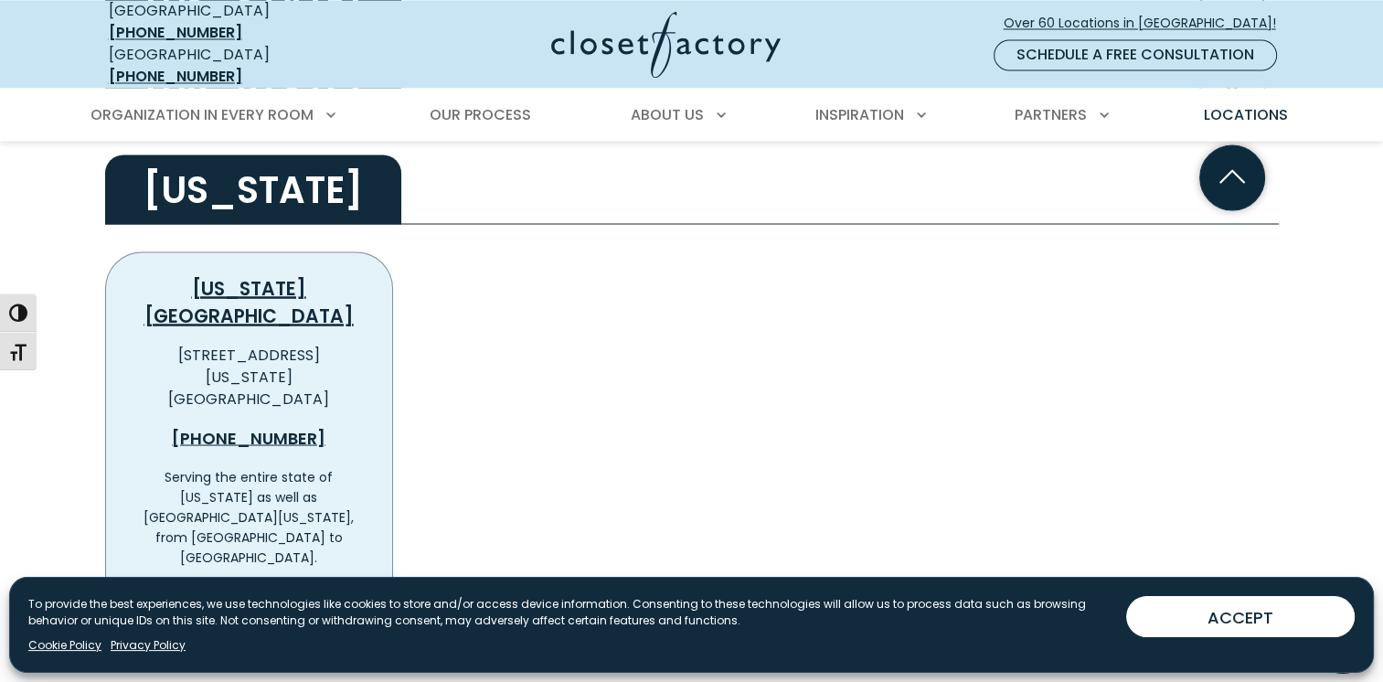
scroll to position [3199, 0]
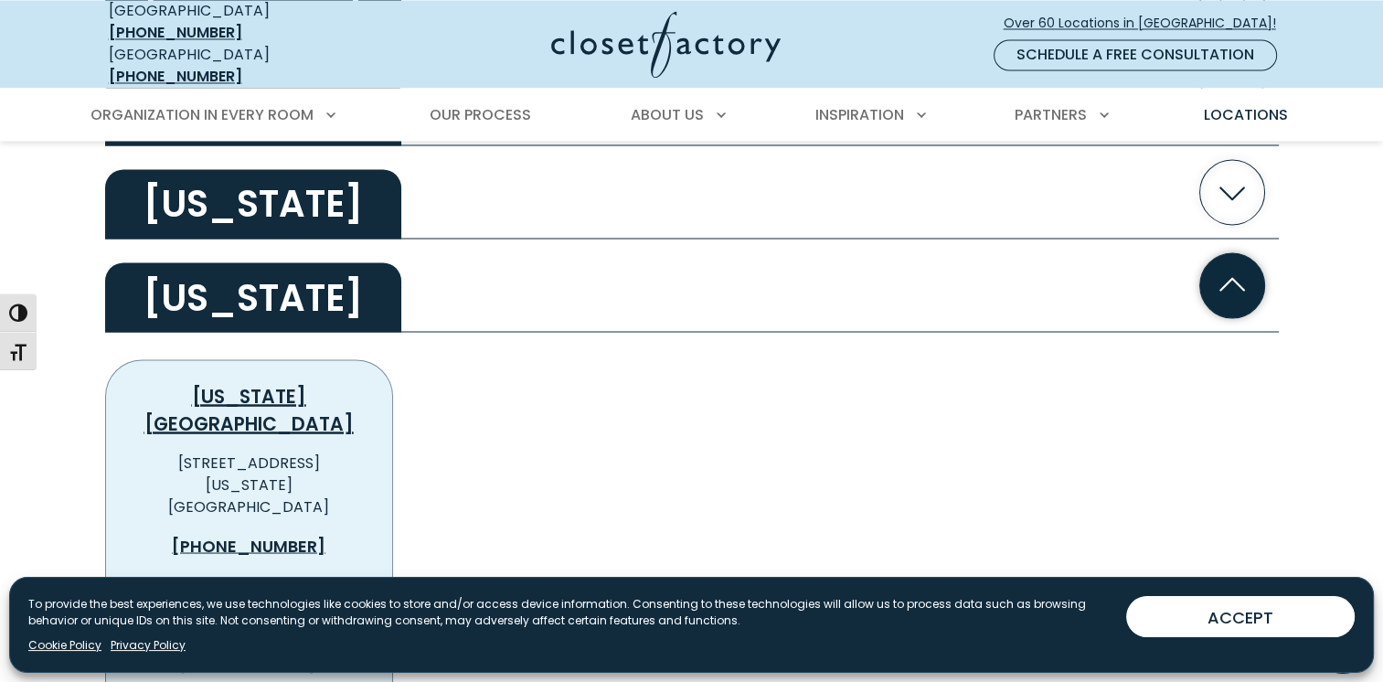
click at [220, 276] on h2 "Oklahoma" at bounding box center [253, 296] width 296 height 69
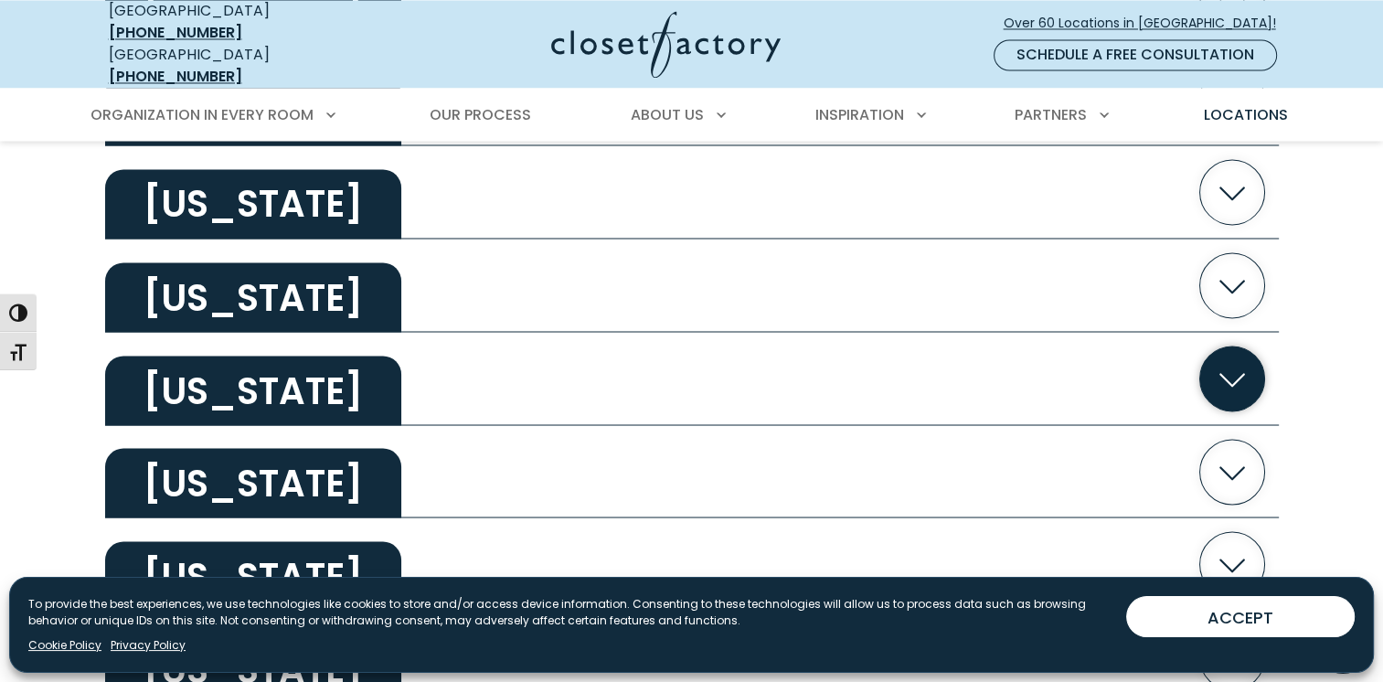
click at [227, 369] on h2 "Oregon" at bounding box center [253, 390] width 296 height 69
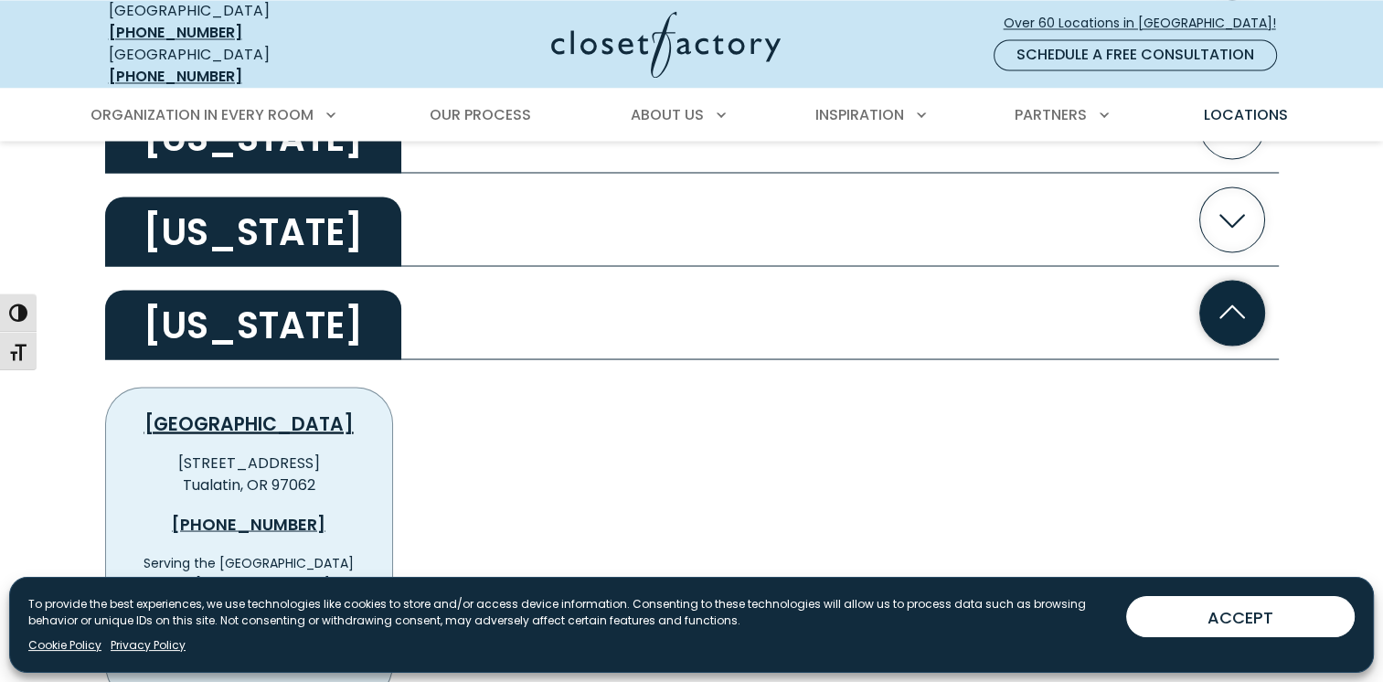
scroll to position [3291, 0]
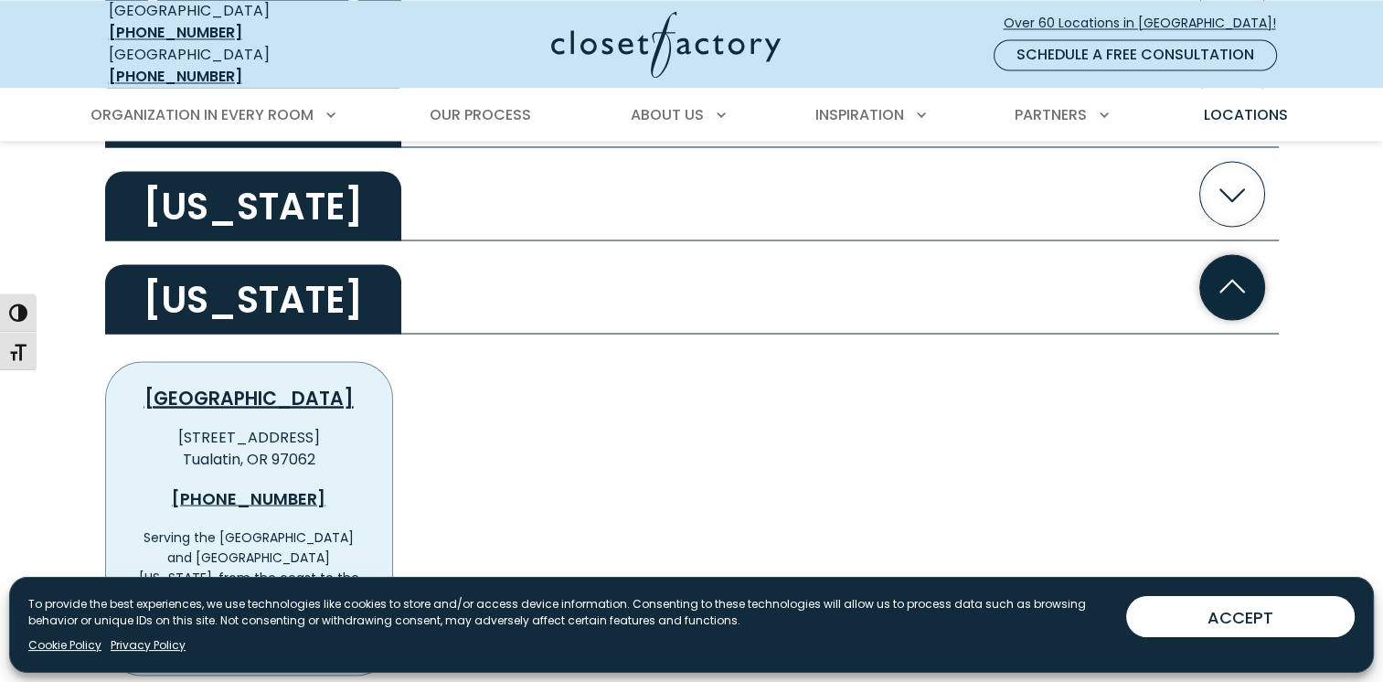
click at [228, 283] on h2 "Oregon" at bounding box center [253, 298] width 296 height 69
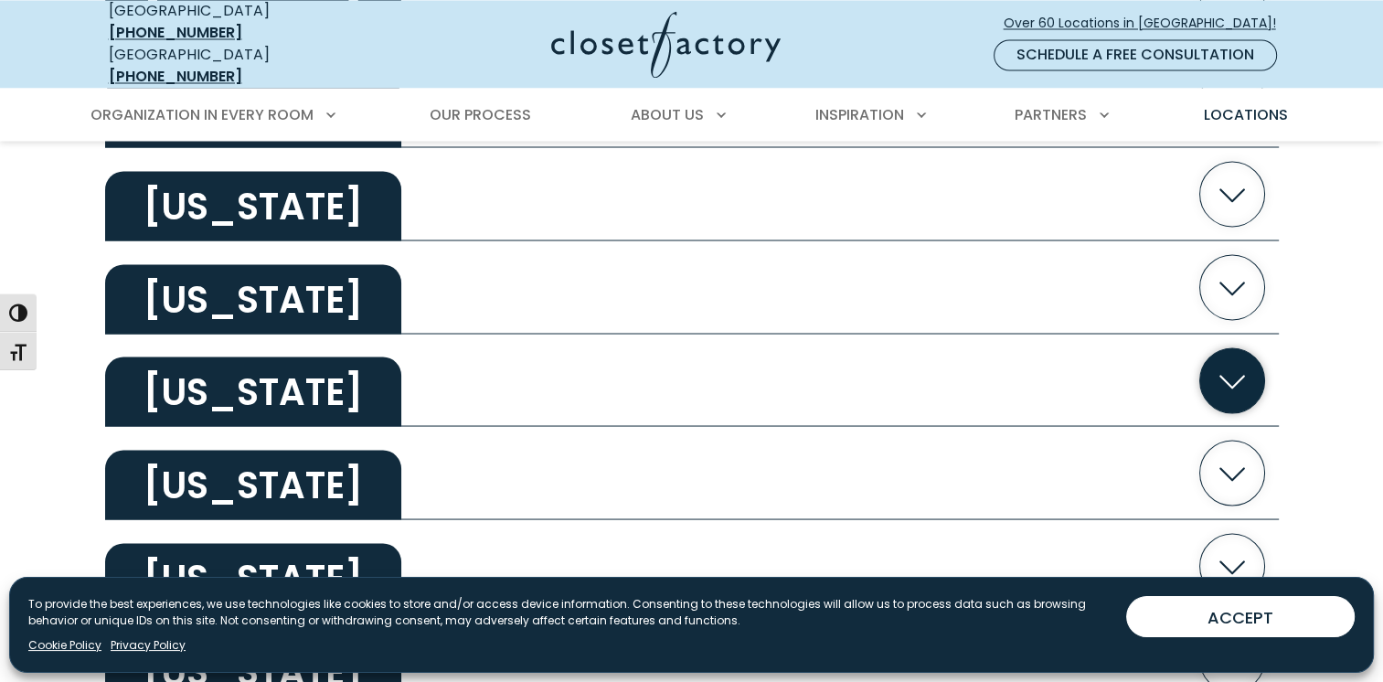
click at [238, 368] on h2 "Pennsylvania" at bounding box center [253, 390] width 296 height 69
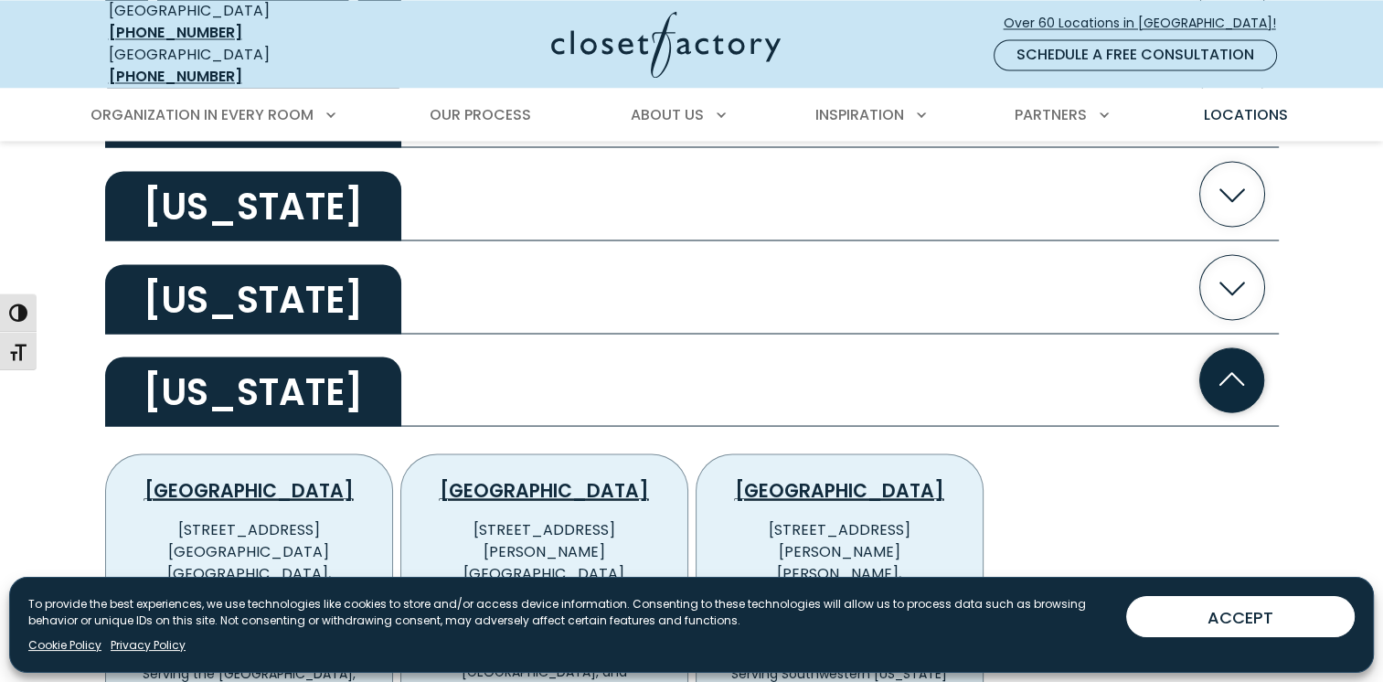
scroll to position [3382, 0]
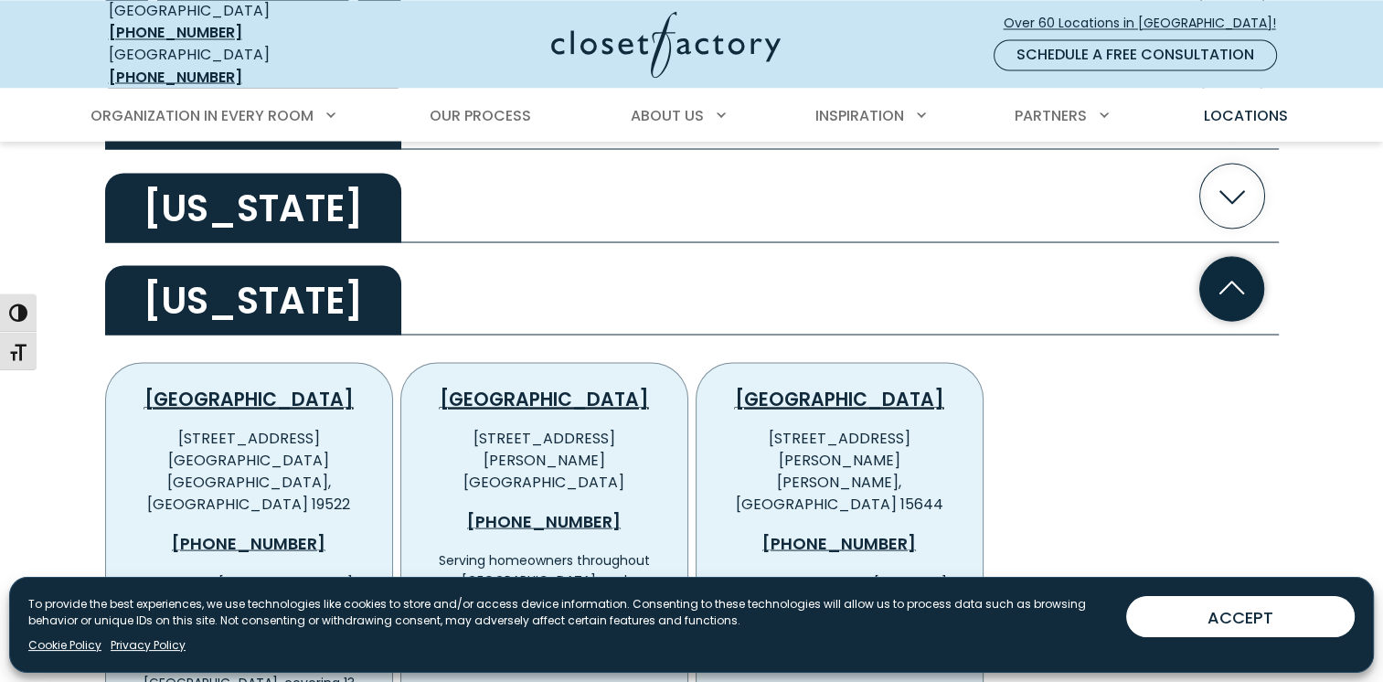
click at [234, 276] on h2 "Pennsylvania" at bounding box center [253, 299] width 296 height 69
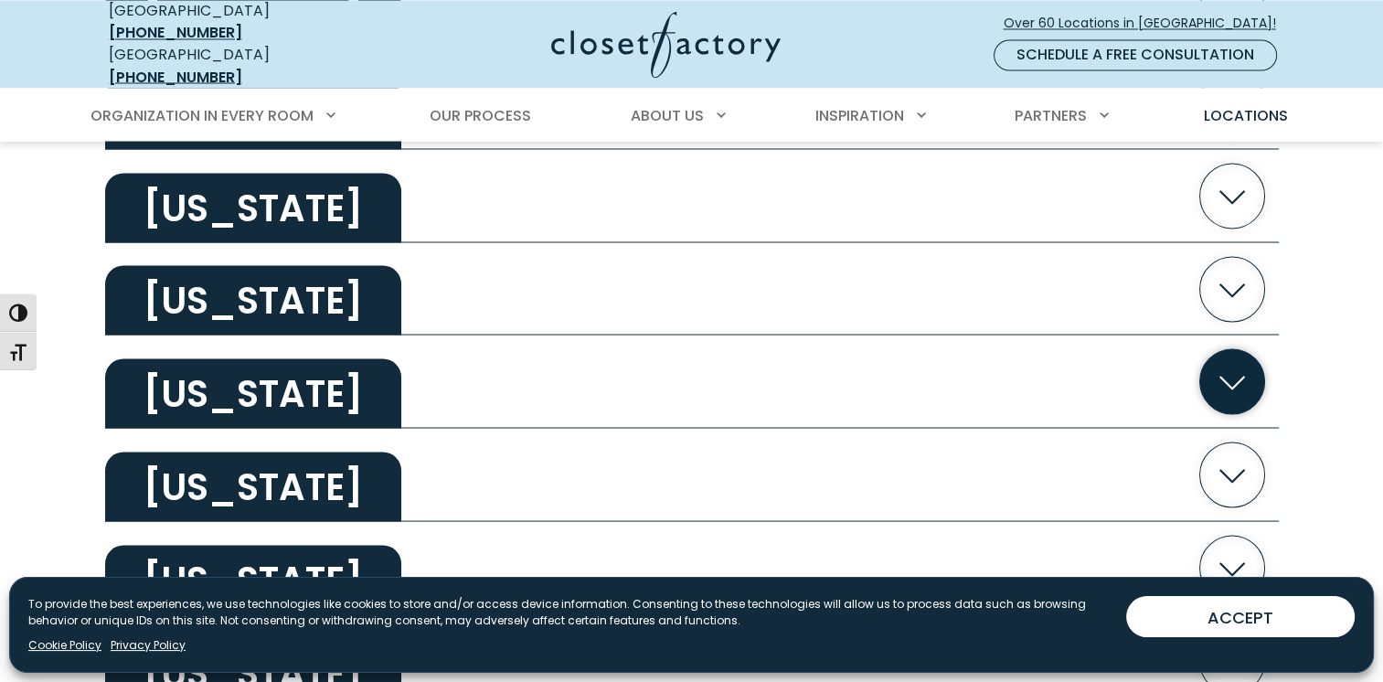
click at [238, 377] on h2 "Rhode Island" at bounding box center [253, 392] width 296 height 69
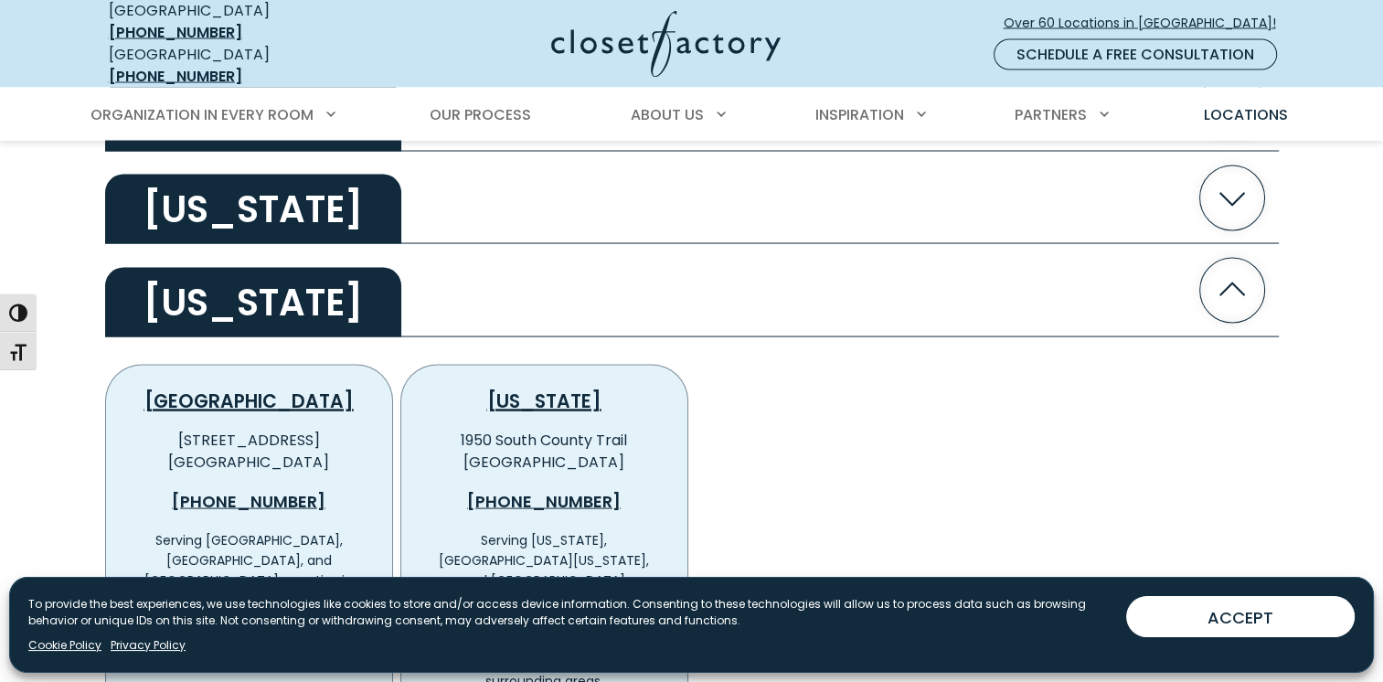
scroll to position [3473, 0]
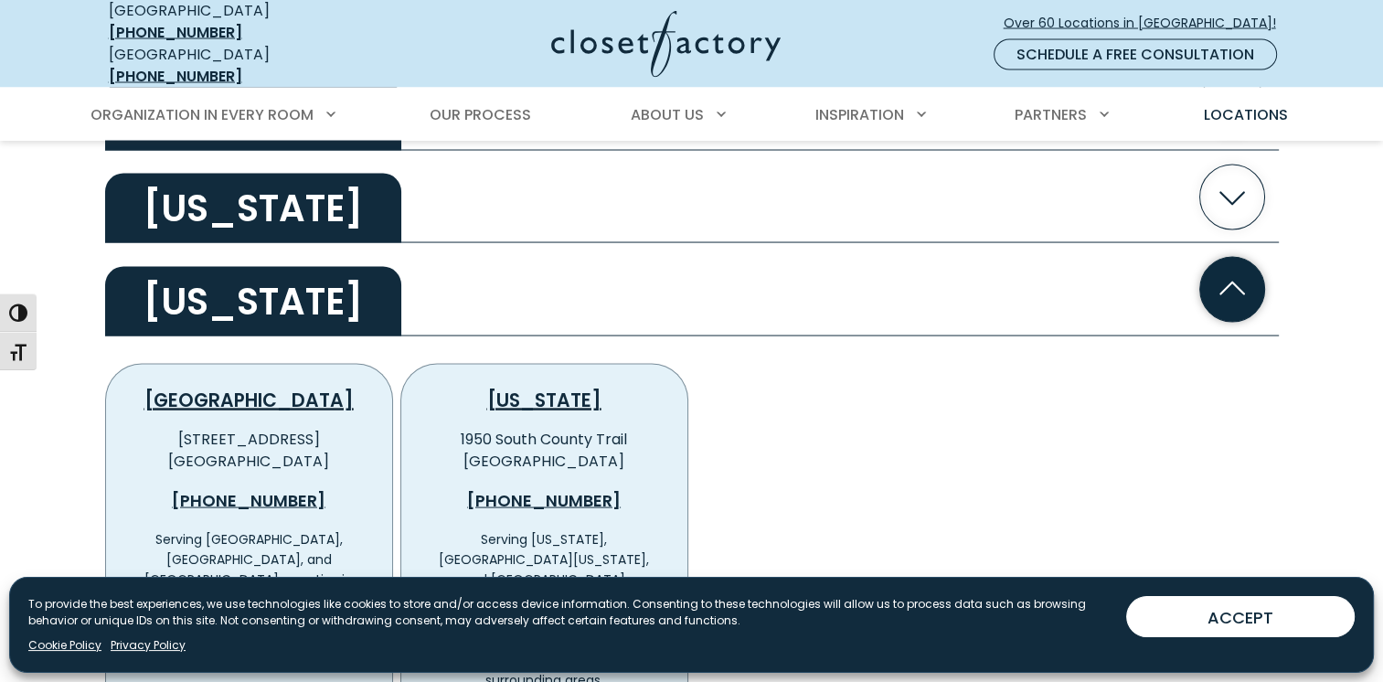
click at [229, 284] on h2 "Rhode Island" at bounding box center [253, 301] width 296 height 69
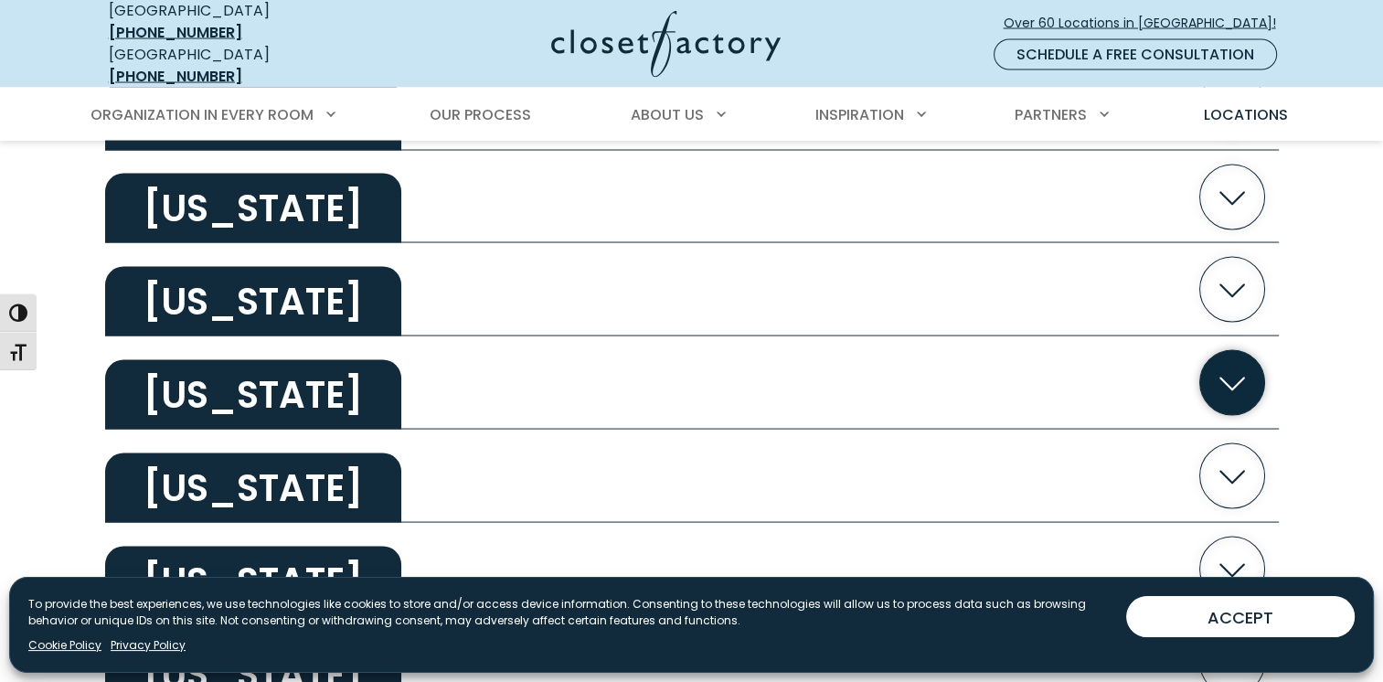
click at [243, 375] on h2 "South Carolina" at bounding box center [253, 394] width 296 height 69
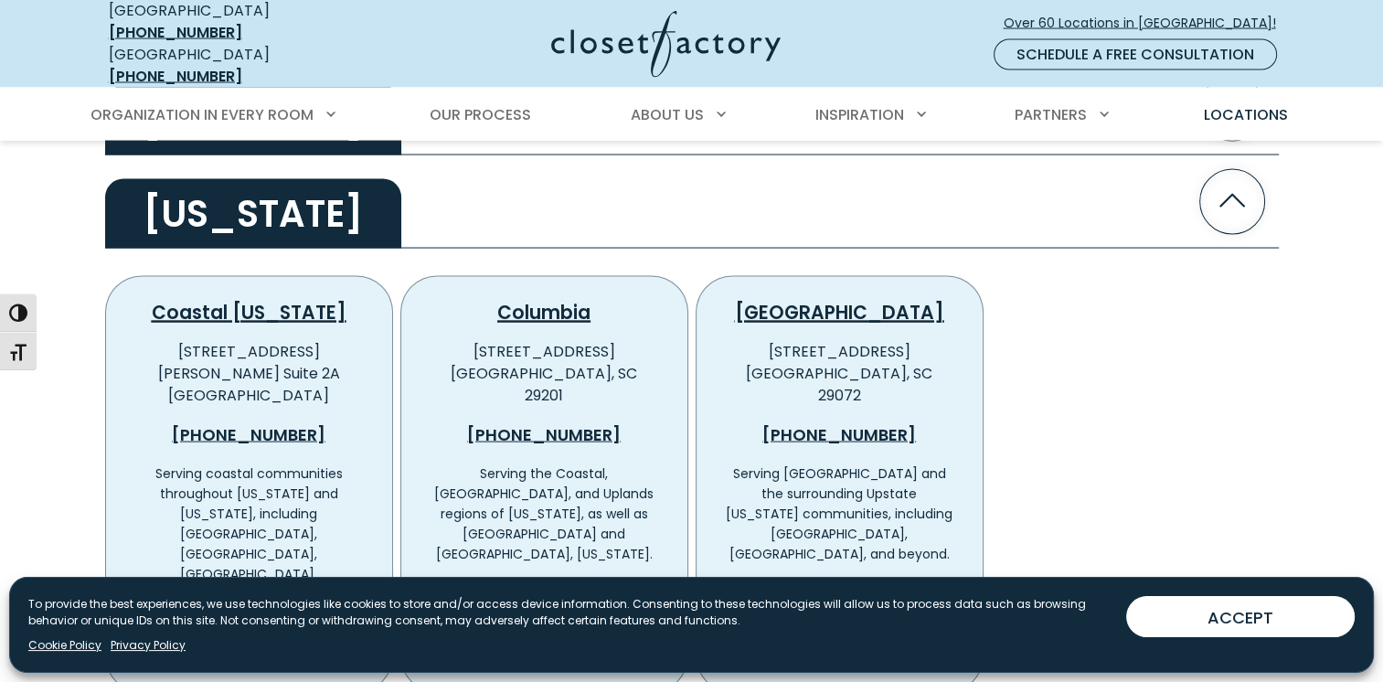
scroll to position [3656, 0]
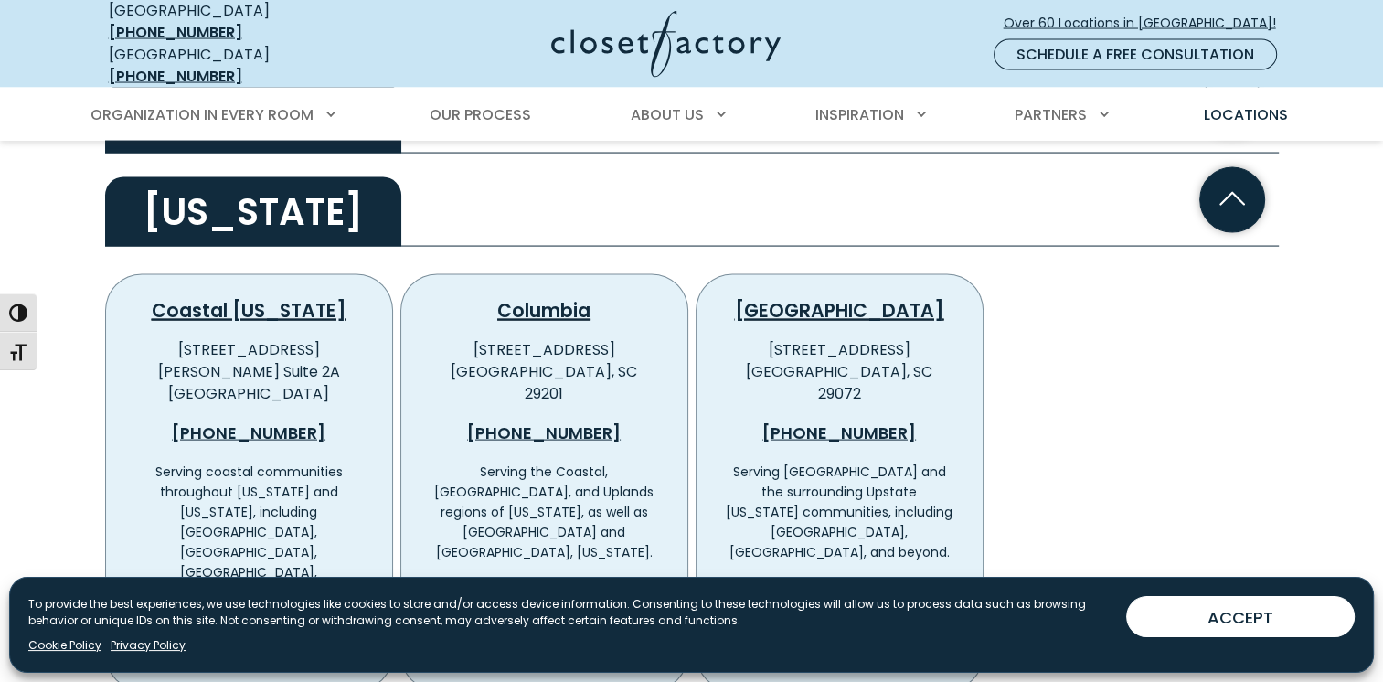
click at [234, 199] on h2 "South Carolina" at bounding box center [253, 211] width 296 height 69
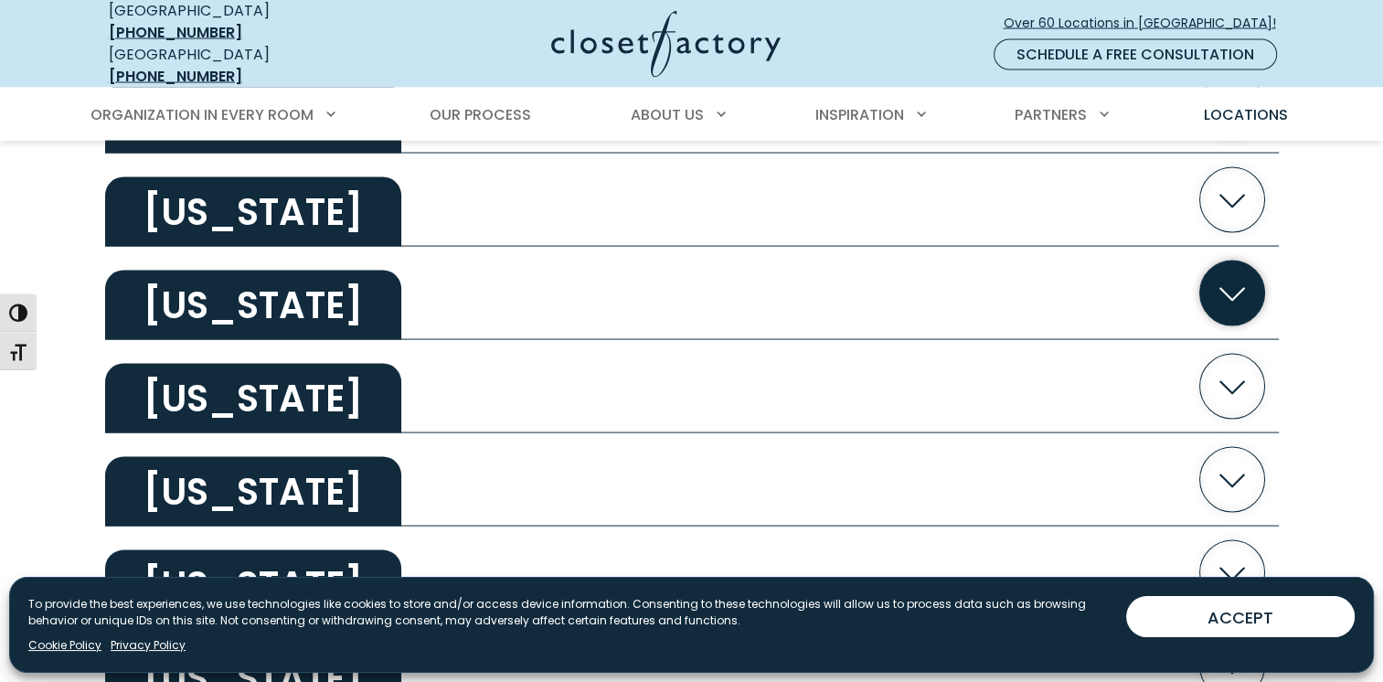
click at [242, 292] on h2 "Tennessee" at bounding box center [253, 305] width 296 height 69
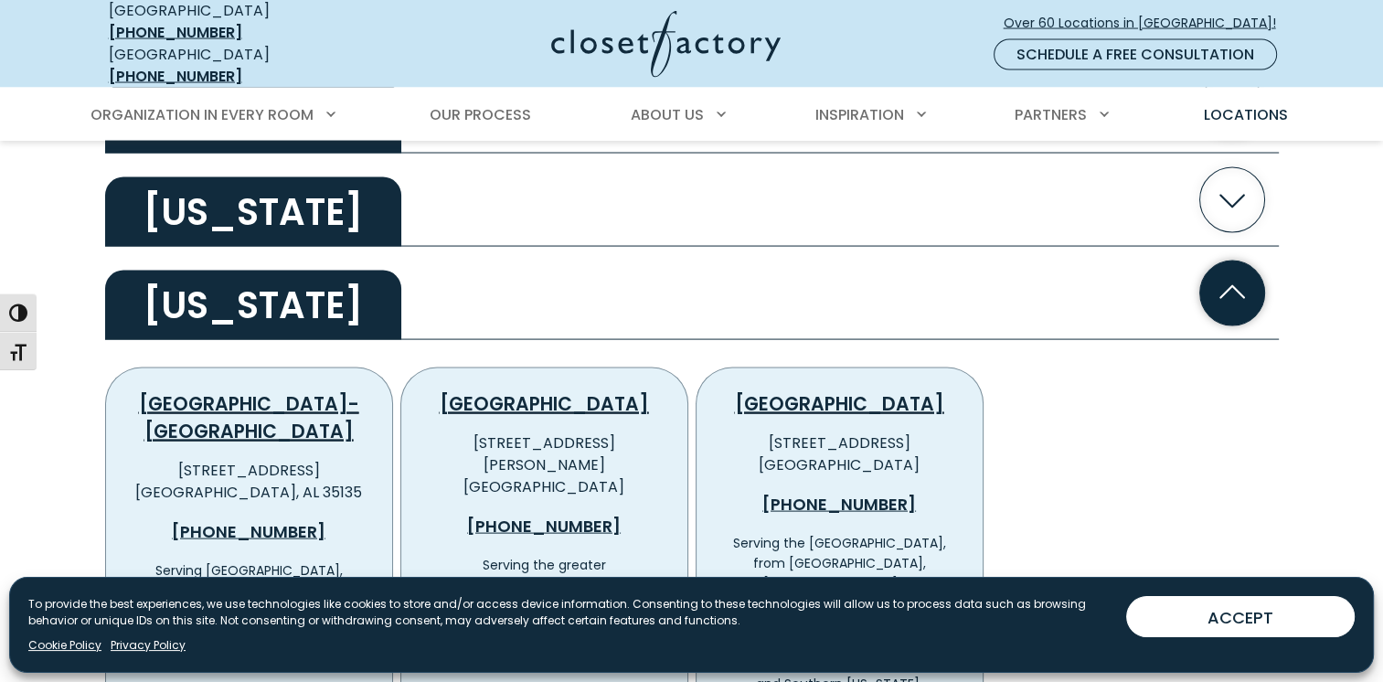
click at [242, 291] on h2 "Tennessee" at bounding box center [253, 305] width 296 height 69
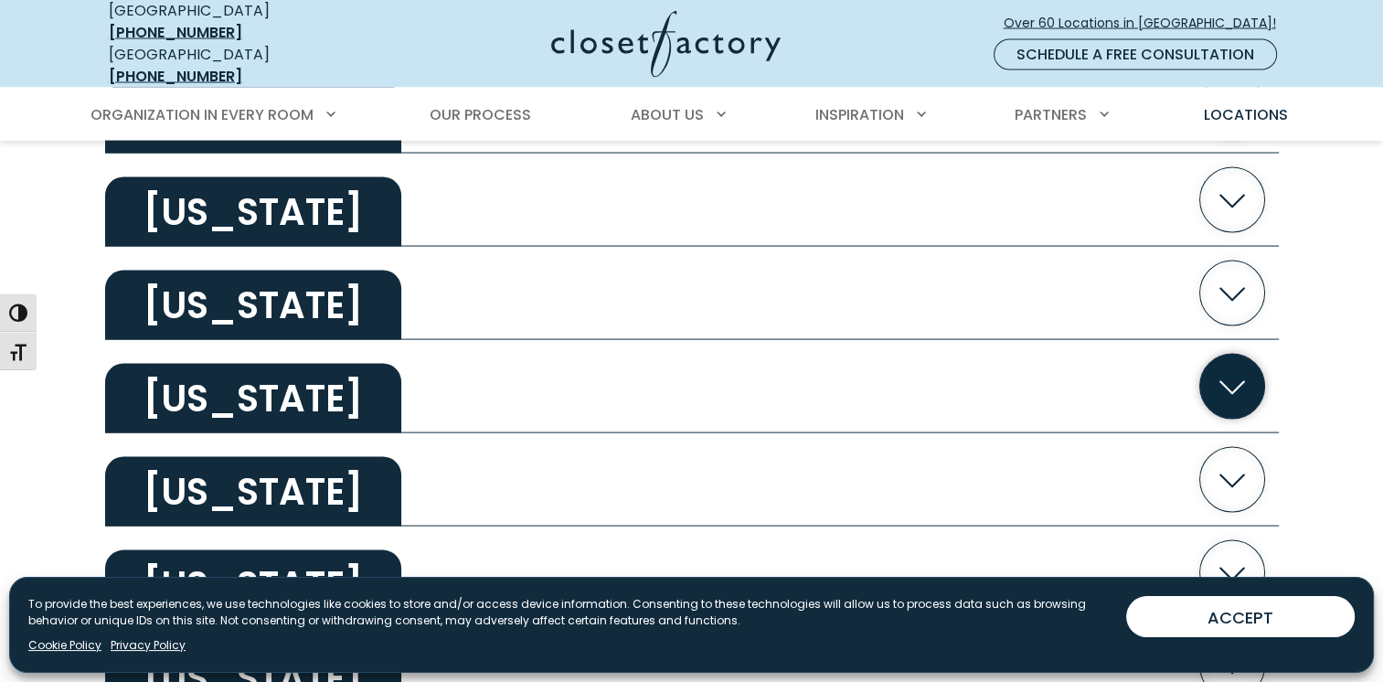
click at [234, 374] on h2 "Texas" at bounding box center [253, 398] width 296 height 69
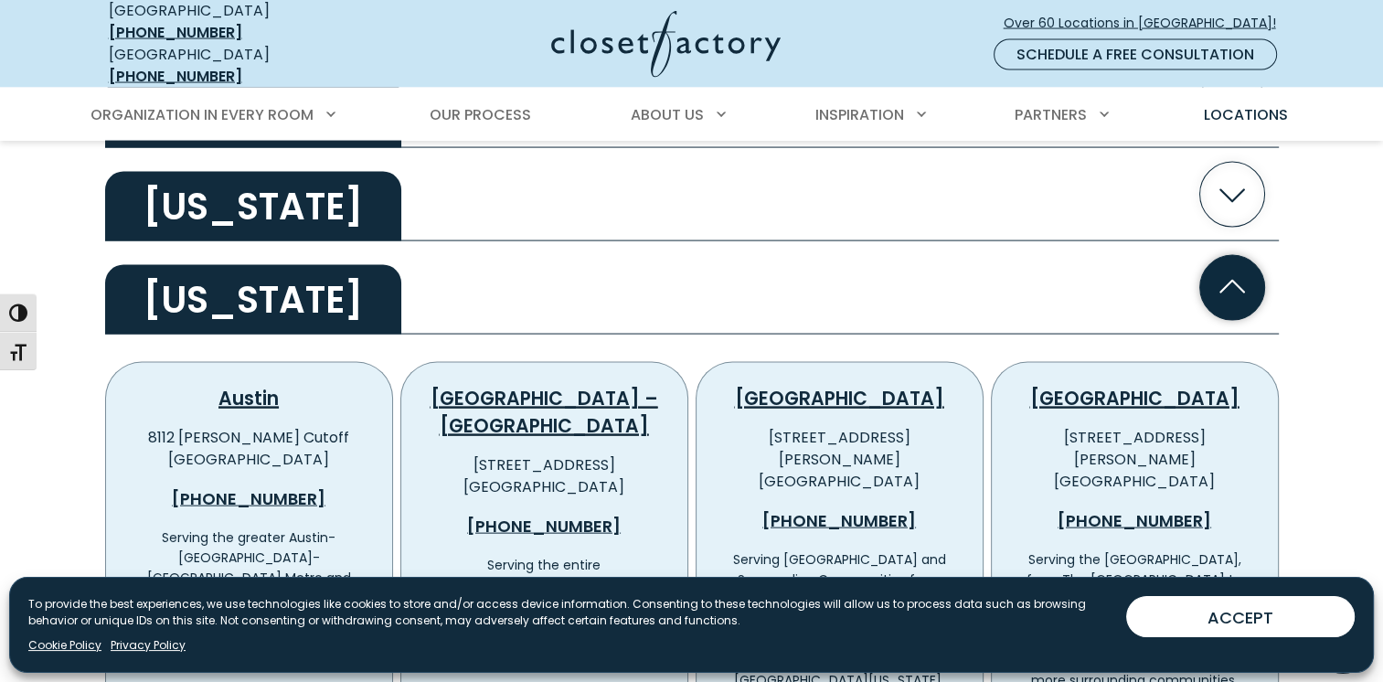
scroll to position [3748, 0]
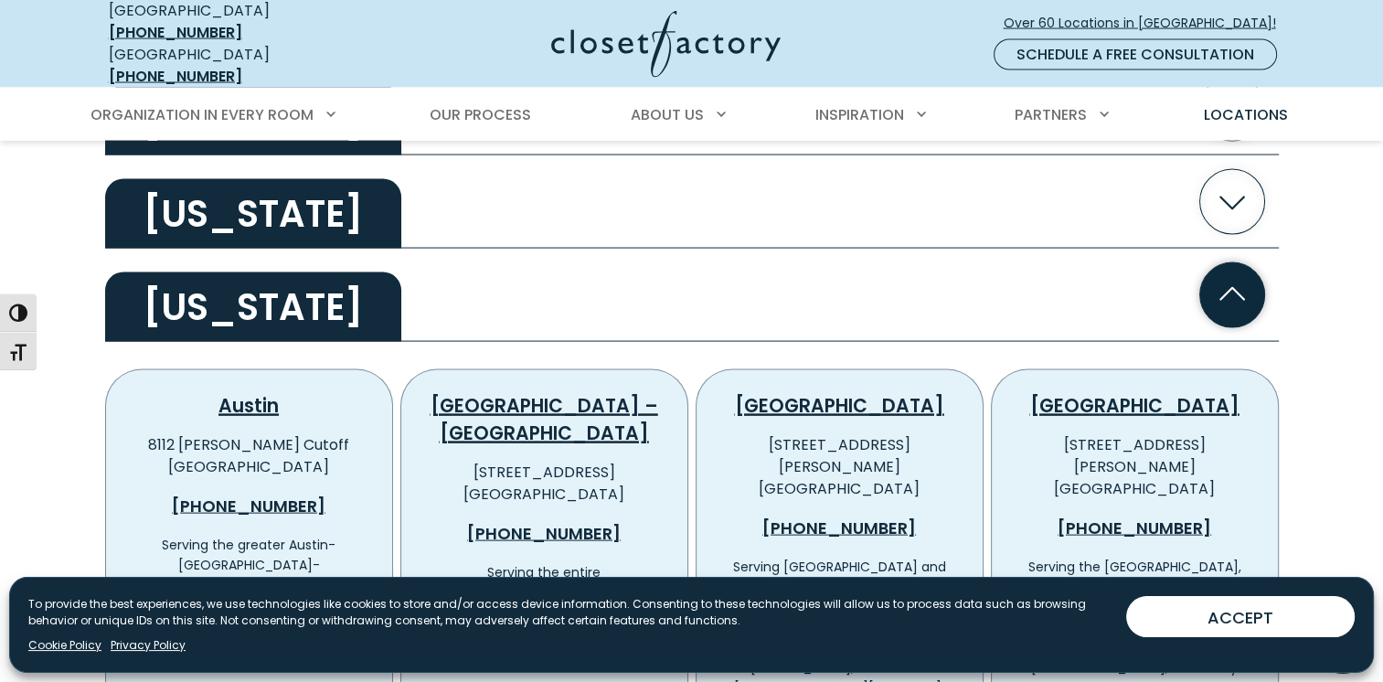
click at [222, 300] on h2 "Texas" at bounding box center [253, 306] width 296 height 69
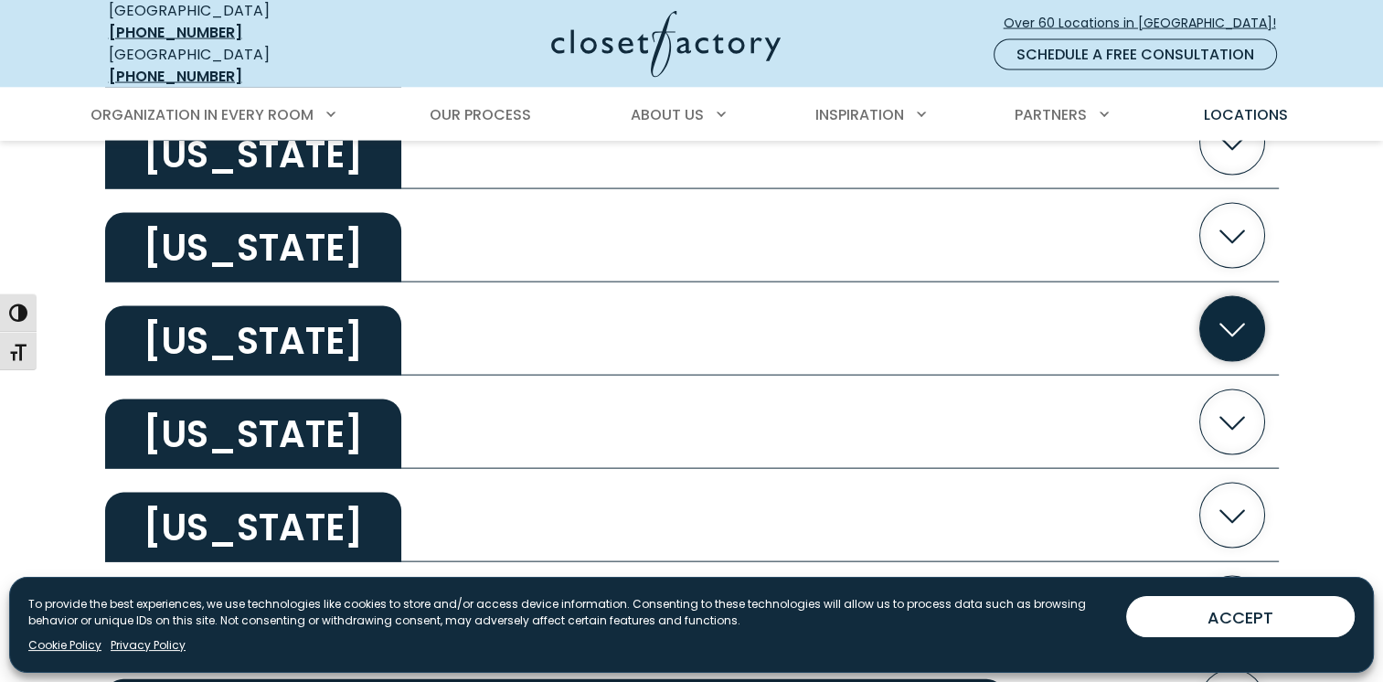
scroll to position [3839, 0]
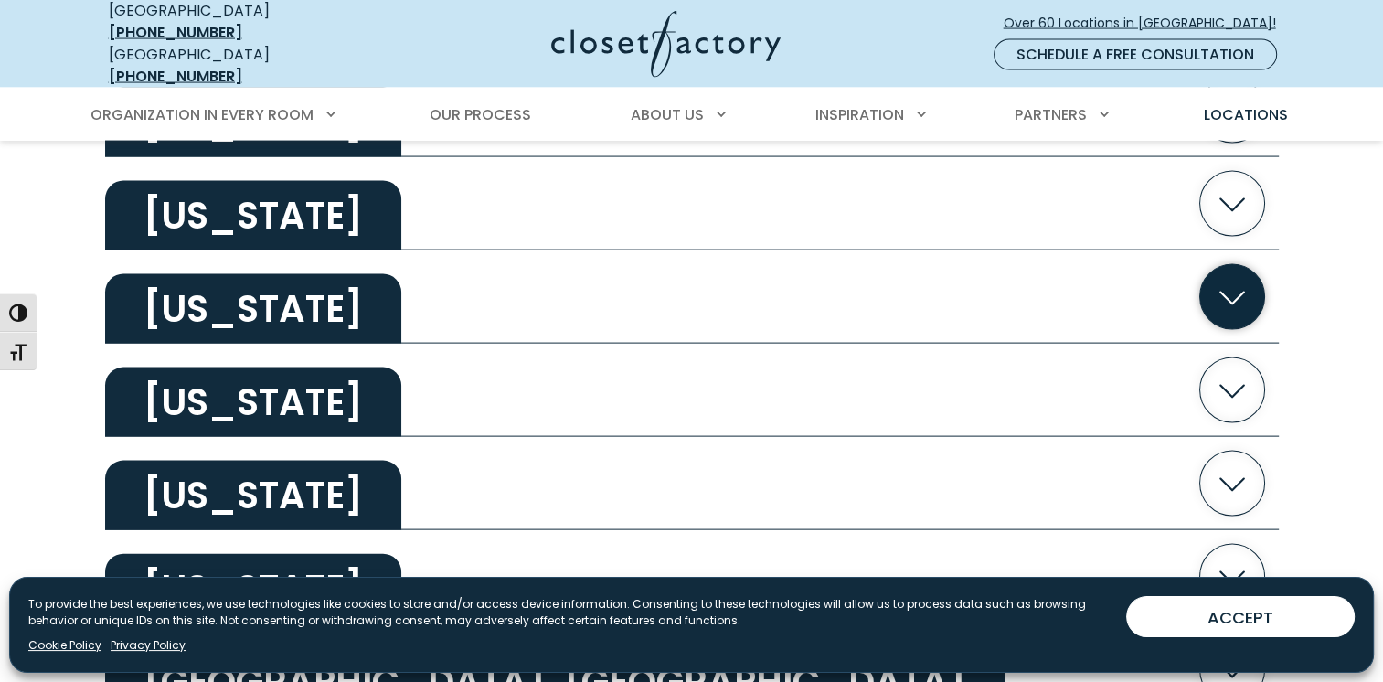
click at [213, 297] on h2 "Utah" at bounding box center [253, 308] width 296 height 69
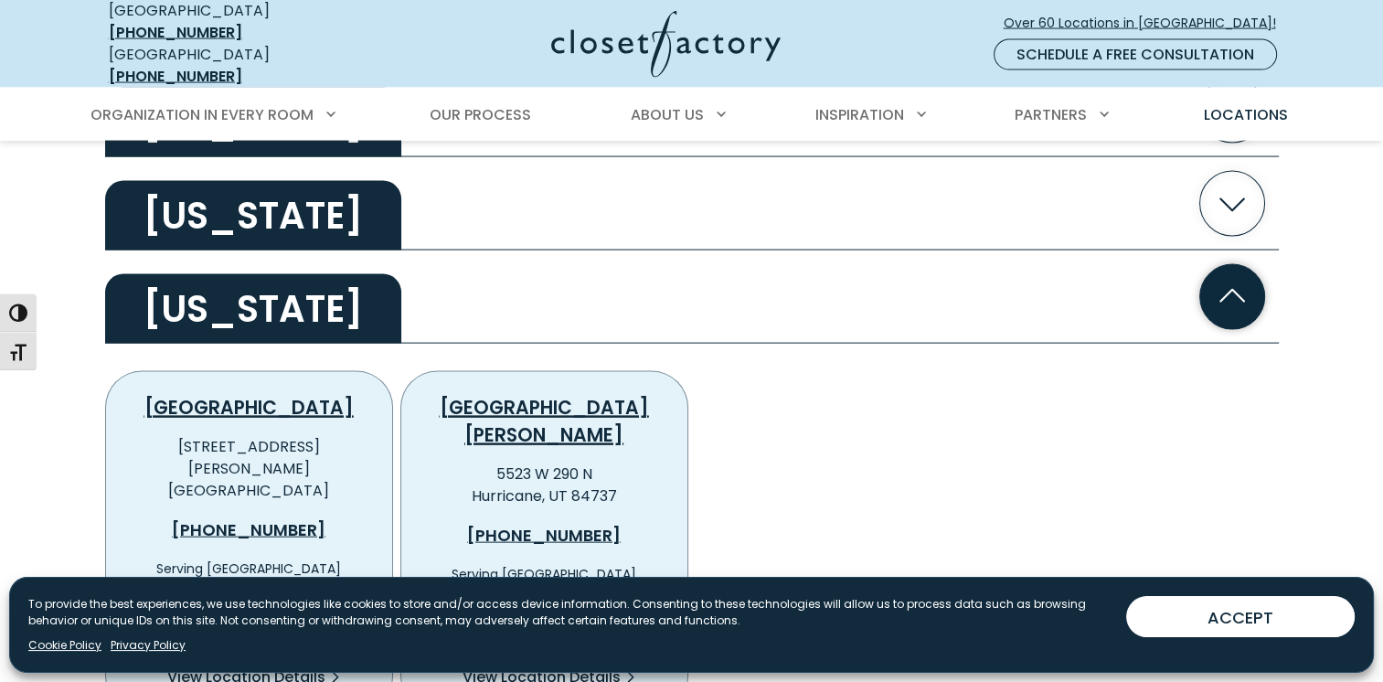
click at [215, 297] on h2 "Utah" at bounding box center [253, 308] width 296 height 69
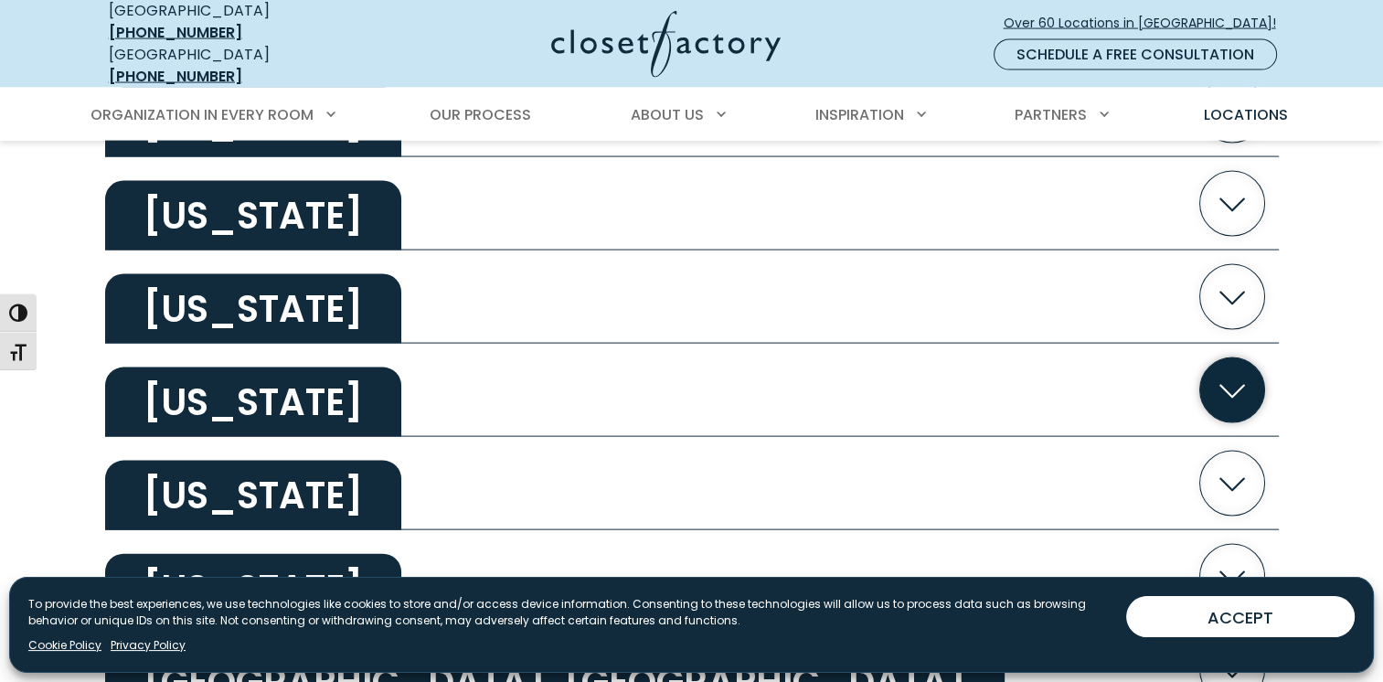
click at [237, 378] on h2 "Virginia" at bounding box center [253, 401] width 296 height 69
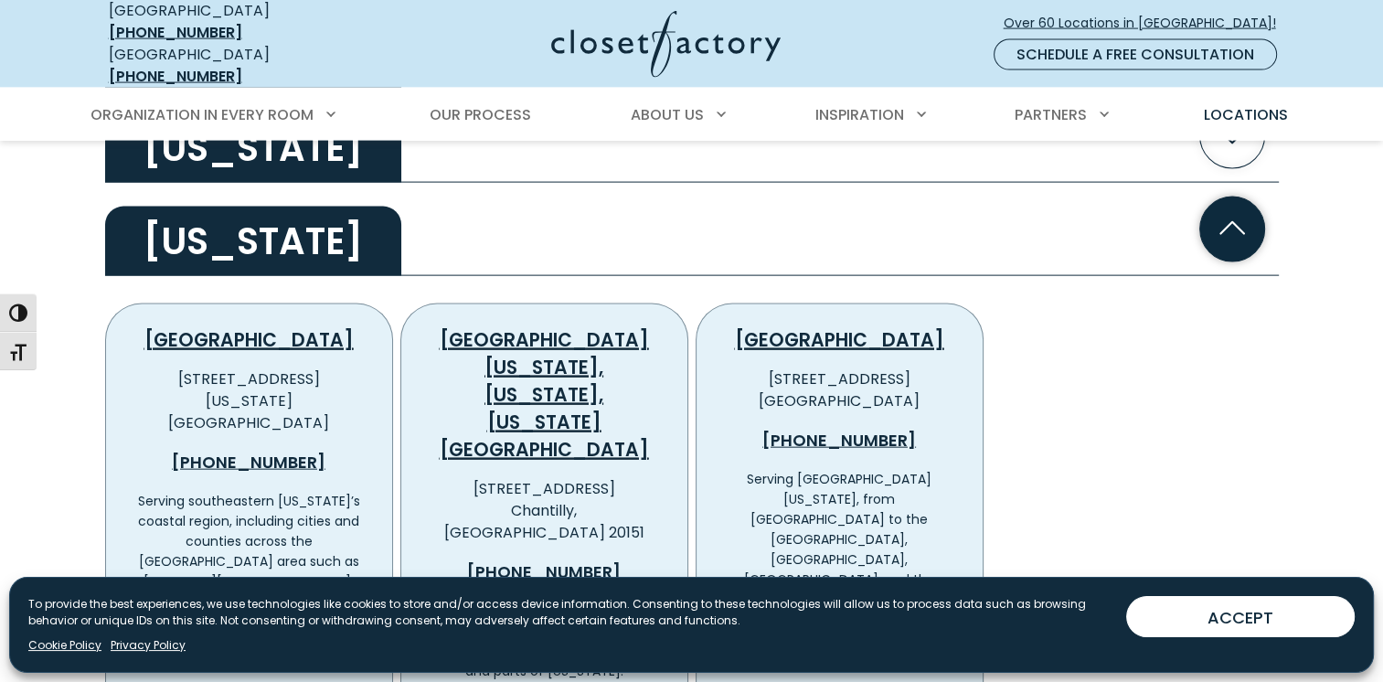
scroll to position [4022, 0]
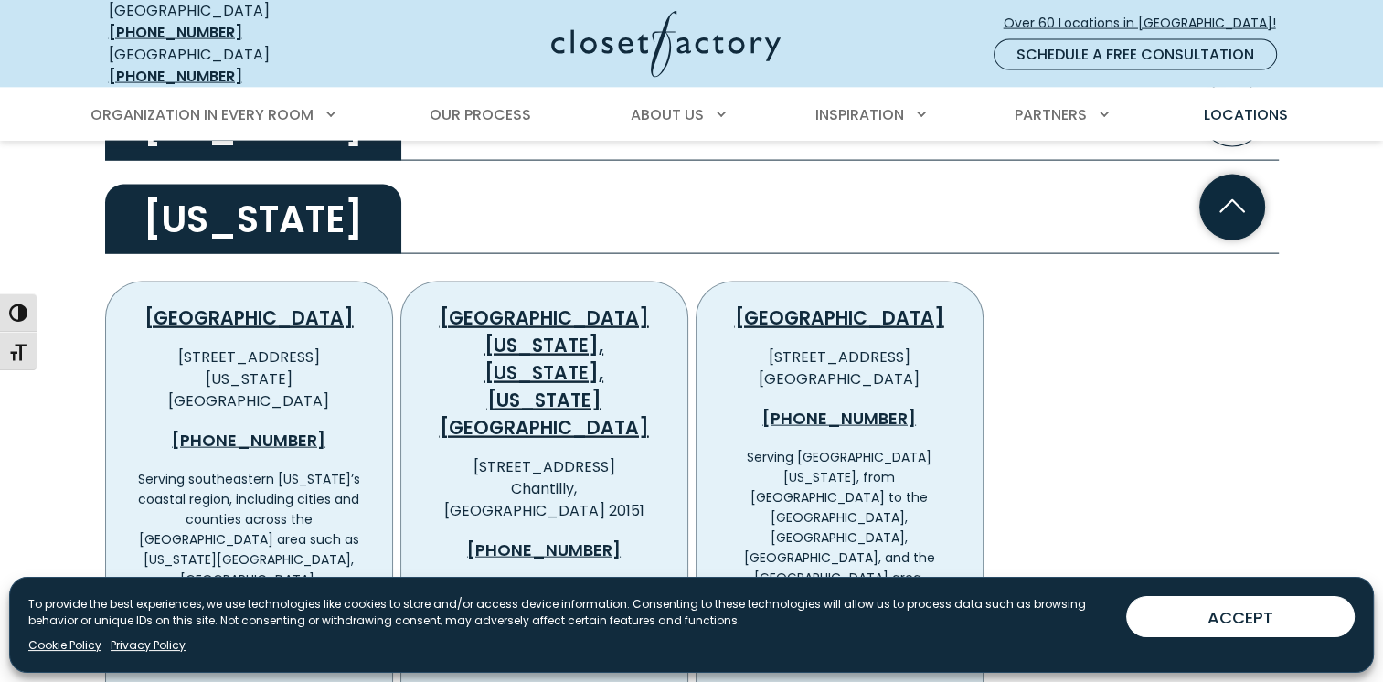
click at [208, 207] on h2 "Virginia" at bounding box center [253, 219] width 296 height 69
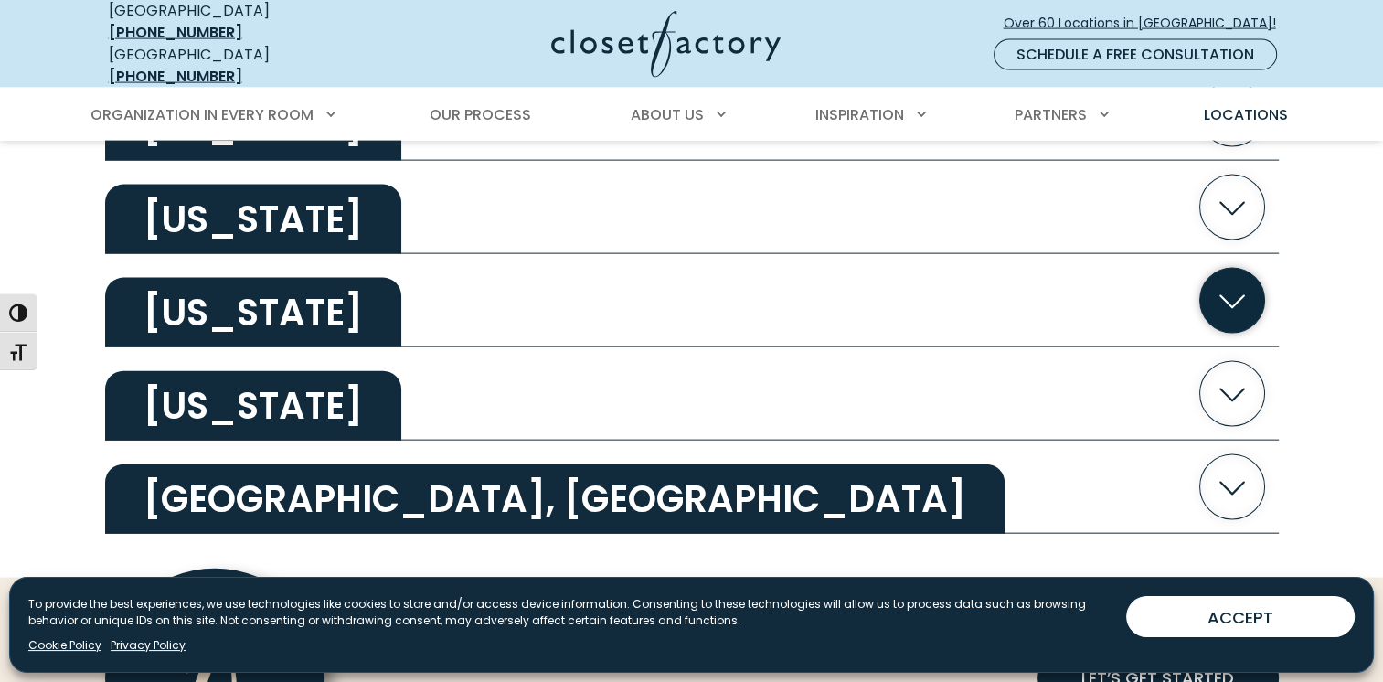
click at [226, 298] on h2 "Washington" at bounding box center [253, 312] width 296 height 69
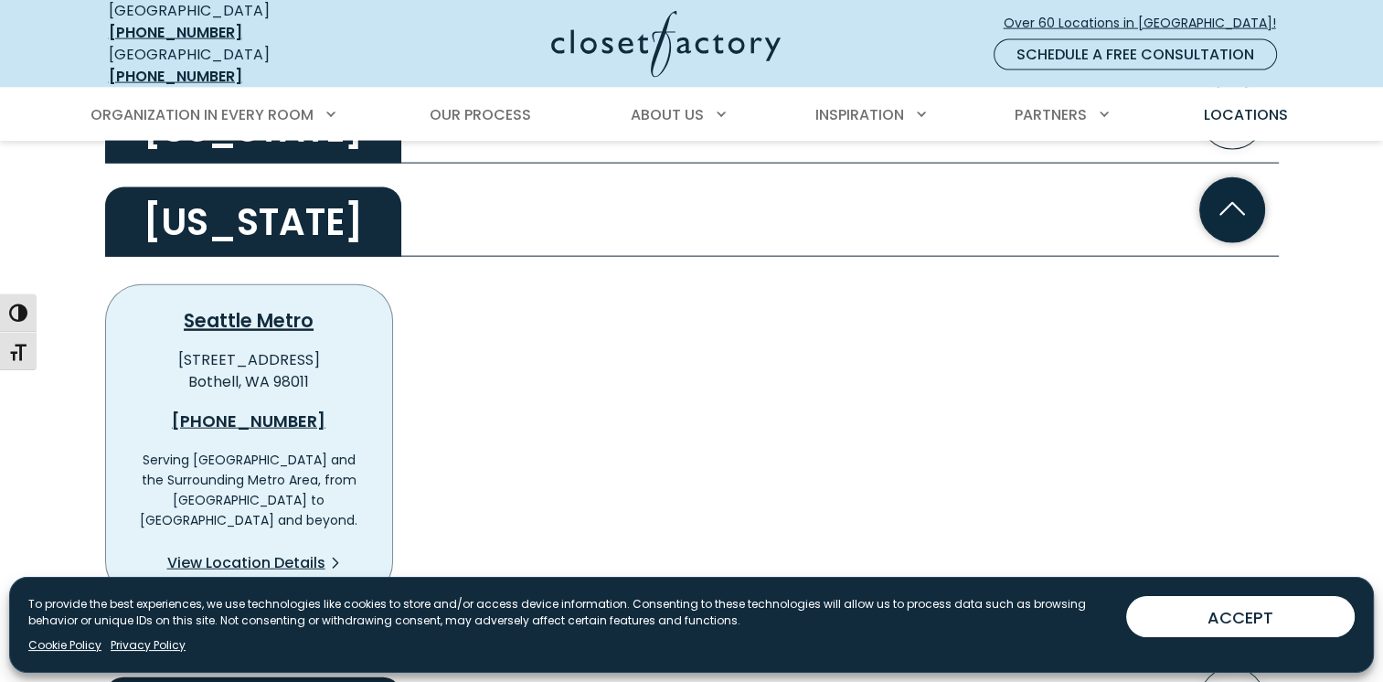
scroll to position [4113, 0]
click at [228, 211] on h2 "Washington" at bounding box center [253, 220] width 296 height 69
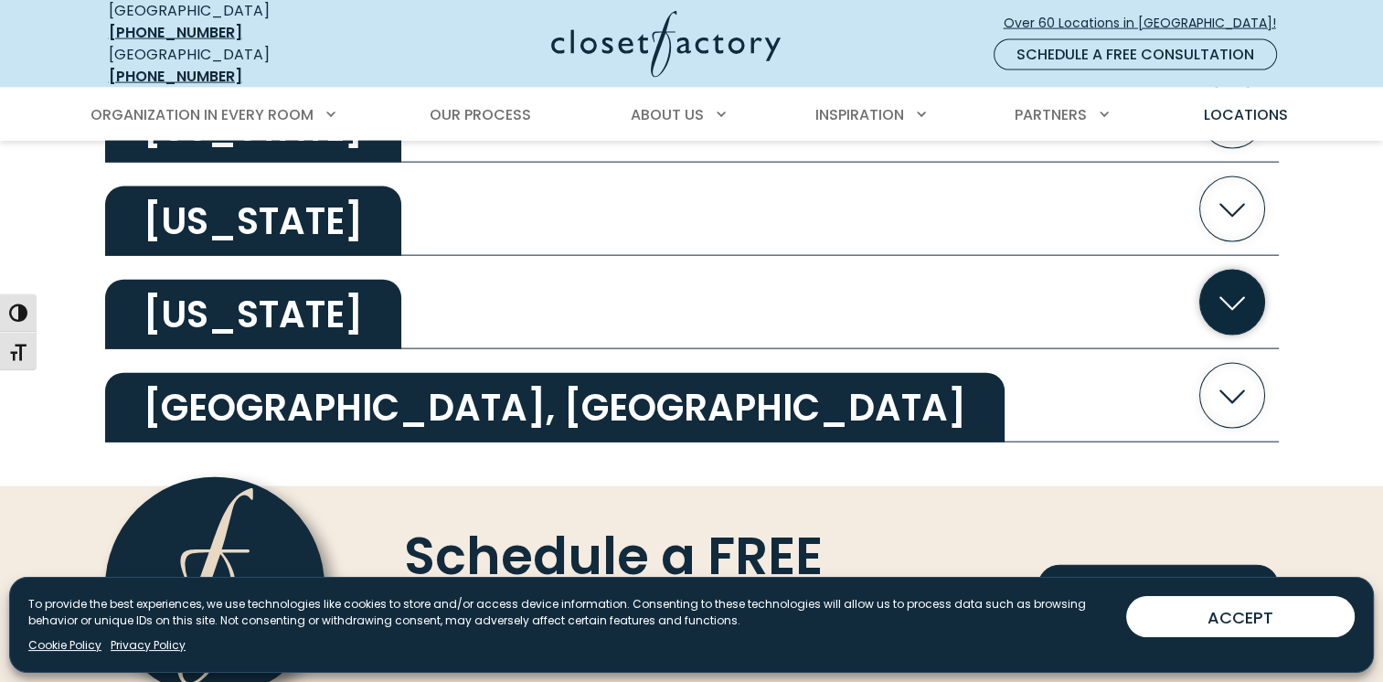
click at [251, 293] on h2 "Wisconsin" at bounding box center [253, 314] width 296 height 69
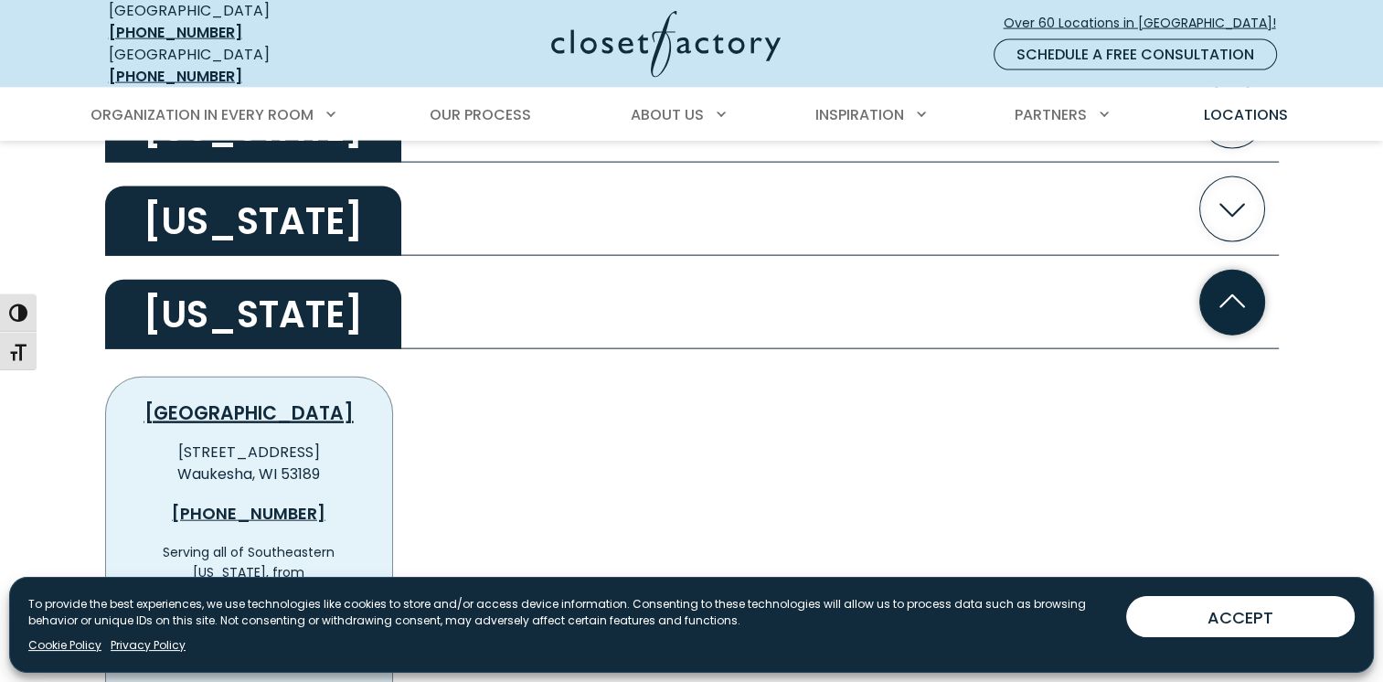
scroll to position [4205, 0]
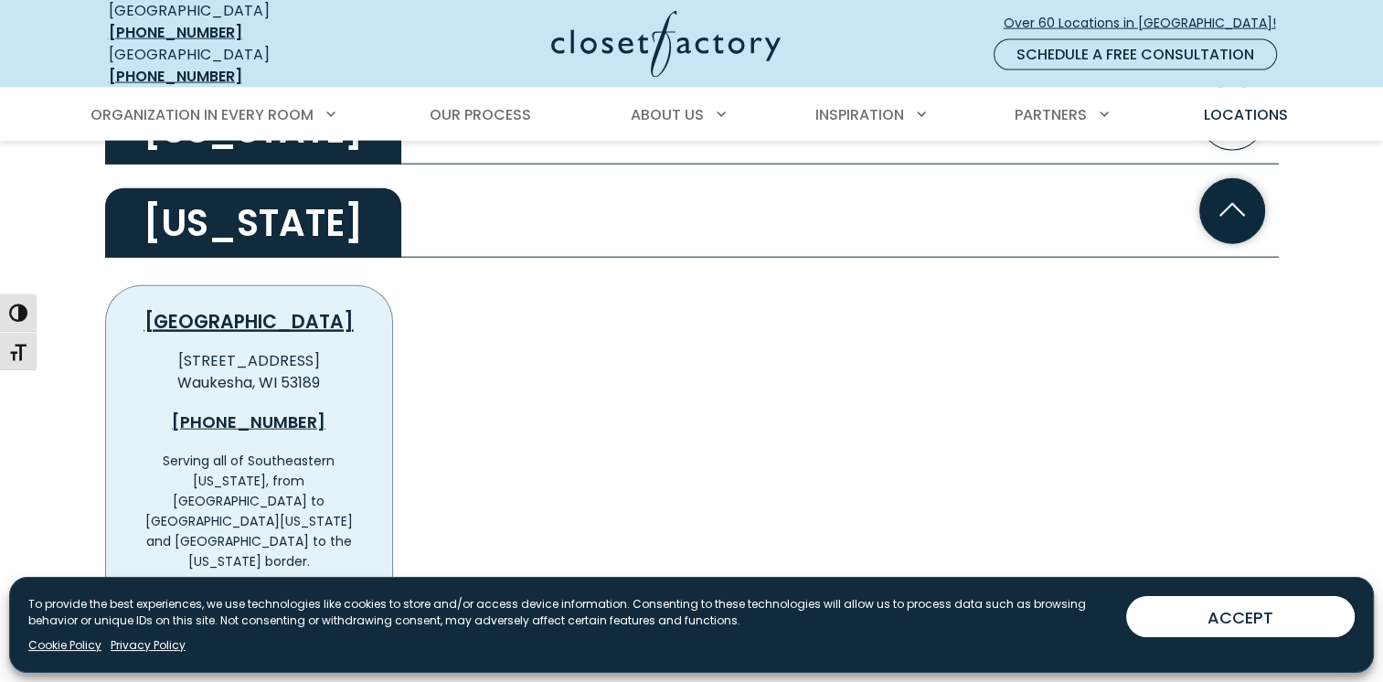
click at [242, 214] on h2 "Wisconsin" at bounding box center [253, 222] width 296 height 69
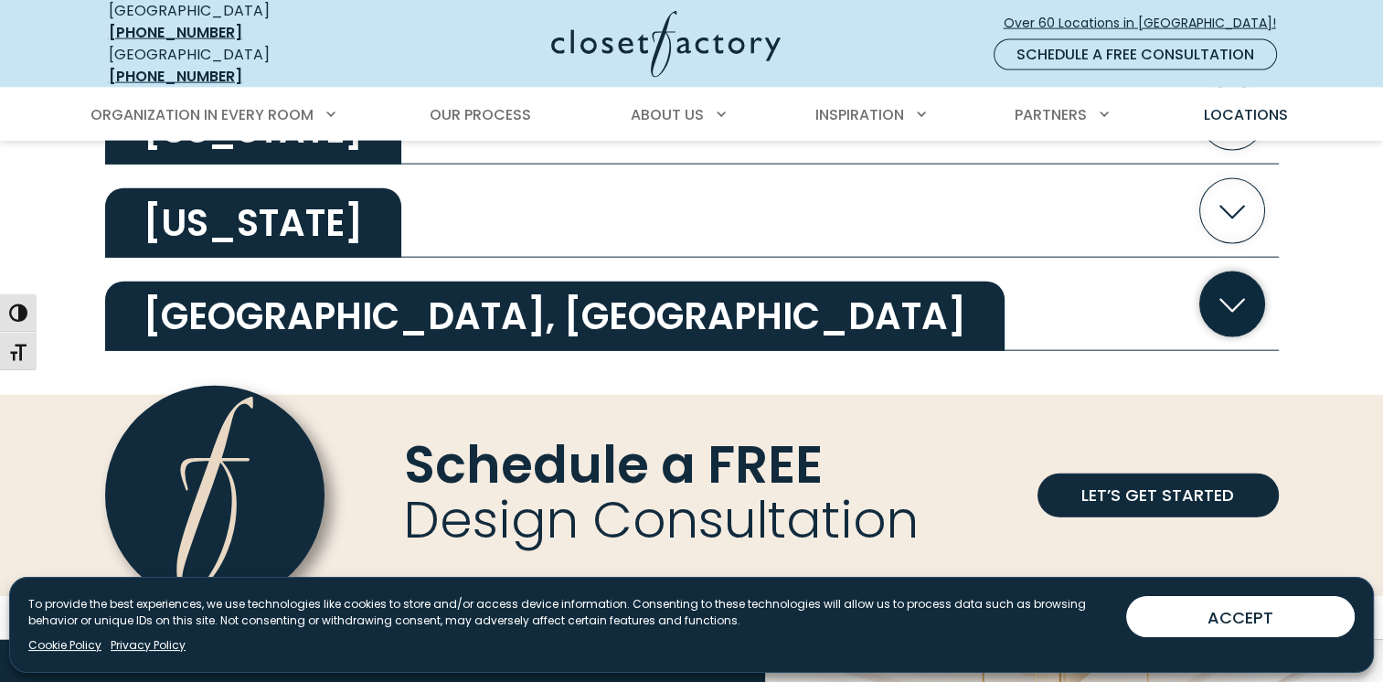
click at [252, 309] on h2 "Ontario, Canada" at bounding box center [554, 316] width 899 height 69
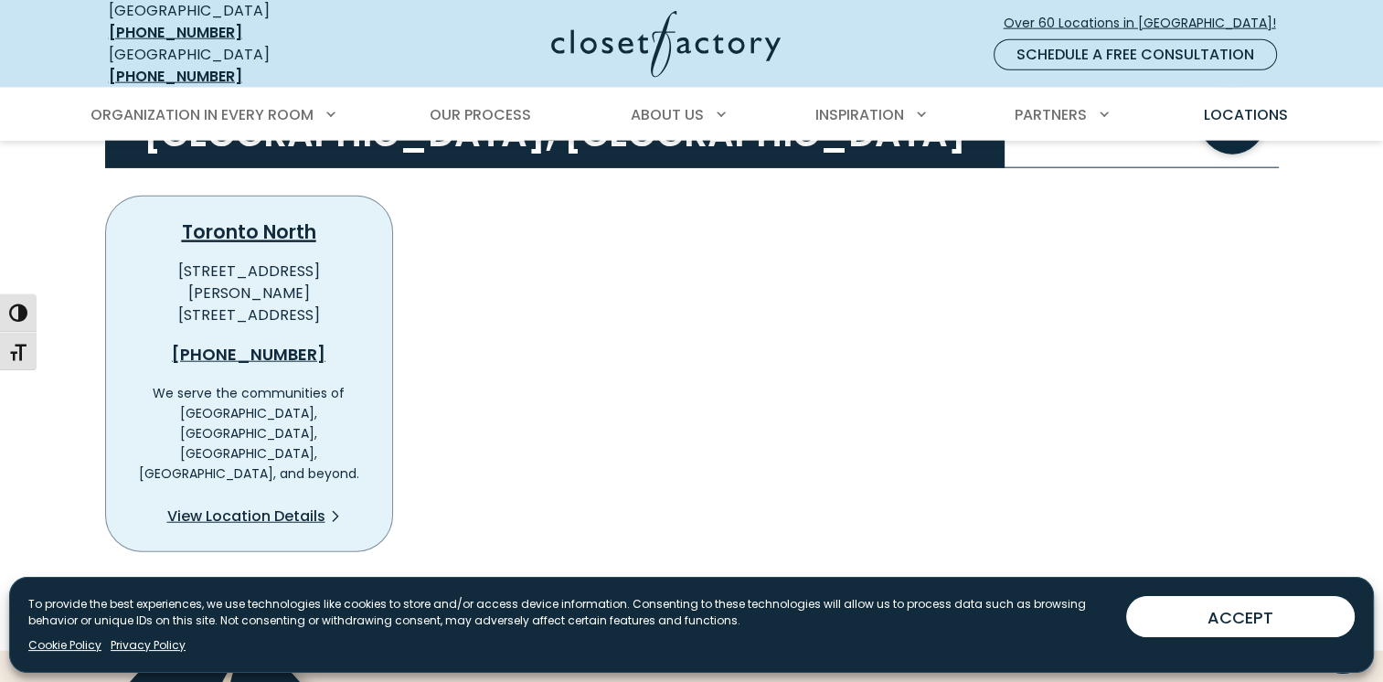
scroll to position [4296, 0]
